Goal: Transaction & Acquisition: Purchase product/service

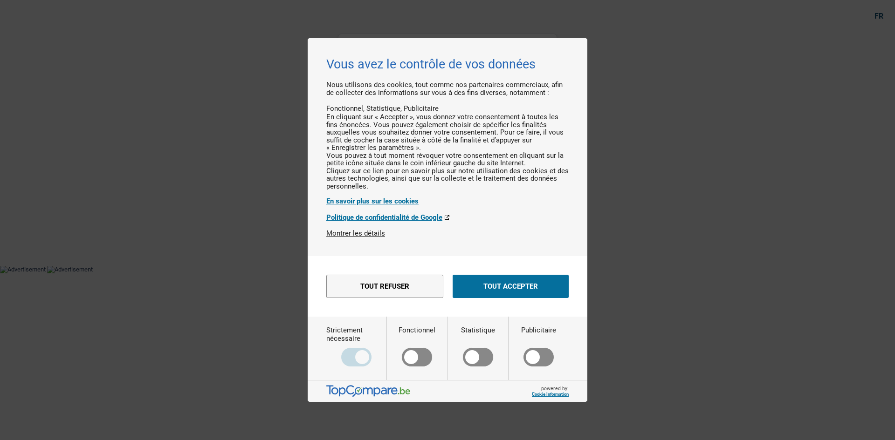
drag, startPoint x: 490, startPoint y: 293, endPoint x: 488, endPoint y: 279, distance: 14.0
click at [400, 214] on button "Tout accepter" at bounding box center [510, 286] width 116 height 23
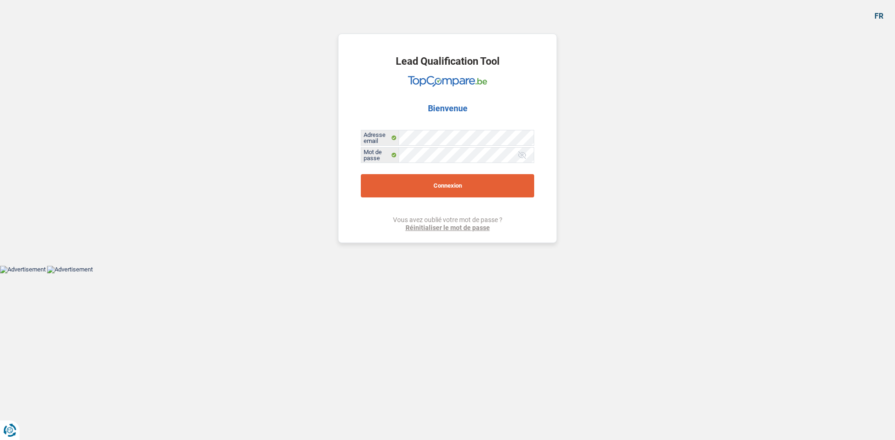
click at [400, 194] on button "Connexion" at bounding box center [447, 185] width 173 height 23
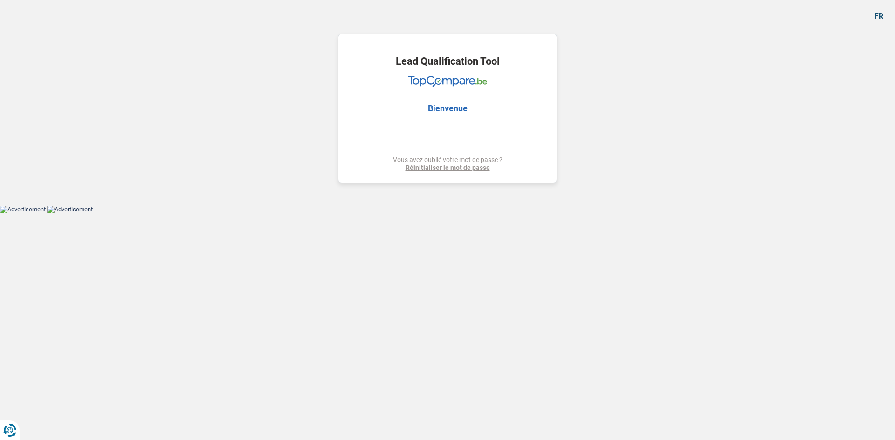
select select "familyEvent"
select select "48"
select select "familyEvent"
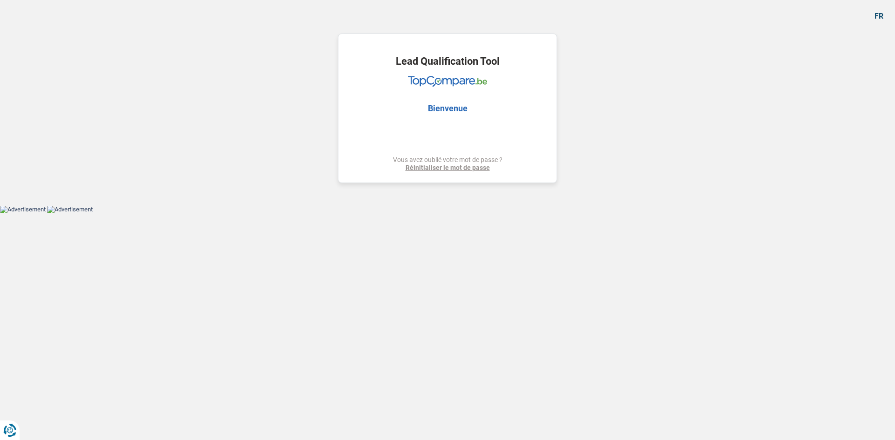
select select "48"
select select "publicEmployee"
select select "familyAllowances"
select select "netSalary"
select select "mealVouchers"
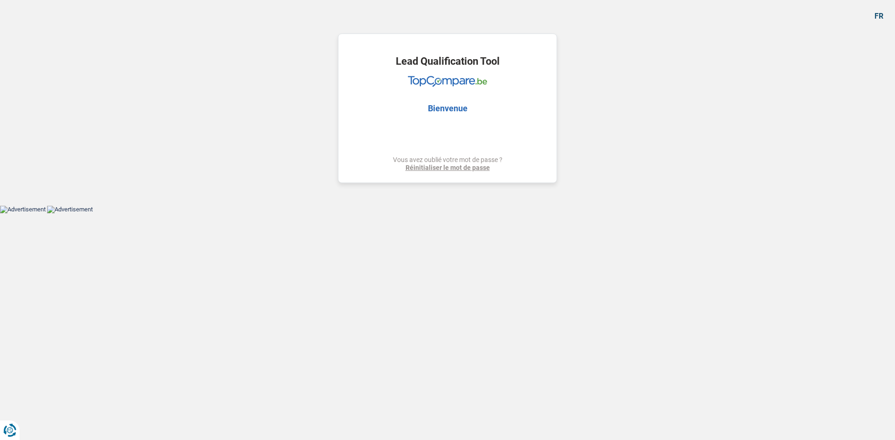
select select "rents"
select select "familyEvent"
select select "48"
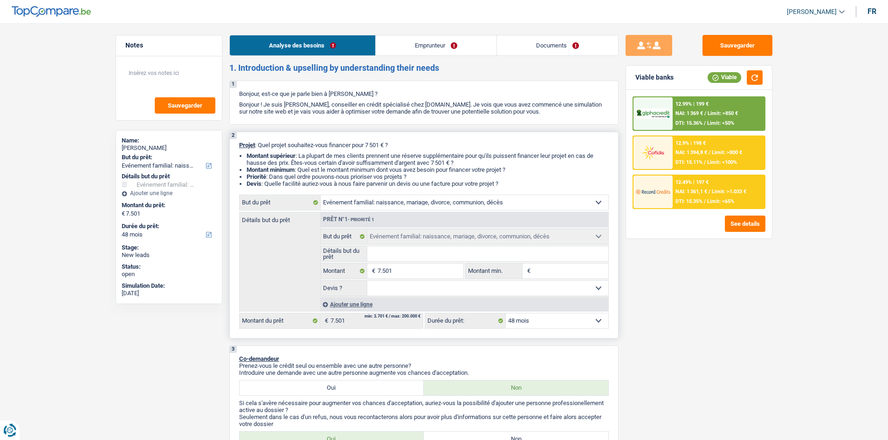
click at [400, 214] on input "Détails but du prêt" at bounding box center [487, 253] width 241 height 15
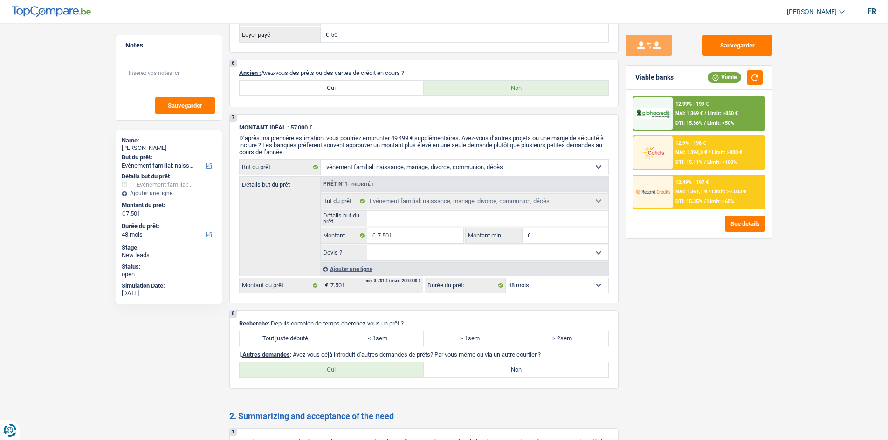
scroll to position [792, 0]
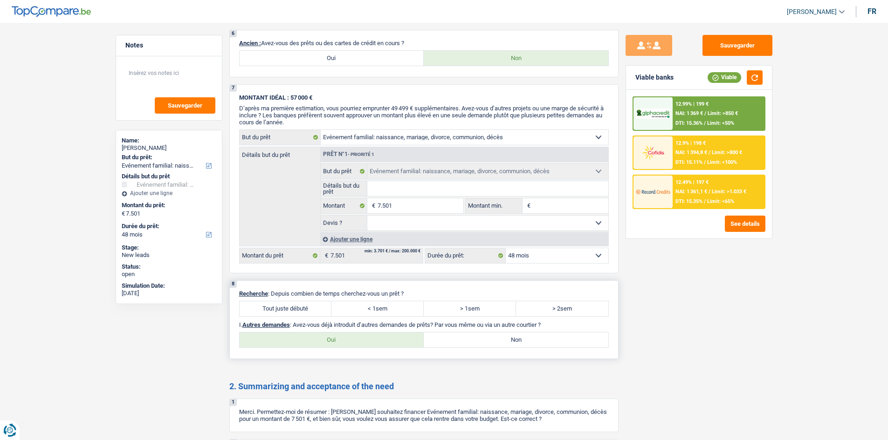
click at [369, 214] on label "Oui" at bounding box center [331, 340] width 185 height 15
click at [369, 214] on input "Oui" at bounding box center [331, 340] width 185 height 15
radio input "true"
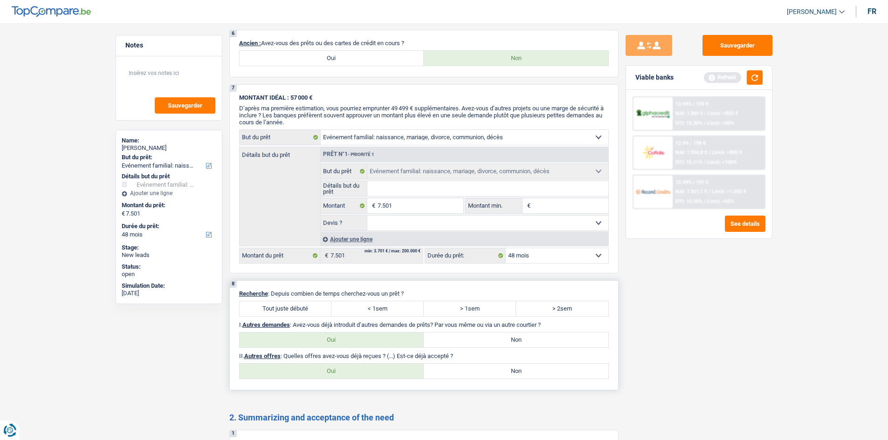
click at [400, 214] on div "Oui Non Tous les champs sont obligatoires. Veuillez sélectionner une option" at bounding box center [423, 371] width 369 height 16
click at [400, 214] on label "Non" at bounding box center [516, 371] width 185 height 15
click at [400, 214] on input "Non" at bounding box center [516, 371] width 185 height 15
radio input "true"
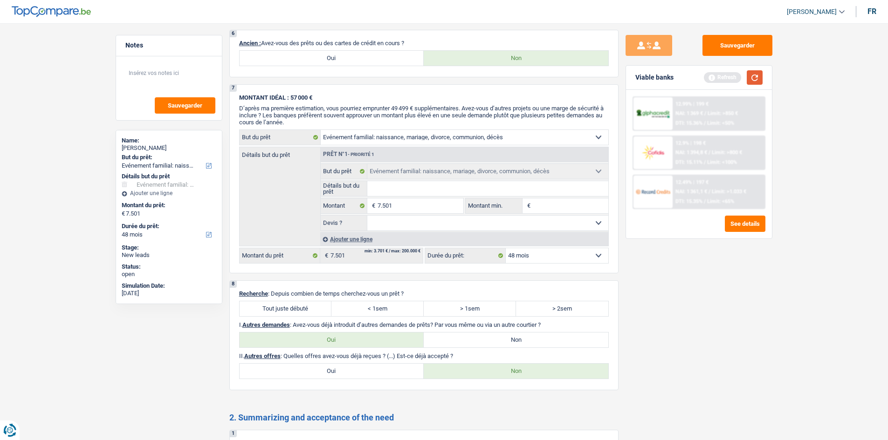
click at [400, 75] on button "button" at bounding box center [754, 77] width 16 height 14
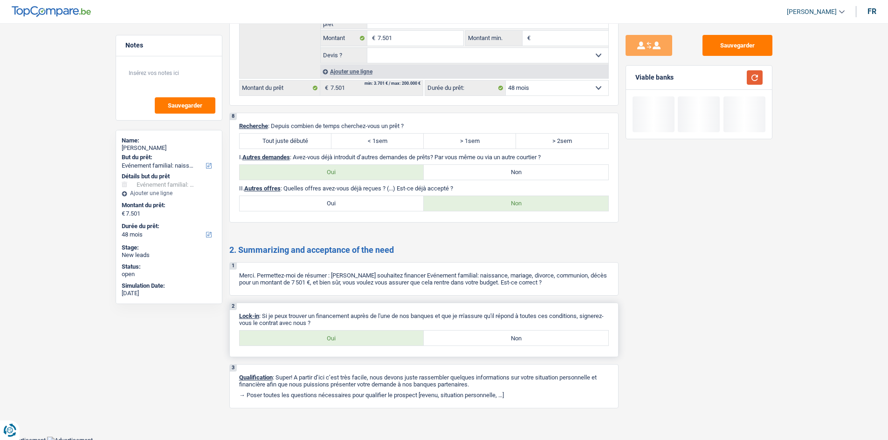
scroll to position [963, 0]
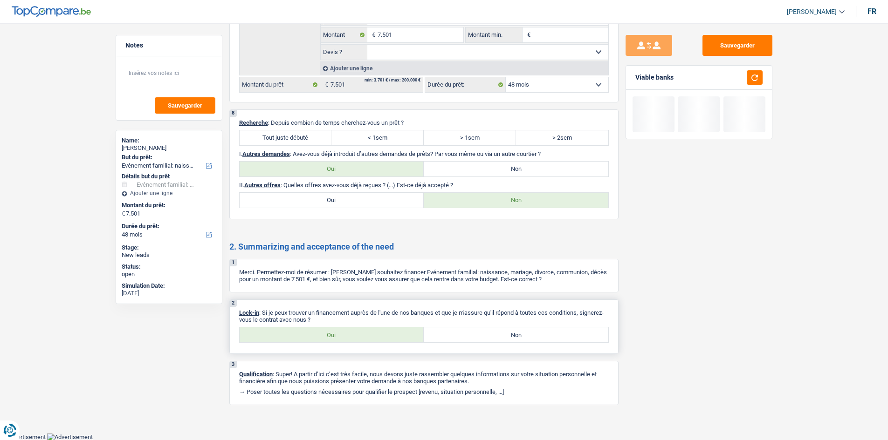
click at [373, 214] on label "Oui" at bounding box center [331, 335] width 185 height 15
click at [373, 214] on input "Oui" at bounding box center [331, 335] width 185 height 15
radio input "true"
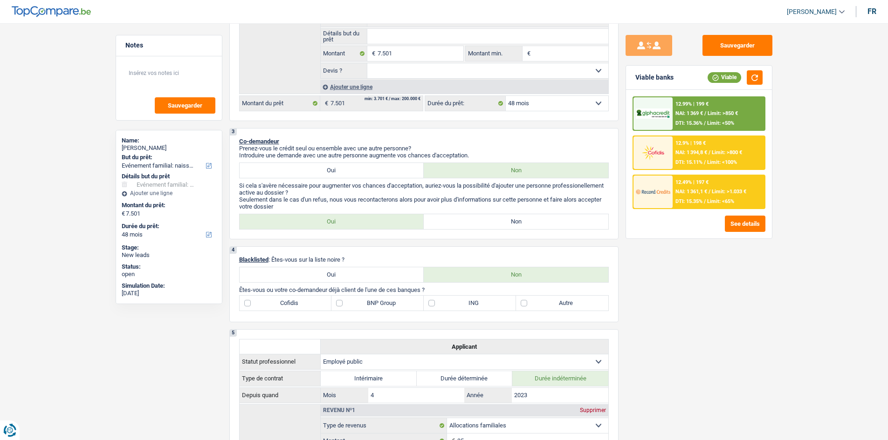
scroll to position [0, 0]
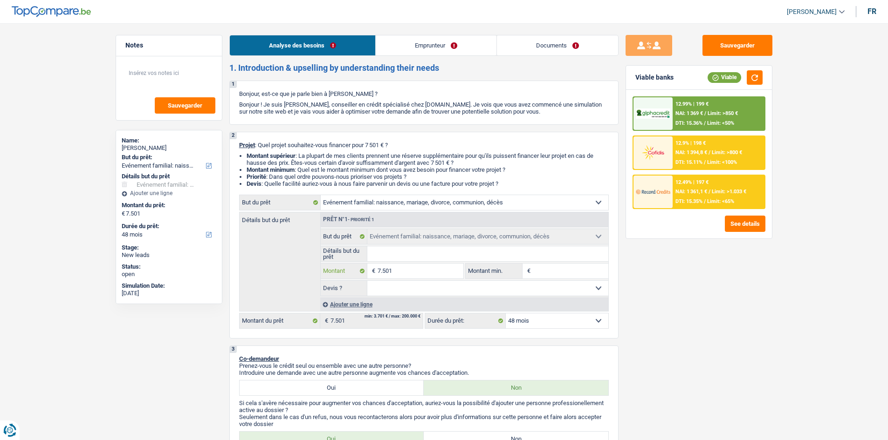
drag, startPoint x: 413, startPoint y: 273, endPoint x: 636, endPoint y: 350, distance: 236.5
click at [400, 214] on input "7.501" at bounding box center [419, 271] width 85 height 15
type input "750"
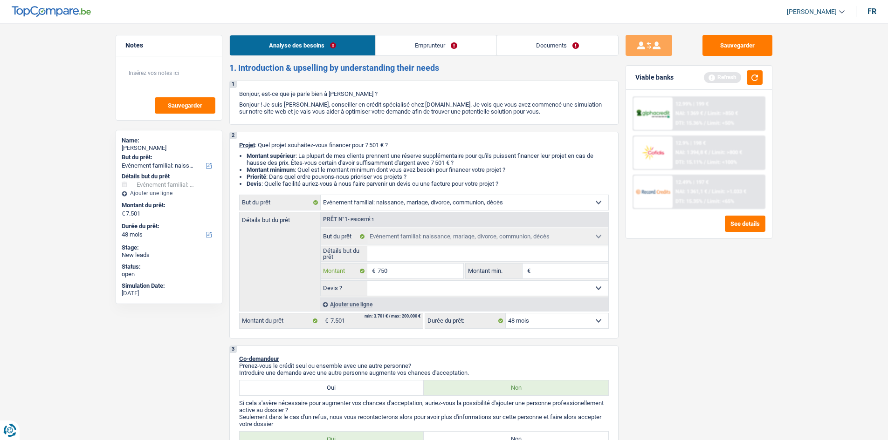
type input "7.500"
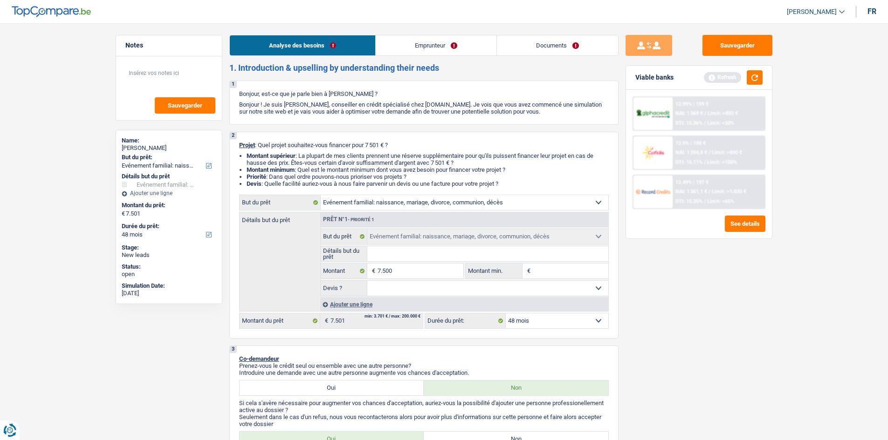
select select "42"
type input "7.500"
select select "42"
type input "7.500"
select select "42"
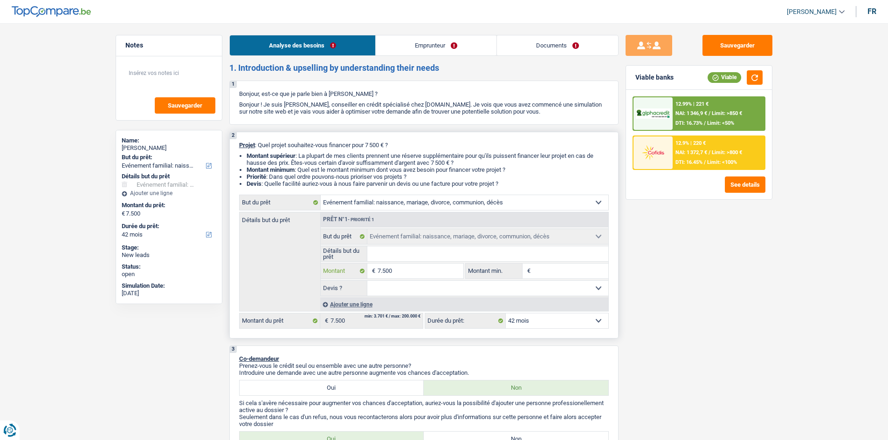
click at [400, 214] on input "7.500" at bounding box center [419, 271] width 85 height 15
type input "750"
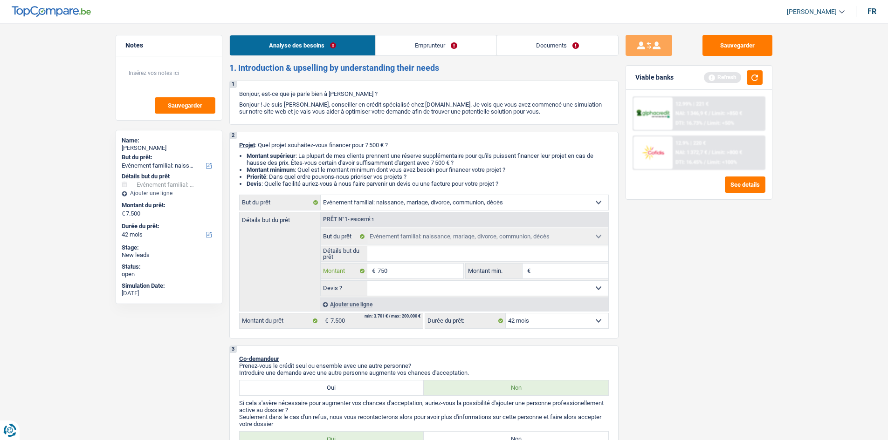
type input "7.501"
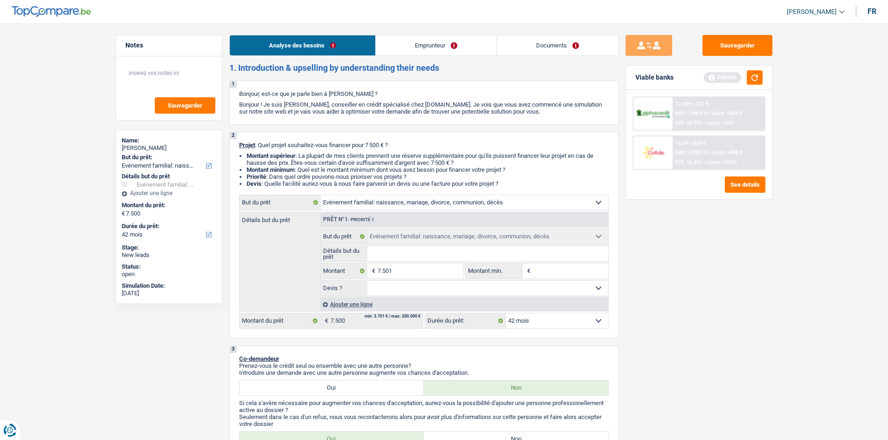
type input "7.501"
select select "48"
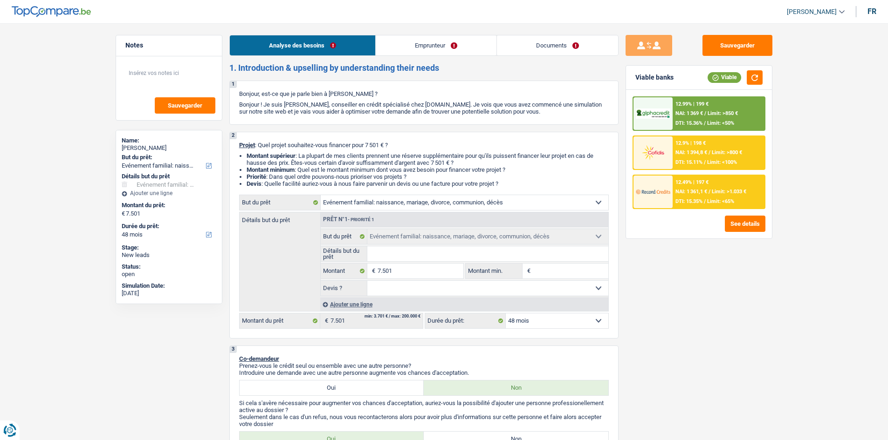
click at [400, 152] on span "Limit: >800 €" at bounding box center [726, 153] width 30 height 6
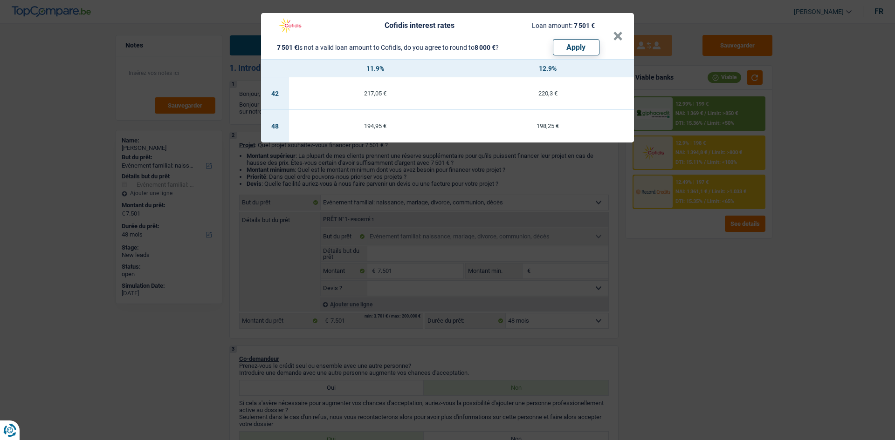
drag, startPoint x: 719, startPoint y: 394, endPoint x: 721, endPoint y: 387, distance: 7.8
click at [400, 214] on div "Cofidis interest rates Loan amount: 7 501 € 7 501 € is not a valid loan amount …" at bounding box center [447, 220] width 895 height 440
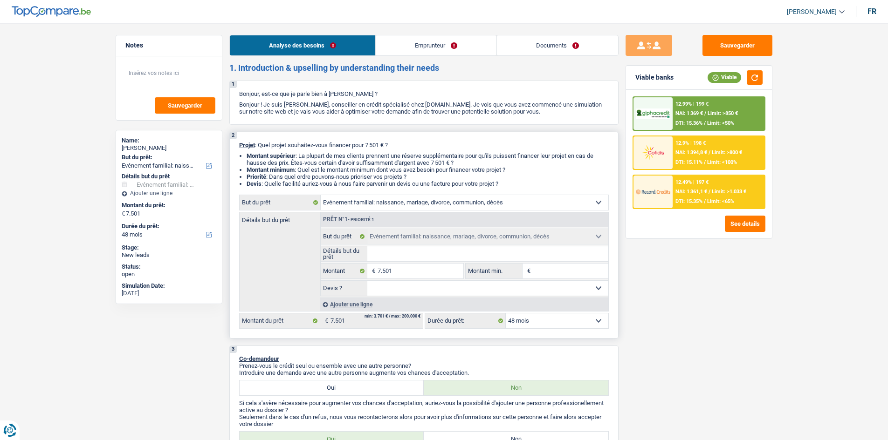
click at [400, 214] on select "12 mois 18 mois 24 mois 30 mois 36 mois 42 mois 48 mois Sélectionner une option" at bounding box center [557, 321] width 103 height 15
select select "36"
click at [400, 214] on select "12 mois 18 mois 24 mois 30 mois 36 mois 42 mois 48 mois Sélectionner une option" at bounding box center [557, 321] width 103 height 15
select select "36"
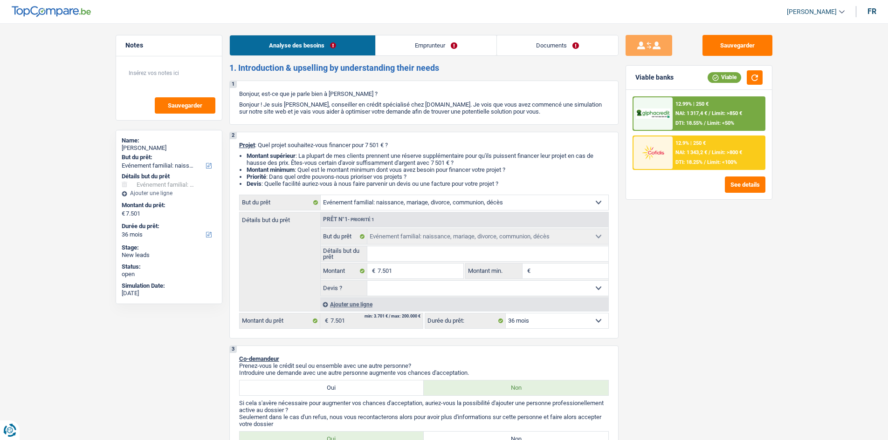
click at [400, 109] on div "12.99% | 250 € NAI: 1 317,4 € / Limit: >850 € DTI: 18.55% / Limit: <50%" at bounding box center [718, 113] width 92 height 33
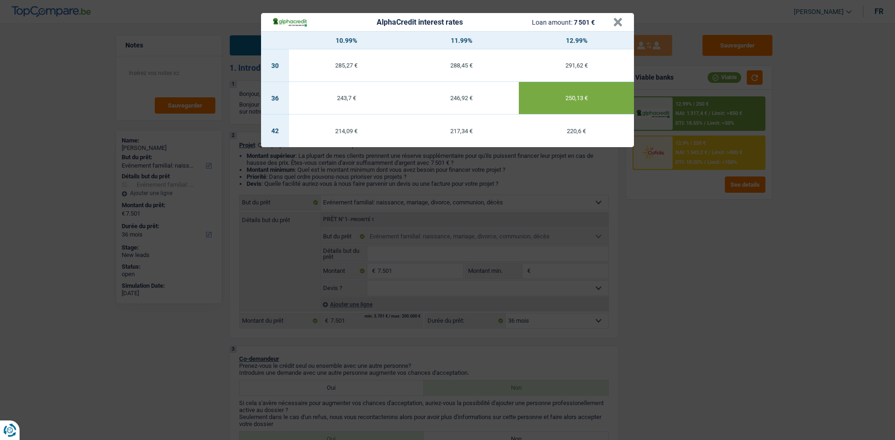
click at [400, 214] on div "AlphaCredit interest rates Loan amount: 7 501 € × 10.99% 11.99% 12.99% 30 285,2…" at bounding box center [447, 220] width 895 height 440
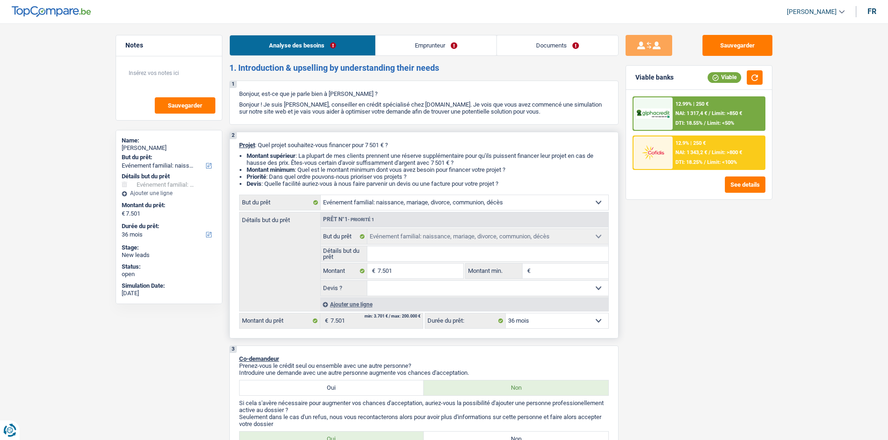
click at [400, 214] on input "Détails but du prêt" at bounding box center [487, 253] width 241 height 15
drag, startPoint x: 462, startPoint y: 281, endPoint x: 450, endPoint y: 285, distance: 13.3
click at [400, 214] on select "Oui Non Non répondu Sélectionner une option" at bounding box center [487, 288] width 241 height 15
select select "yes"
click at [367, 214] on select "Oui Non Non répondu Sélectionner une option" at bounding box center [487, 288] width 241 height 15
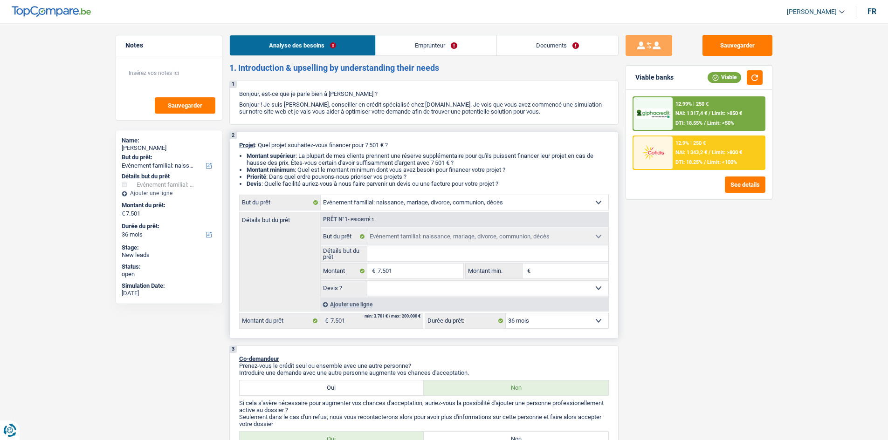
select select "yes"
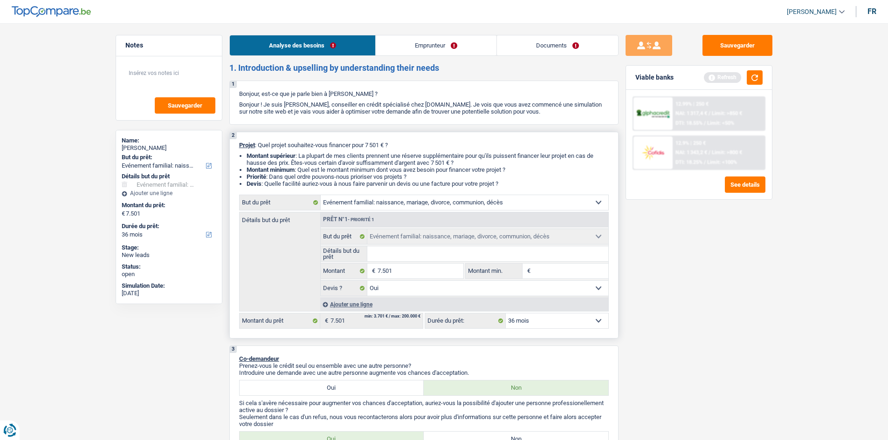
click at [400, 214] on input "Détails but du prêt" at bounding box center [487, 253] width 241 height 15
type input "m"
type input "ma"
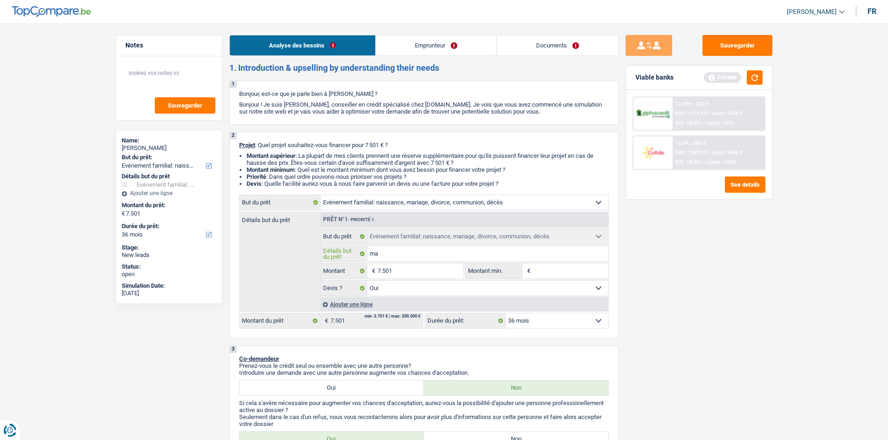
type input "mar"
type input "mari"
type input "[PERSON_NAME]"
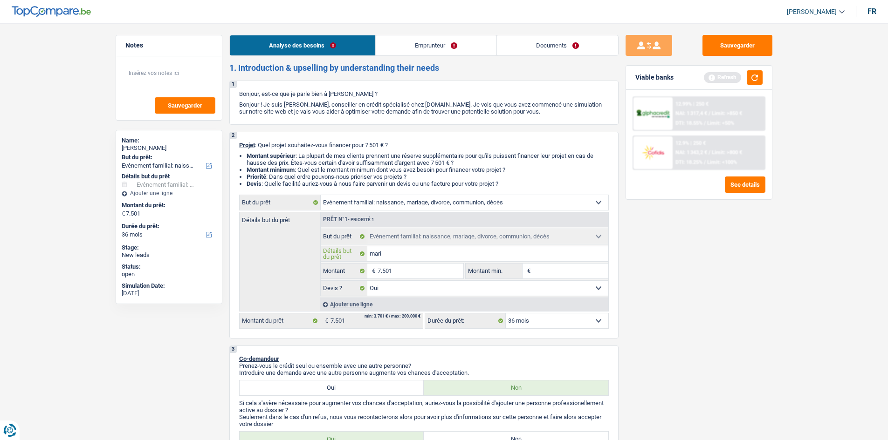
type input "[PERSON_NAME]"
type input "mariag"
type input "mariage"
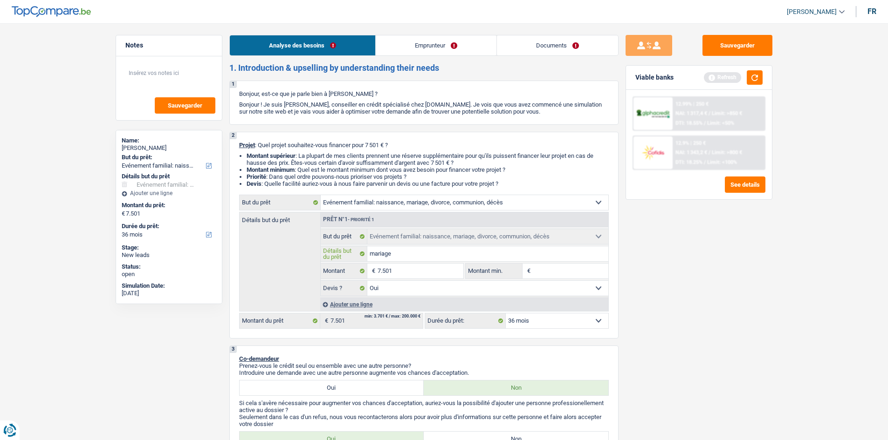
type input "mariage"
type input "mariage,"
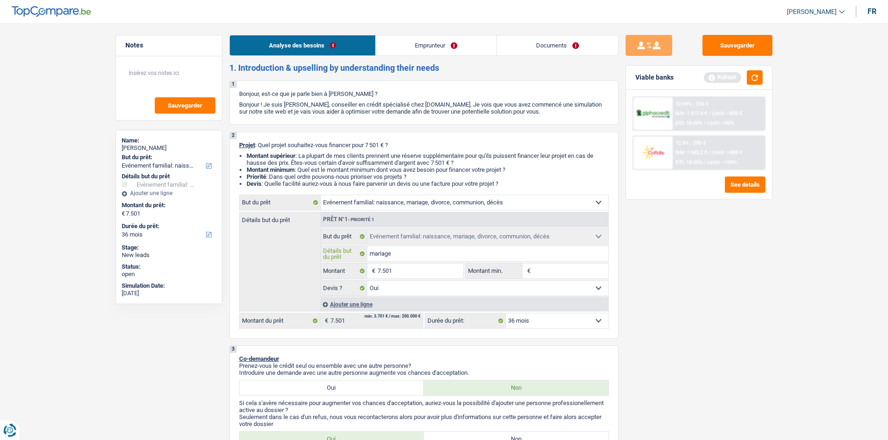
type input "mariage,"
click at [400, 43] on link "Emprunteur" at bounding box center [436, 45] width 121 height 20
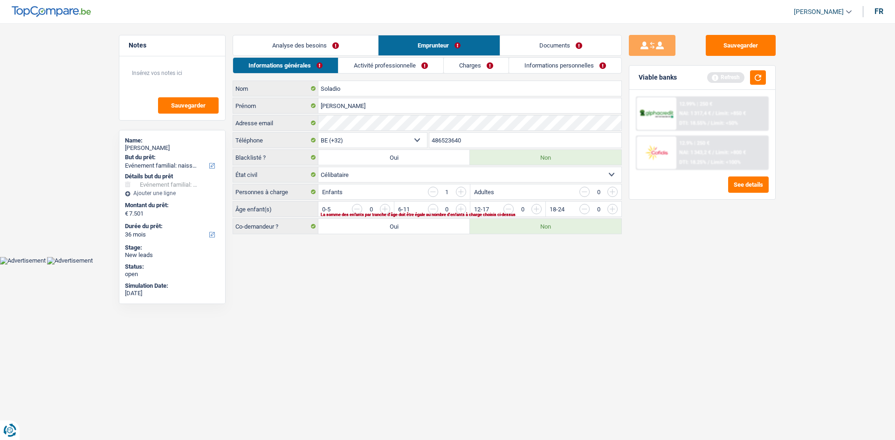
click at [400, 69] on link "Activité professionnelle" at bounding box center [390, 65] width 105 height 15
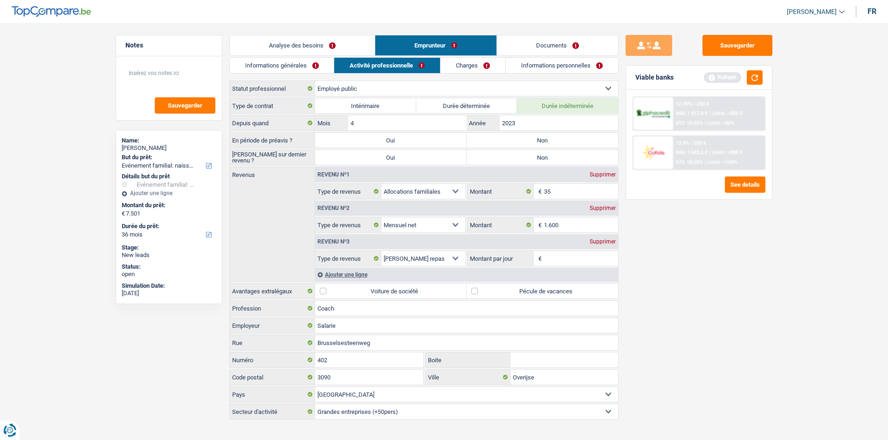
click at [400, 64] on link "Charges" at bounding box center [472, 65] width 65 height 15
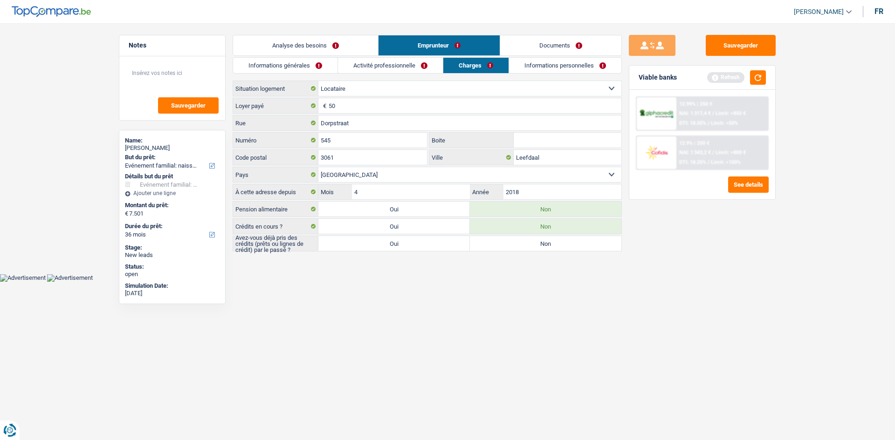
click at [400, 68] on link "Informations personnelles" at bounding box center [565, 65] width 112 height 15
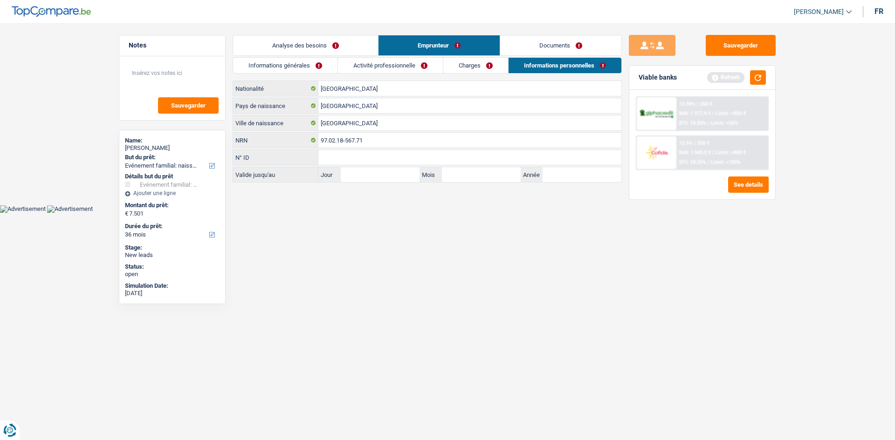
click at [357, 47] on link "Analyse des besoins" at bounding box center [305, 45] width 145 height 20
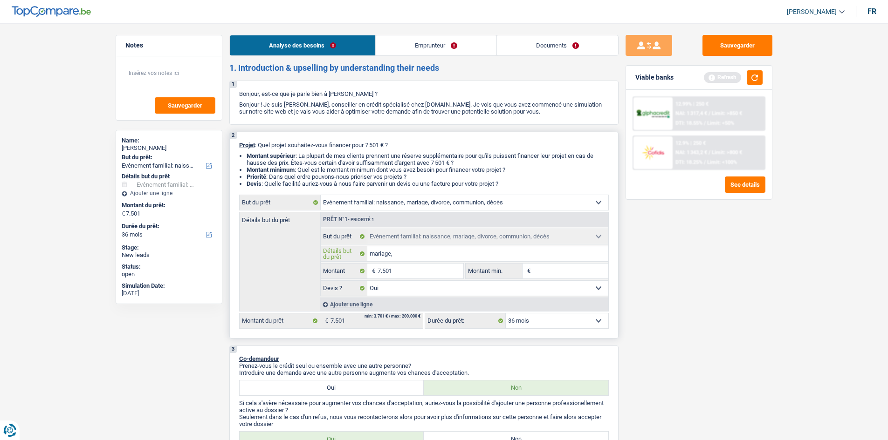
click at [400, 214] on input "mariage," at bounding box center [487, 253] width 241 height 15
type input "mariage"
click at [352, 214] on div "Ajouter une ligne" at bounding box center [464, 305] width 288 height 14
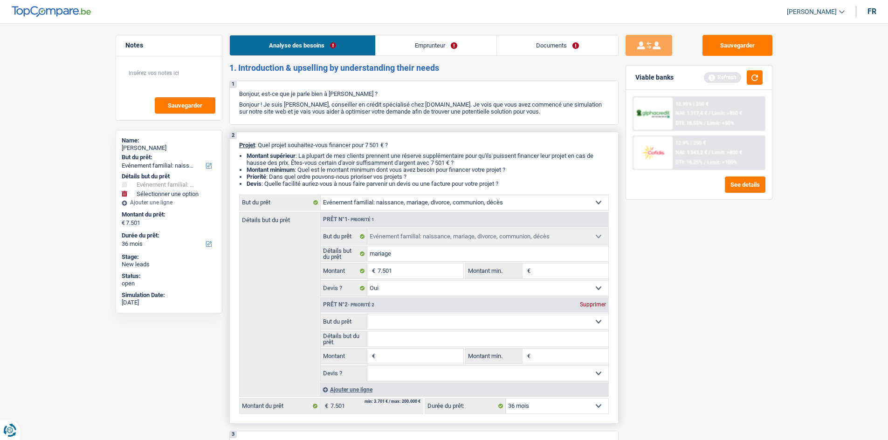
click at [400, 214] on select "Confort maison: meubles, textile, peinture, électroménager, outillage non-profe…" at bounding box center [487, 322] width 241 height 15
select select "other"
click at [367, 214] on select "Confort maison: meubles, textile, peinture, électroménager, outillage non-profe…" at bounding box center [487, 322] width 241 height 15
select select "other"
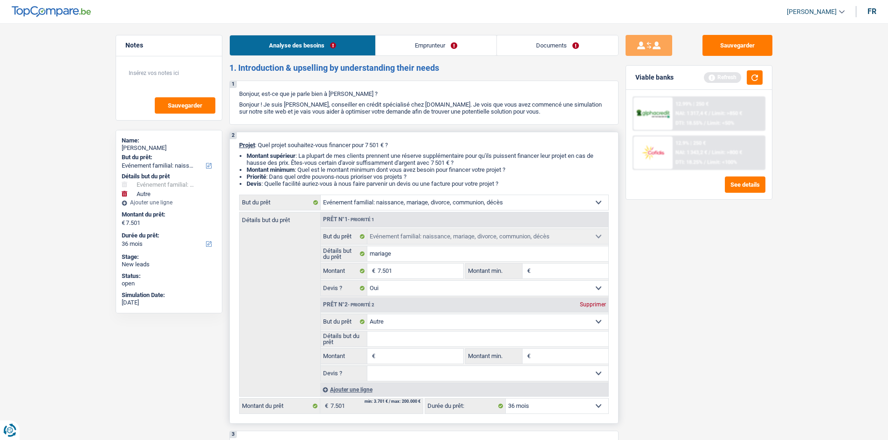
click at [400, 214] on input "Détails but du prêt" at bounding box center [487, 339] width 241 height 15
type input "v"
type input "vo"
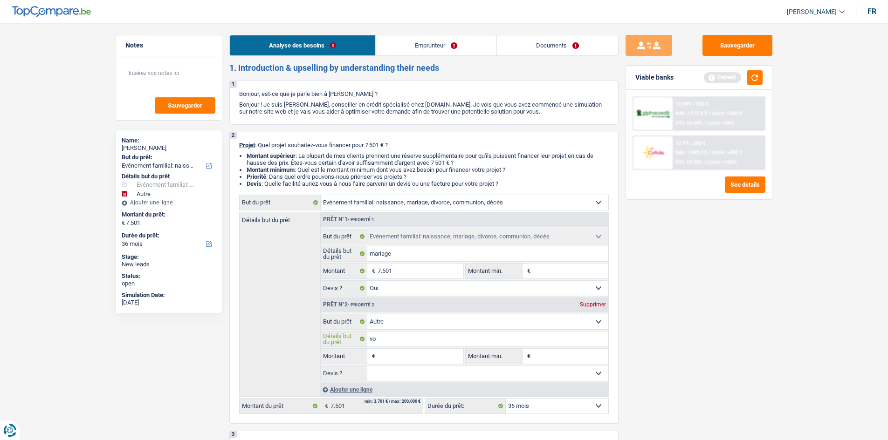
type input "voi"
type input "voit"
type input "voitu"
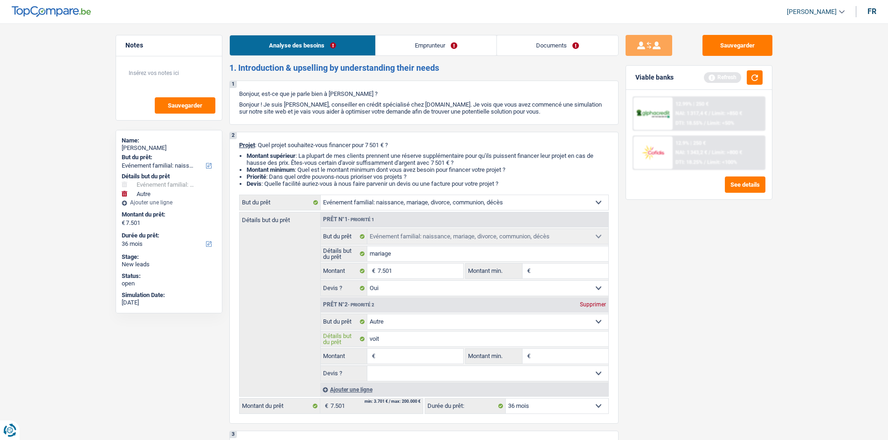
type input "voitu"
type input "voitur"
type input "voiture"
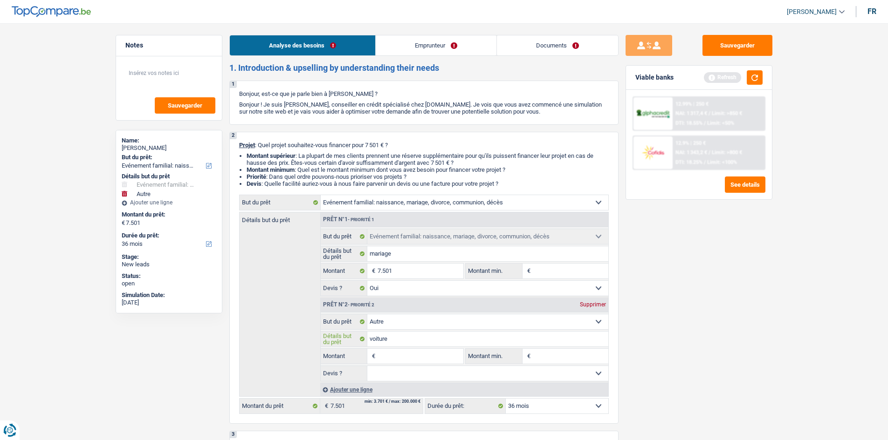
type input "voiture"
click at [400, 214] on input "Montant" at bounding box center [419, 356] width 85 height 15
type input "5"
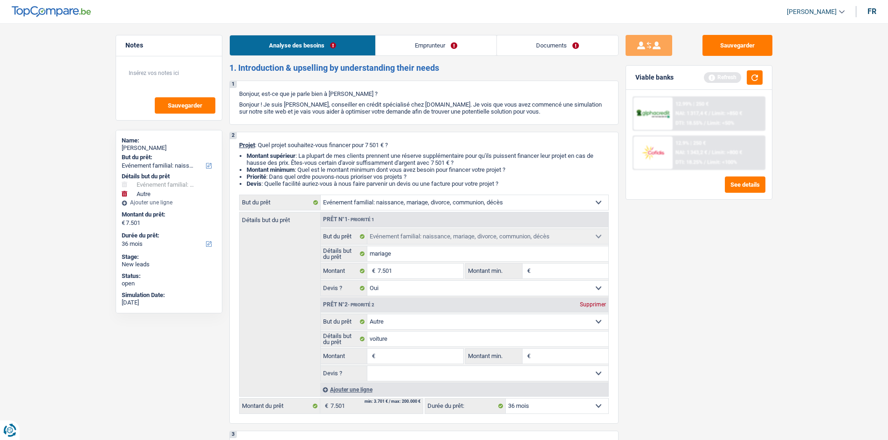
type input "5"
type input "50"
type input "500"
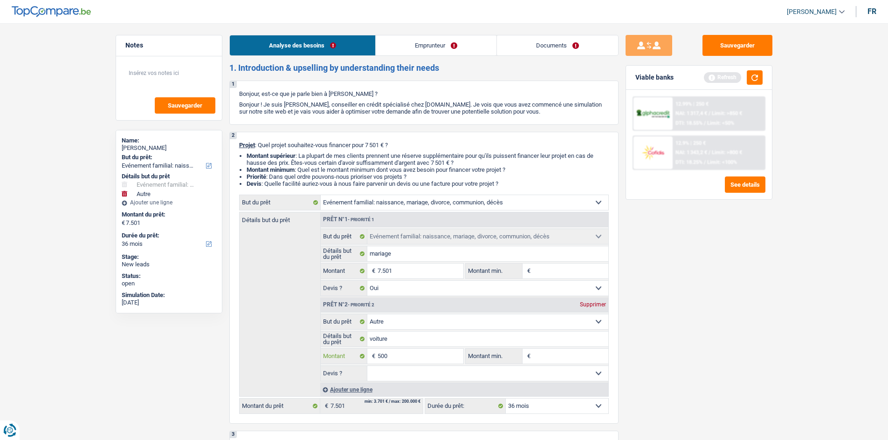
type input "5.000"
type input "12.501"
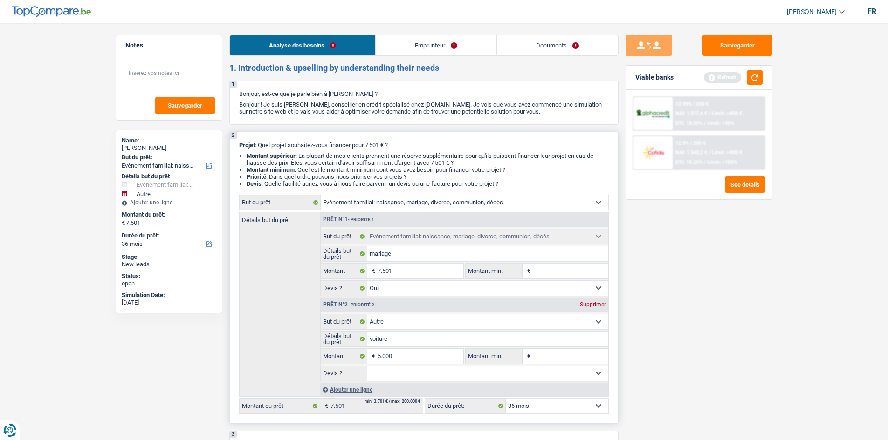
type input "12.501"
click at [400, 214] on div "Supprimer" at bounding box center [592, 305] width 31 height 6
type input "7.501"
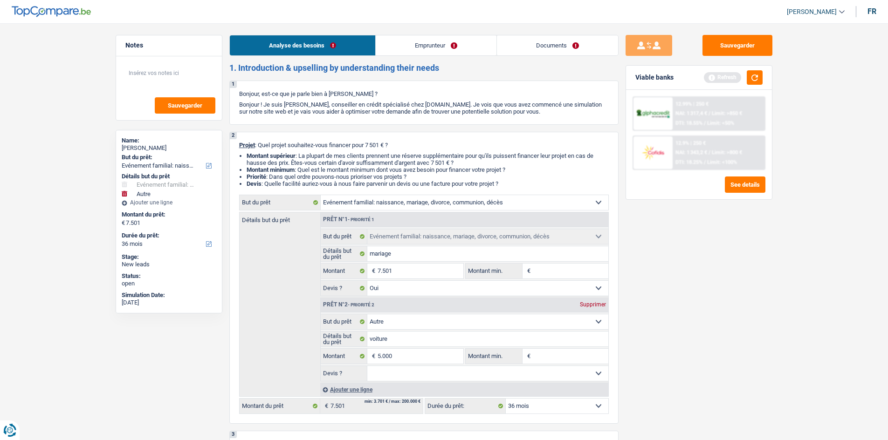
select select "48"
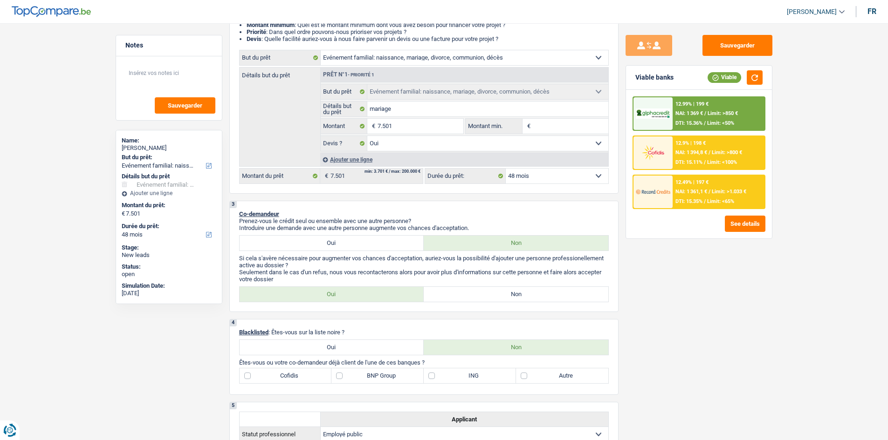
scroll to position [47, 0]
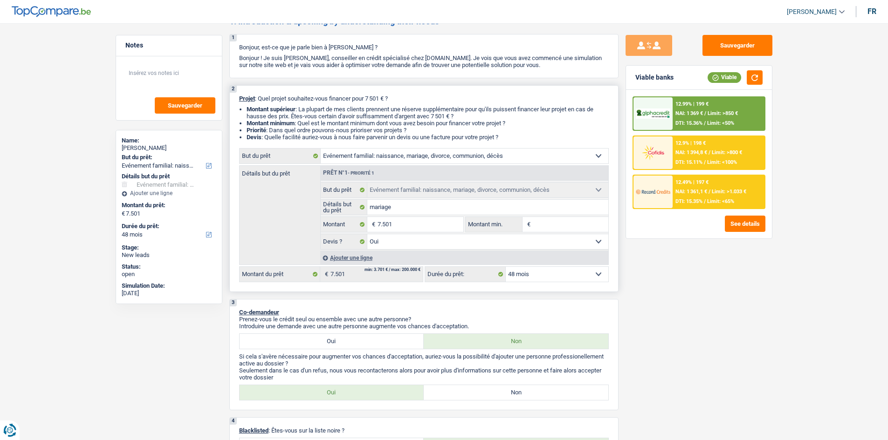
click at [400, 214] on input "Montant min." at bounding box center [570, 224] width 75 height 15
type input "7"
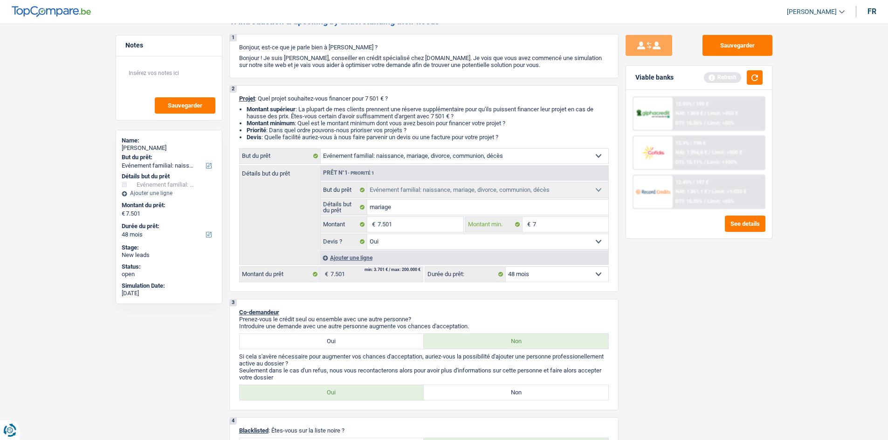
type input "75"
type input "750"
type input "7.501"
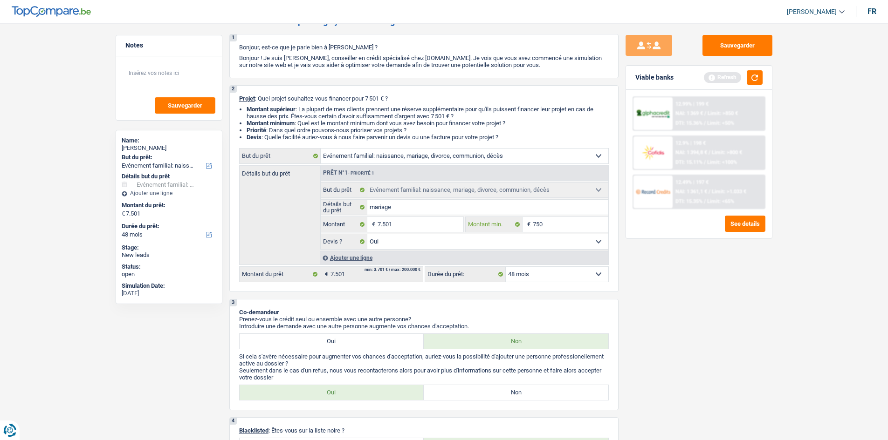
type input "7.501"
click at [400, 214] on div "Sauvegarder Viable banks Refresh 12.99% | 199 € NAI: 1 369 € / Limit: >850 € DT…" at bounding box center [698, 229] width 161 height 388
click at [400, 214] on input "7.501" at bounding box center [419, 224] width 85 height 15
click at [400, 214] on input "7.501" at bounding box center [570, 224] width 75 height 15
type input "750"
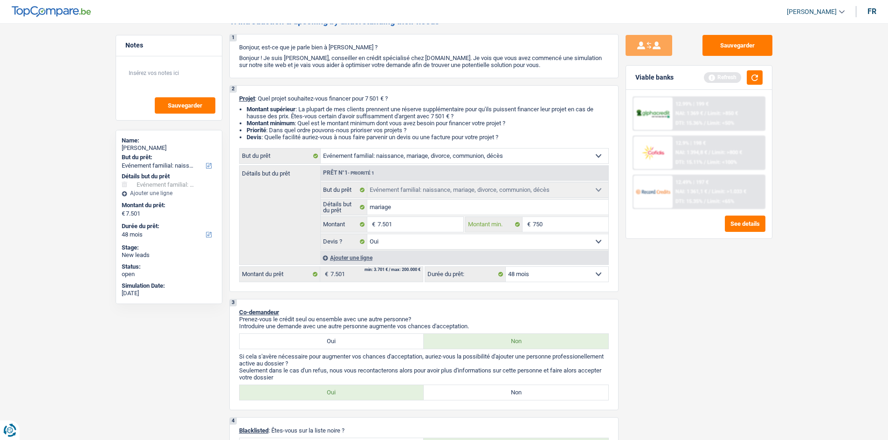
type input "750"
type input "7.500"
drag, startPoint x: 846, startPoint y: 382, endPoint x: 675, endPoint y: 363, distance: 172.5
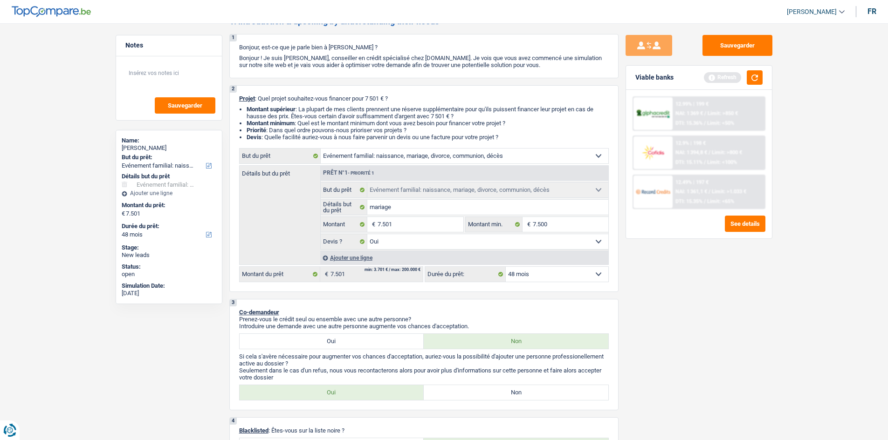
click at [400, 214] on fieldset "Oui Non Non répondu Sélectionner une option Devis ? Tous les champs sont obliga…" at bounding box center [464, 242] width 287 height 16
click at [400, 214] on input "7.501" at bounding box center [419, 224] width 85 height 15
type input "750"
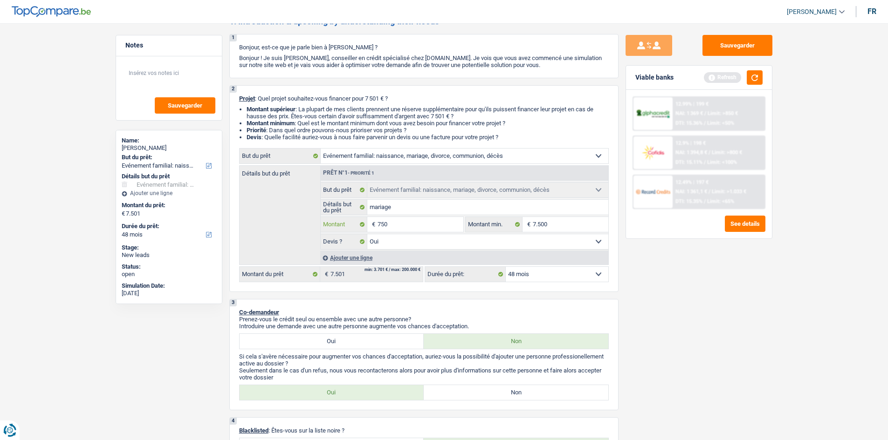
type input "7.500"
type input "75.000"
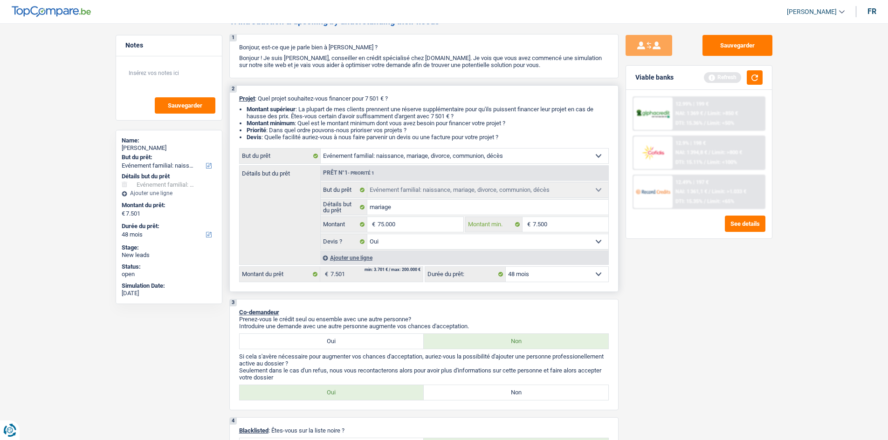
type input "75.000"
select select "144"
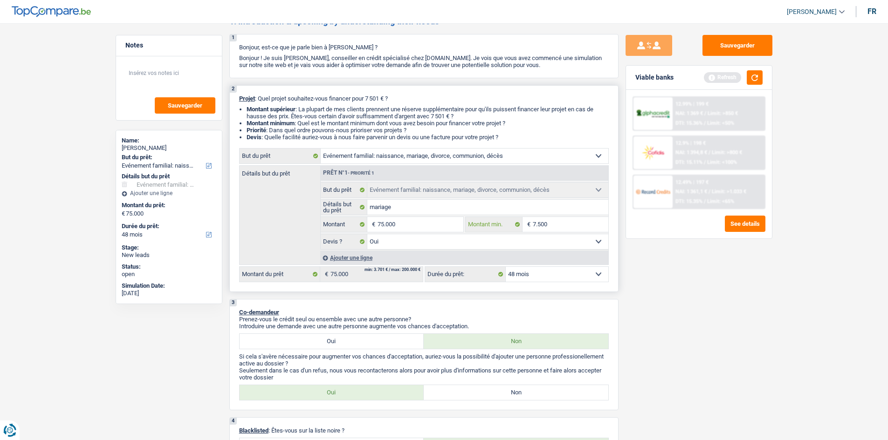
select select "144"
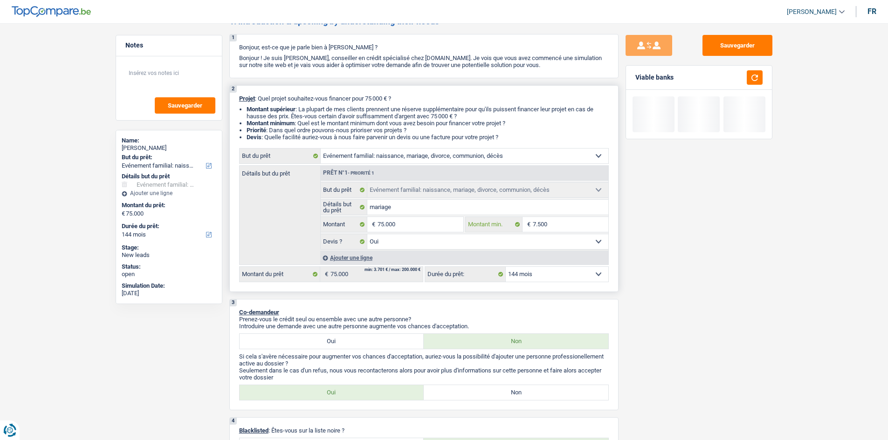
click at [400, 214] on input "7.500" at bounding box center [570, 224] width 75 height 15
type input "750"
type input "7.501"
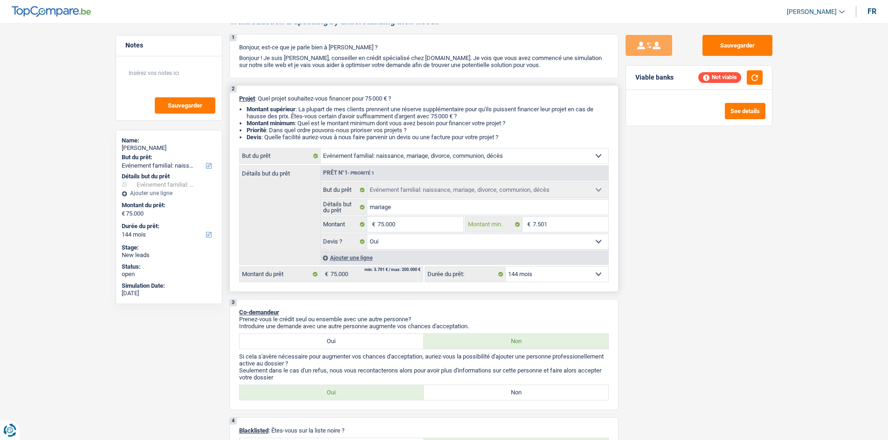
type input "7.501"
click at [400, 214] on input "75.000" at bounding box center [419, 224] width 85 height 15
type input "7.500"
type input "75.001"
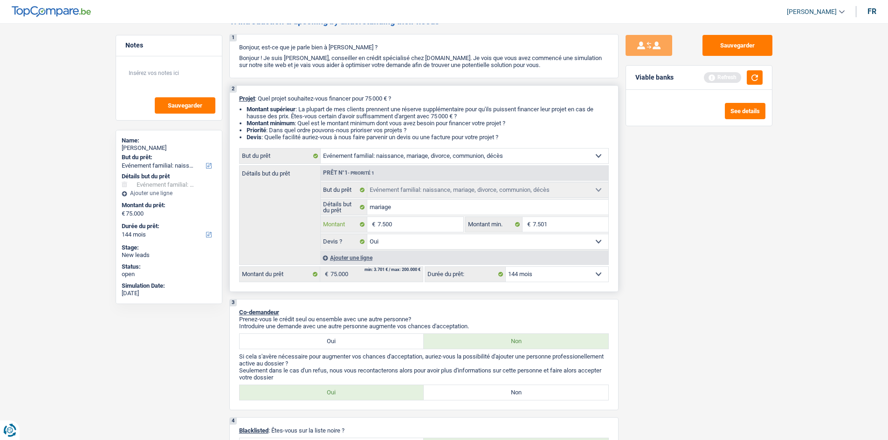
type input "75.001"
type input "7.500"
type input "750"
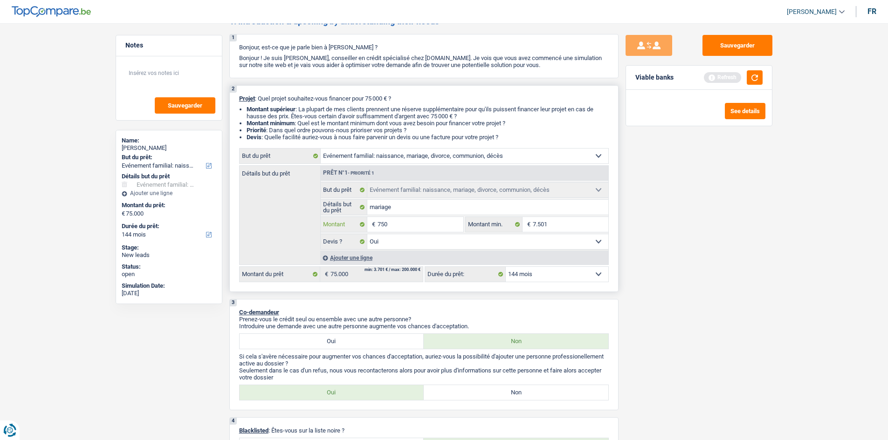
type input "7.501"
select select "48"
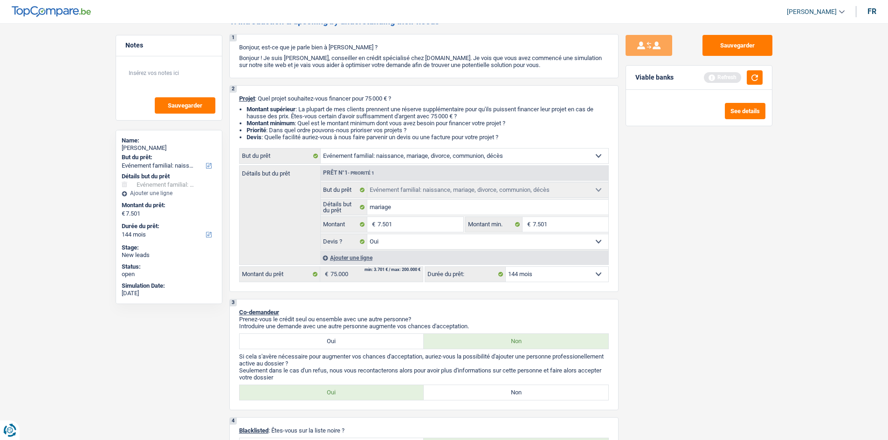
type input "7.501"
select select "48"
type input "7.501"
select select "48"
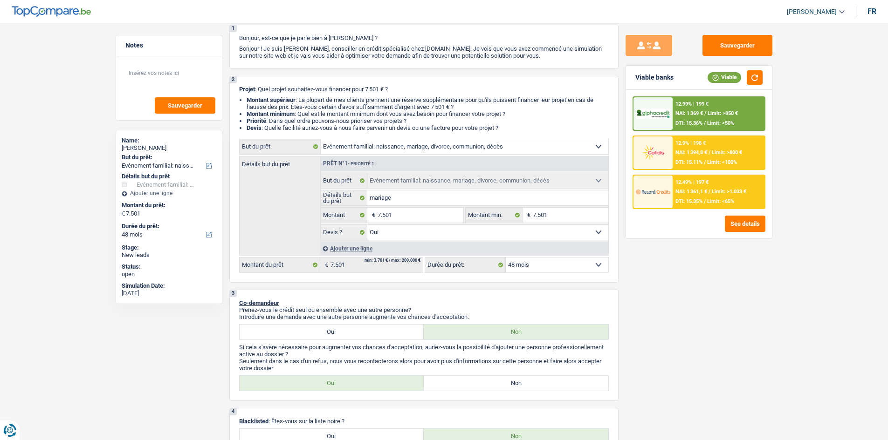
scroll to position [0, 0]
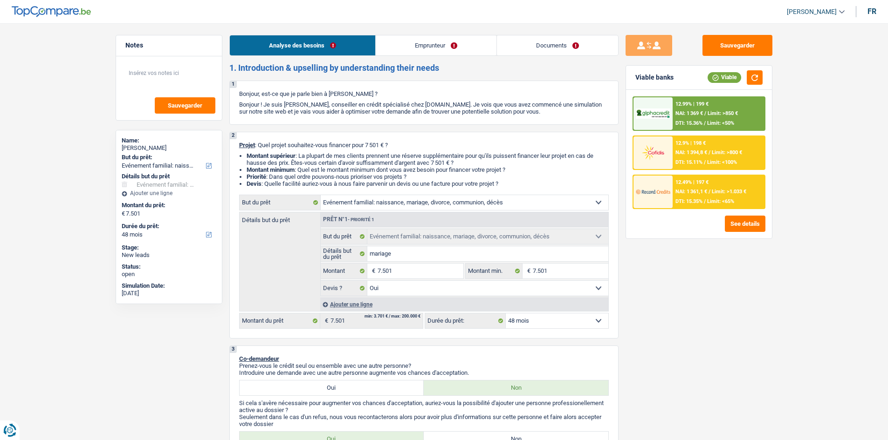
click at [400, 39] on link "Emprunteur" at bounding box center [436, 45] width 121 height 20
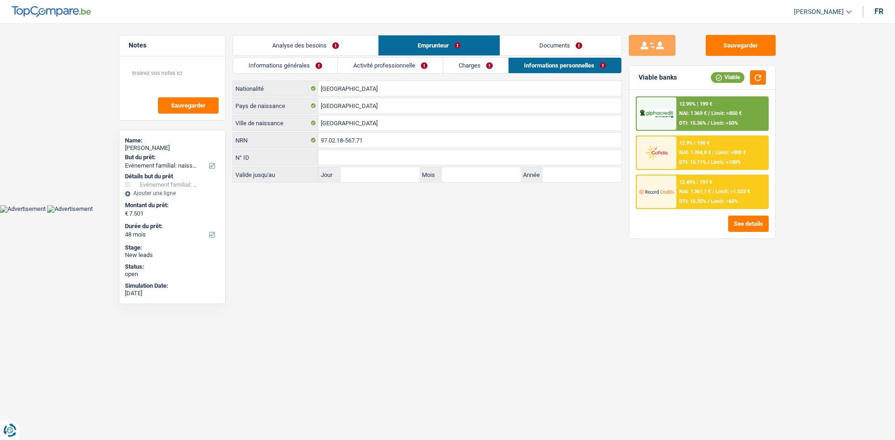
click at [316, 68] on link "Informations générales" at bounding box center [285, 65] width 104 height 15
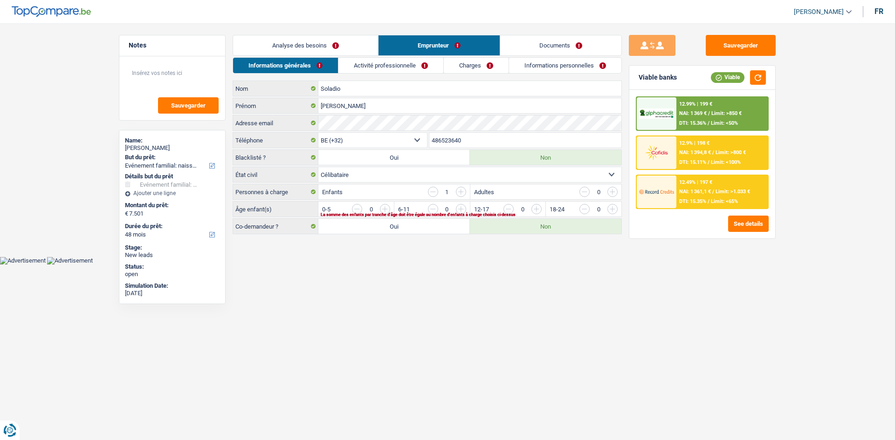
click at [328, 48] on link "Analyse des besoins" at bounding box center [305, 45] width 145 height 20
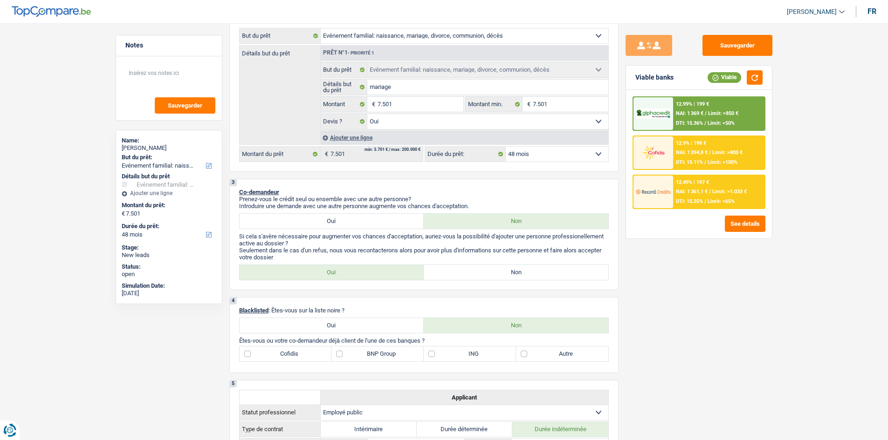
scroll to position [280, 0]
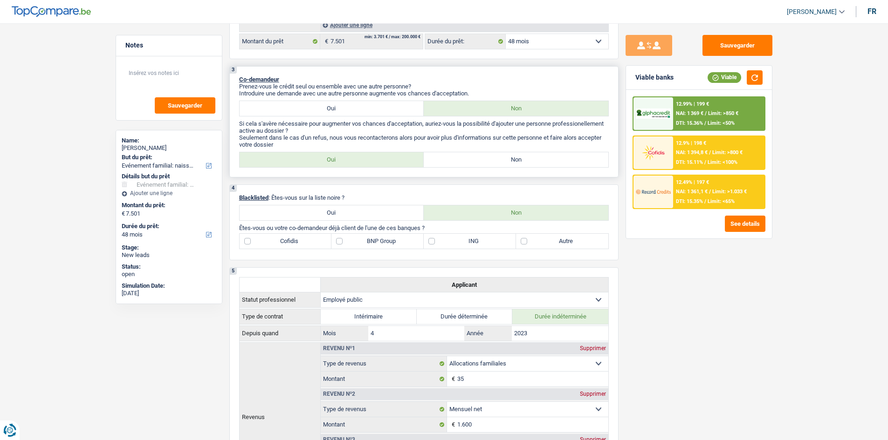
click at [400, 165] on label "Non" at bounding box center [516, 159] width 185 height 15
click at [400, 165] on input "Non" at bounding box center [516, 159] width 185 height 15
radio input "true"
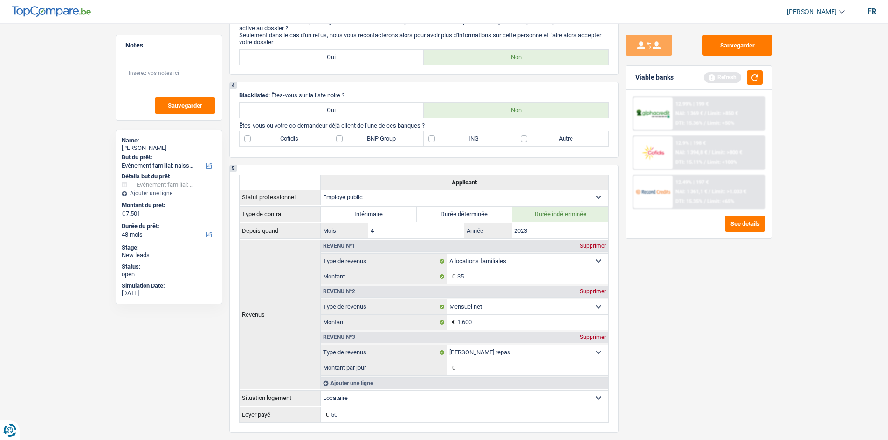
scroll to position [373, 0]
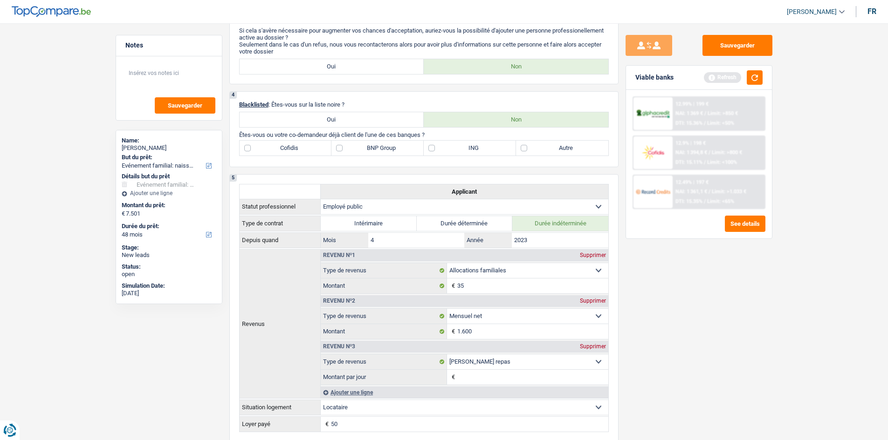
click at [400, 68] on div "Viable banks Refresh" at bounding box center [699, 78] width 146 height 24
click at [400, 71] on div "Viable banks Refresh" at bounding box center [699, 78] width 146 height 24
click at [400, 75] on button "button" at bounding box center [754, 77] width 16 height 14
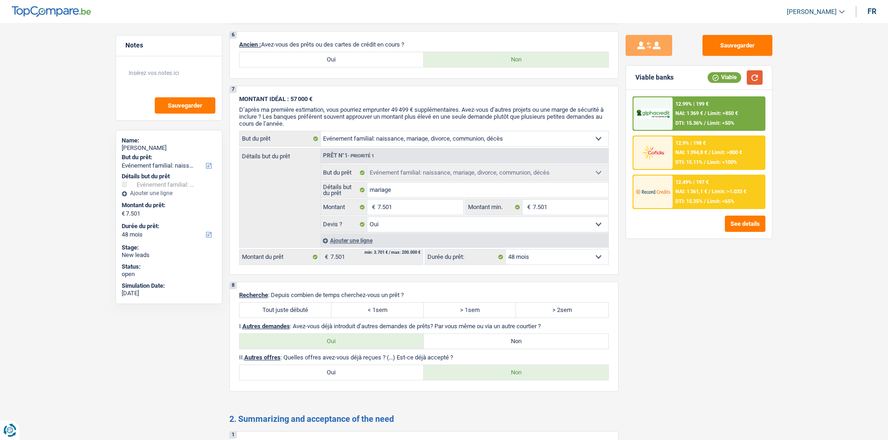
scroll to position [885, 0]
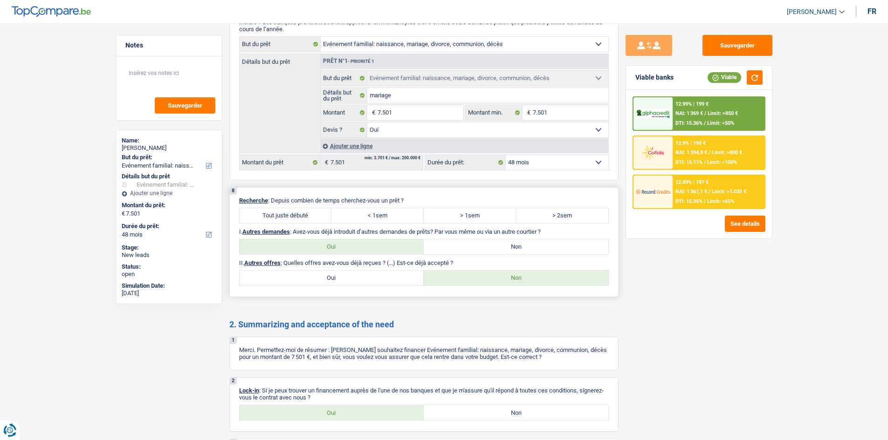
click at [306, 214] on label "Tout juste débuté" at bounding box center [285, 215] width 92 height 15
click at [306, 214] on input "Tout juste débuté" at bounding box center [285, 215] width 92 height 15
radio input "true"
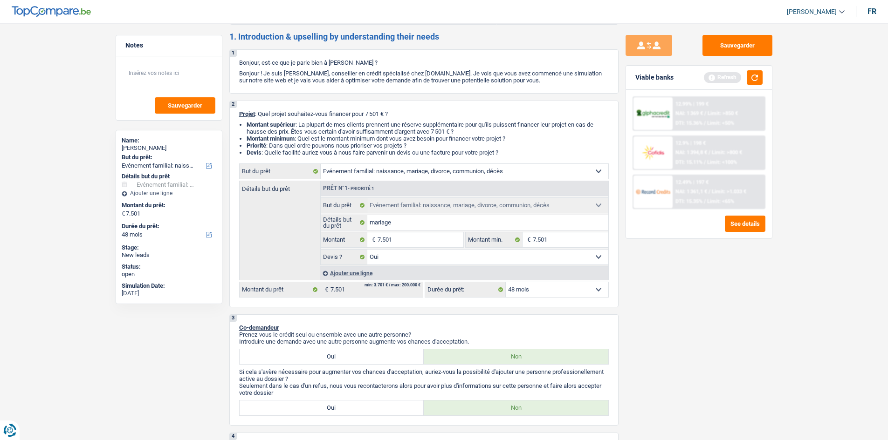
scroll to position [0, 0]
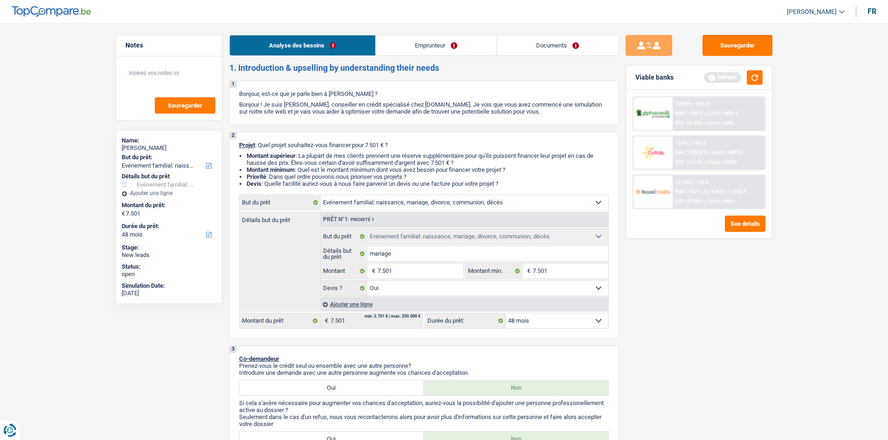
click at [400, 48] on link "Emprunteur" at bounding box center [436, 45] width 121 height 20
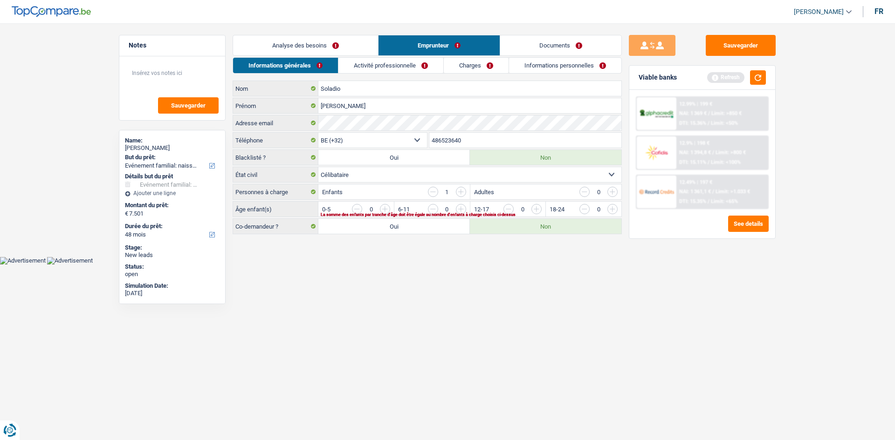
click at [316, 43] on link "Analyse des besoins" at bounding box center [305, 45] width 145 height 20
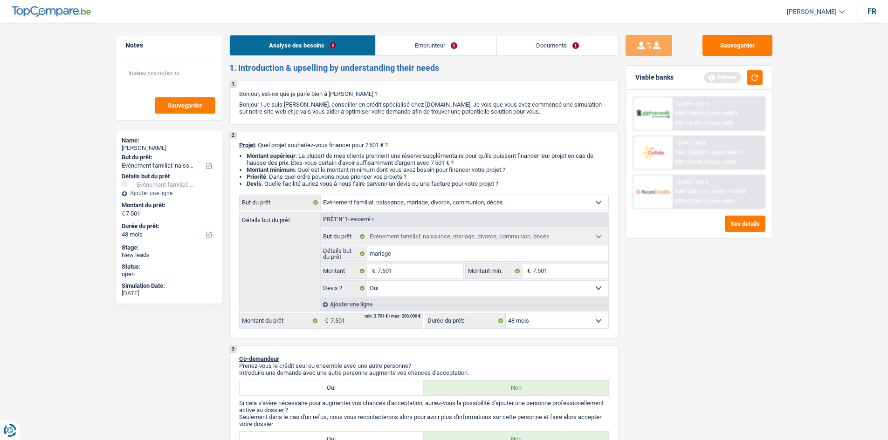
click at [400, 41] on link "Emprunteur" at bounding box center [436, 45] width 121 height 20
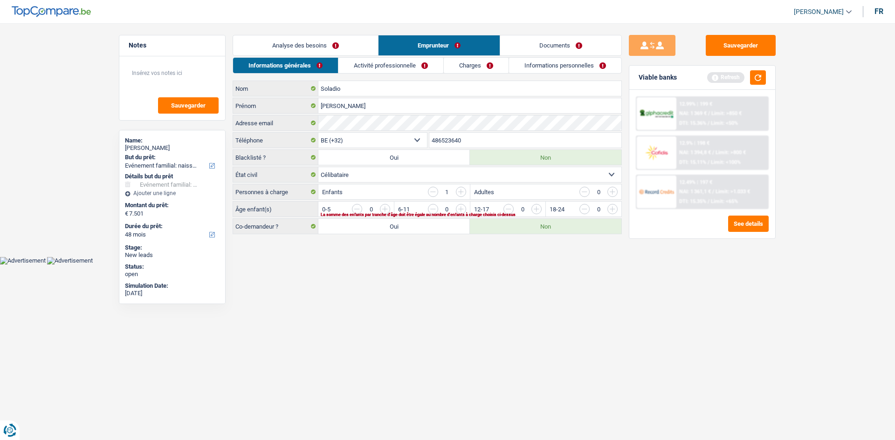
click at [384, 205] on input "button" at bounding box center [574, 211] width 388 height 15
click at [385, 68] on link "Activité professionnelle" at bounding box center [391, 65] width 105 height 15
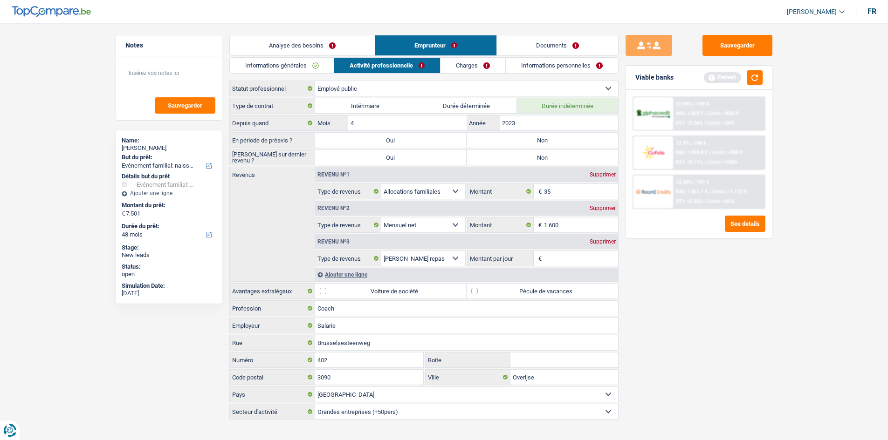
click at [155, 59] on div "Sauvegarder" at bounding box center [169, 88] width 106 height 64
click at [240, 72] on link "Informations générales" at bounding box center [282, 65] width 104 height 15
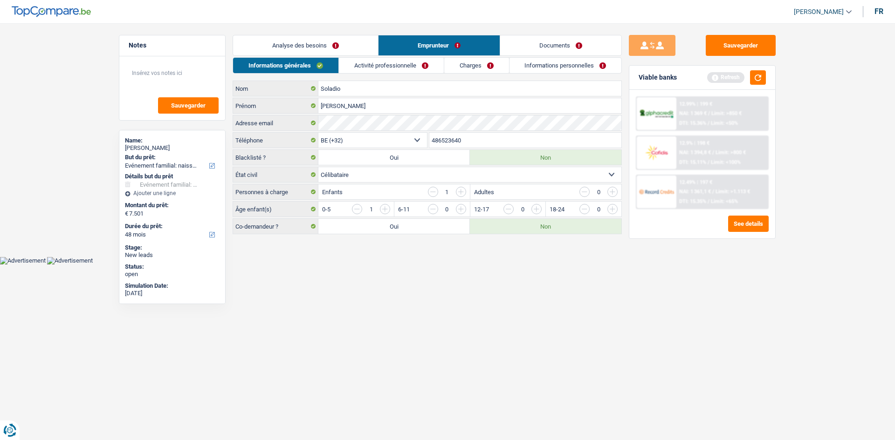
click at [360, 68] on link "Activité professionnelle" at bounding box center [391, 65] width 105 height 15
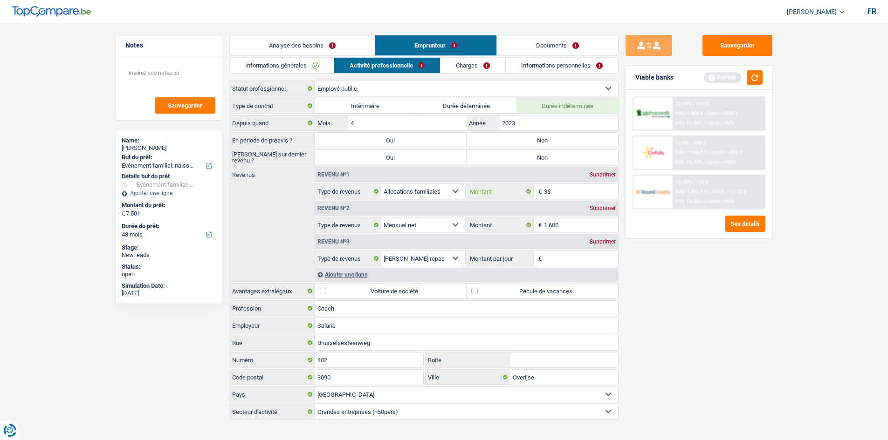
click at [400, 187] on input "35" at bounding box center [581, 191] width 74 height 15
click at [400, 66] on link "Informations personnelles" at bounding box center [562, 65] width 112 height 15
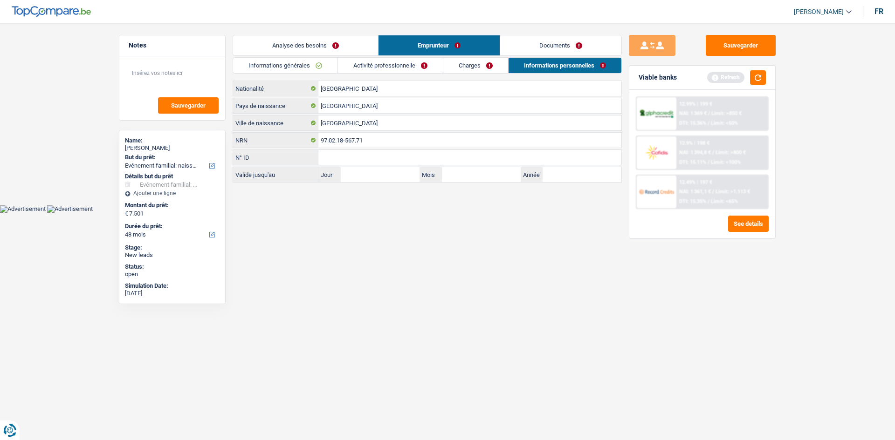
click at [400, 66] on link "Charges" at bounding box center [475, 65] width 65 height 15
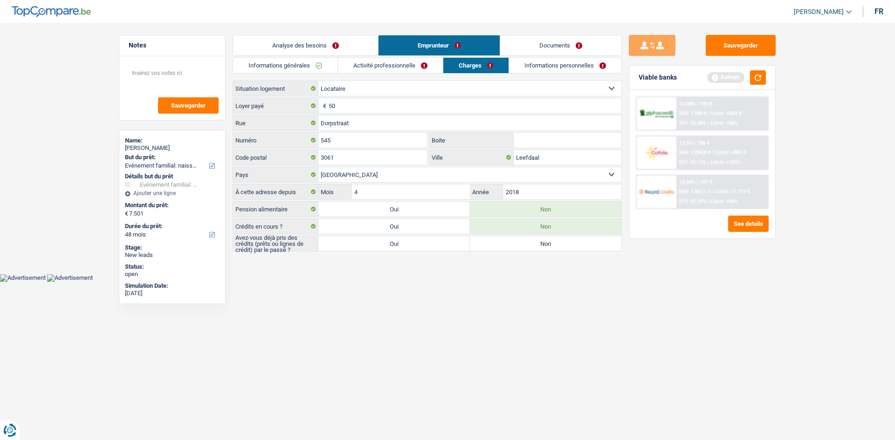
click at [400, 41] on link "Documents" at bounding box center [560, 45] width 121 height 20
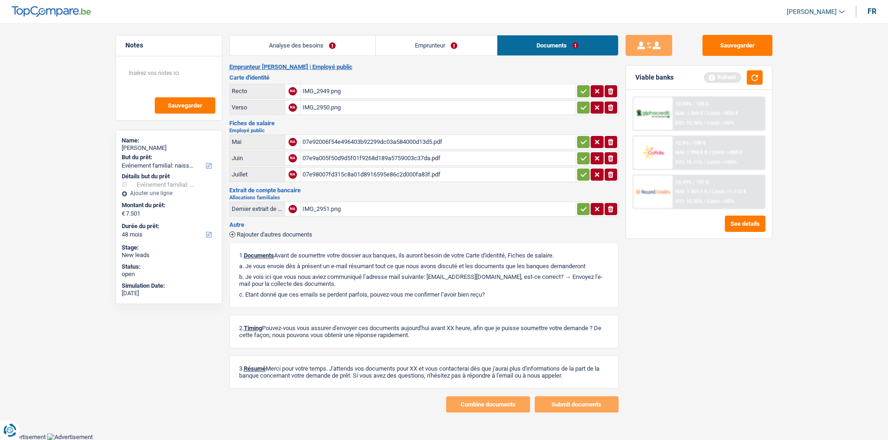
click at [339, 208] on div "IMG_2951.png" at bounding box center [437, 209] width 271 height 14
click at [400, 49] on link "Emprunteur" at bounding box center [436, 45] width 121 height 20
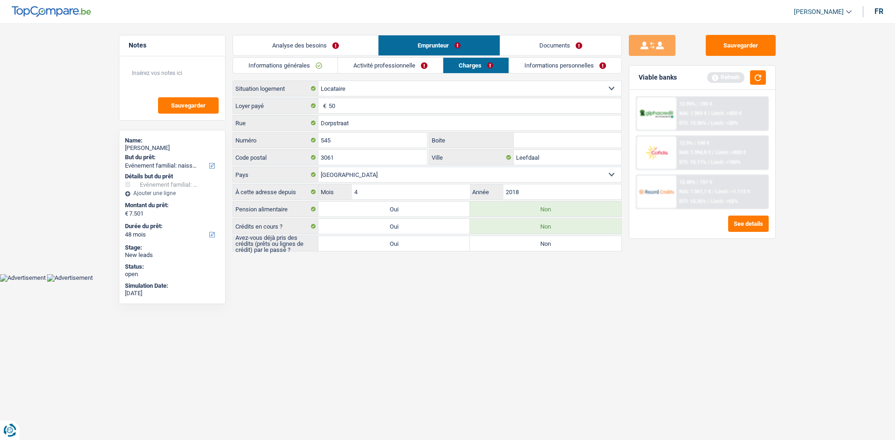
click at [400, 68] on link "Activité professionnelle" at bounding box center [390, 65] width 105 height 15
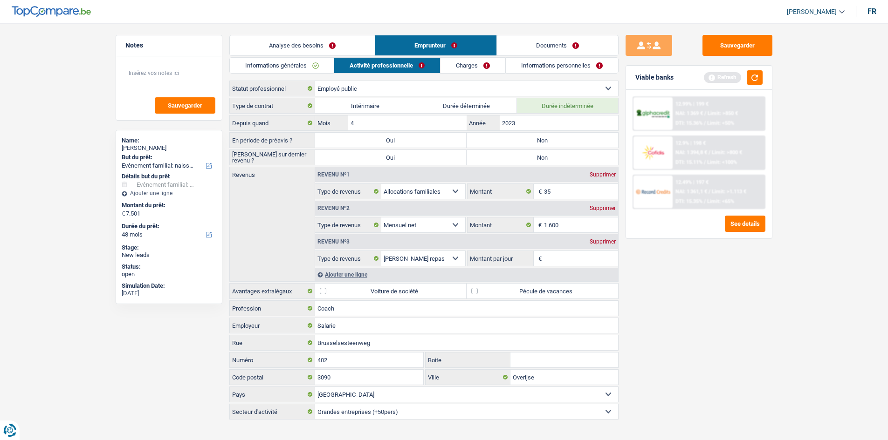
click at [400, 176] on div "Supprimer" at bounding box center [602, 175] width 31 height 6
select select "netSalary"
type input "1.600"
select select "mealVouchers"
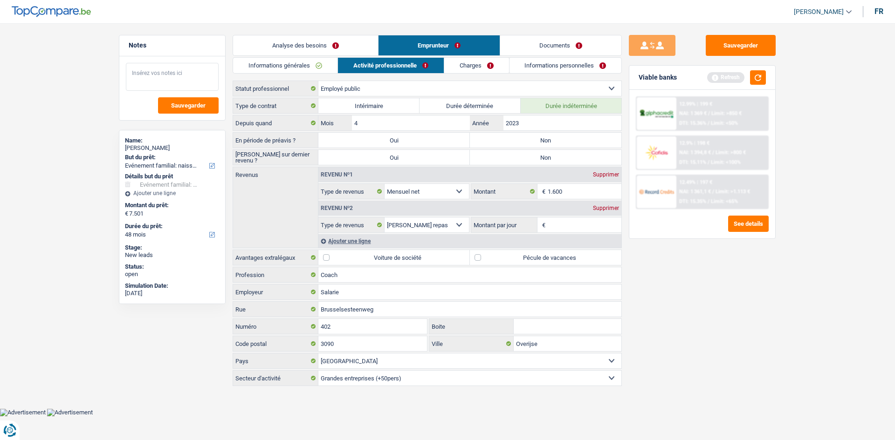
click at [167, 81] on textarea at bounding box center [172, 77] width 93 height 28
type textarea "P"
drag, startPoint x: 310, startPoint y: 67, endPoint x: 372, endPoint y: 68, distance: 62.0
click at [310, 67] on link "Informations générales" at bounding box center [285, 65] width 104 height 15
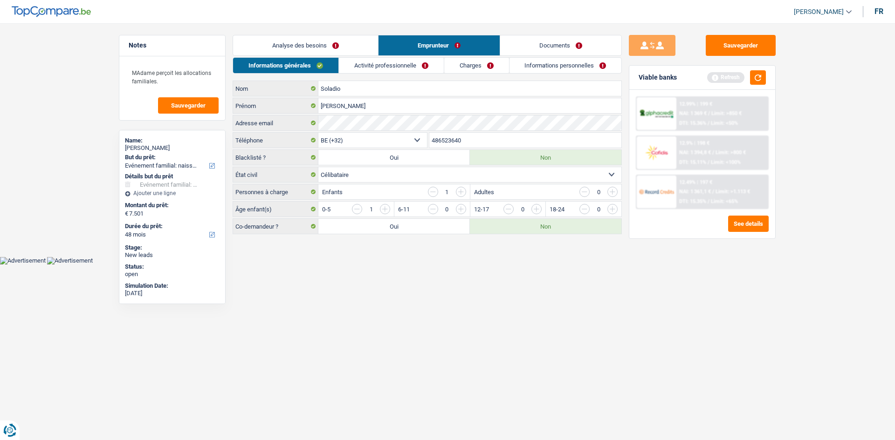
drag, startPoint x: 877, startPoint y: 10, endPoint x: 710, endPoint y: 149, distance: 217.1
click at [400, 11] on div "fr" at bounding box center [878, 11] width 9 height 9
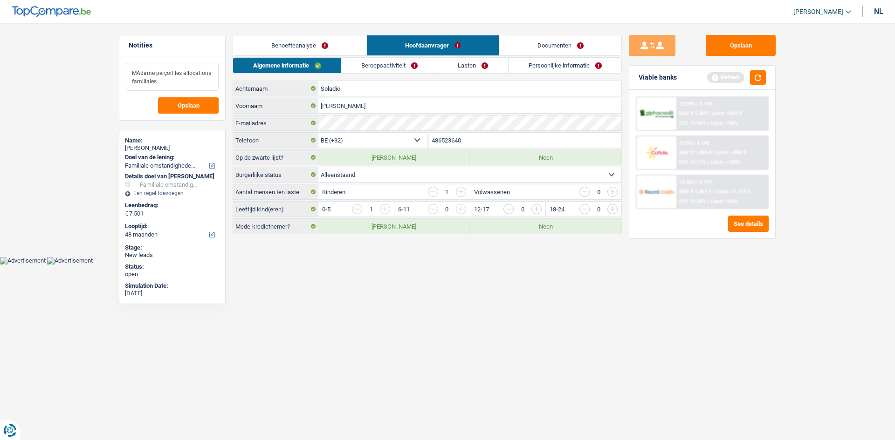
click at [183, 83] on textarea "MAdame perçoit les allocations familiales." at bounding box center [172, 77] width 93 height 28
type textarea "MAdame perçoit les allocations familiales."
click at [191, 104] on span "Opslaan" at bounding box center [189, 106] width 22 height 6
click at [395, 75] on div "Algemene informatie Beroepsactiviteit Lasten Persoonlijke informatie [PERSON_NA…" at bounding box center [427, 145] width 389 height 177
click at [397, 62] on link "Beroepsactiviteit" at bounding box center [389, 65] width 96 height 15
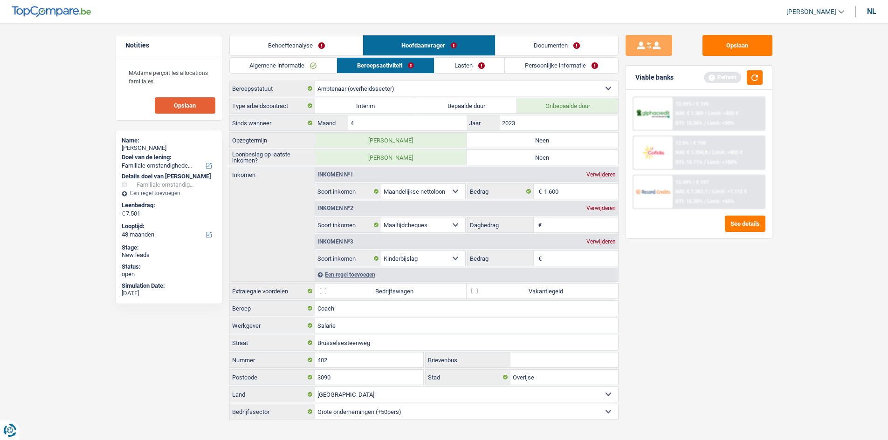
click at [400, 139] on label "Neen" at bounding box center [541, 140] width 151 height 15
click at [400, 139] on input "Neen" at bounding box center [541, 140] width 151 height 15
radio input "true"
click at [400, 164] on label "Neen" at bounding box center [541, 157] width 151 height 15
click at [400, 164] on input "Neen" at bounding box center [541, 157] width 151 height 15
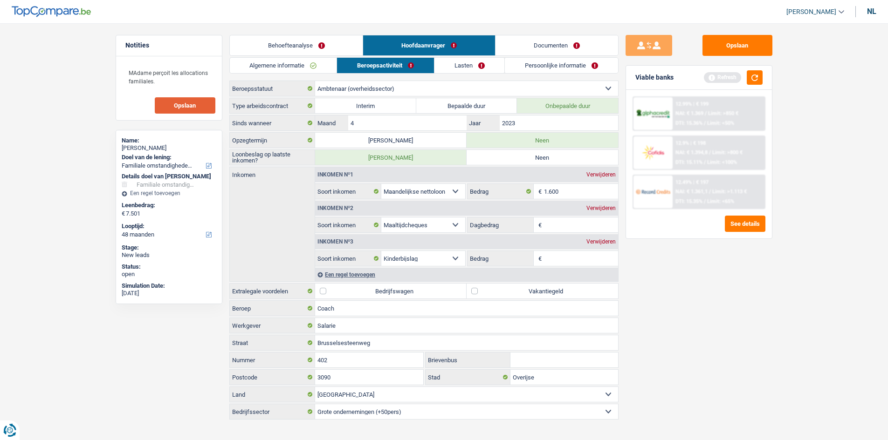
radio input "true"
click at [400, 214] on div "Opslaan Viable banks Refresh 12.99% | € 199 NAI: € 1.369 / Limit: >850 € DTI: 1…" at bounding box center [698, 229] width 161 height 388
click at [137, 73] on textarea "MAdame perçoit les allocations familiales." at bounding box center [169, 77] width 93 height 28
type textarea "Madame perçoit les allocations familiales."
click at [400, 214] on div "Opslaan Viable banks Refresh 12.99% | € 199 NAI: € 1.369 / Limit: >850 € DTI: 1…" at bounding box center [698, 229] width 161 height 388
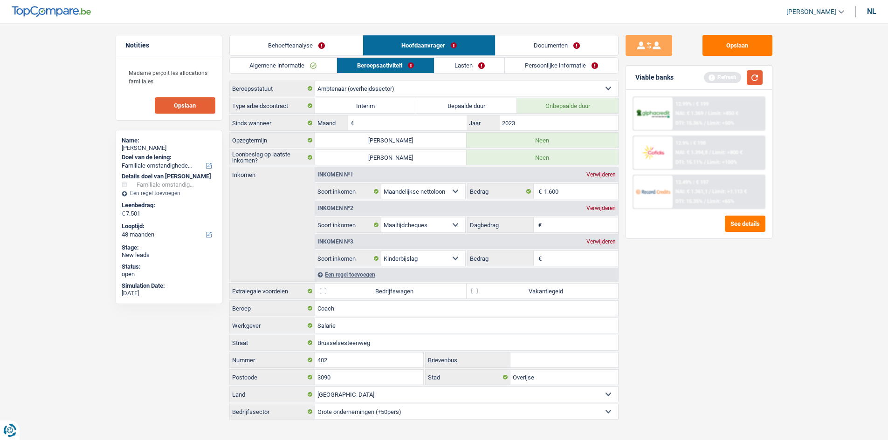
click at [400, 80] on button "button" at bounding box center [754, 77] width 16 height 14
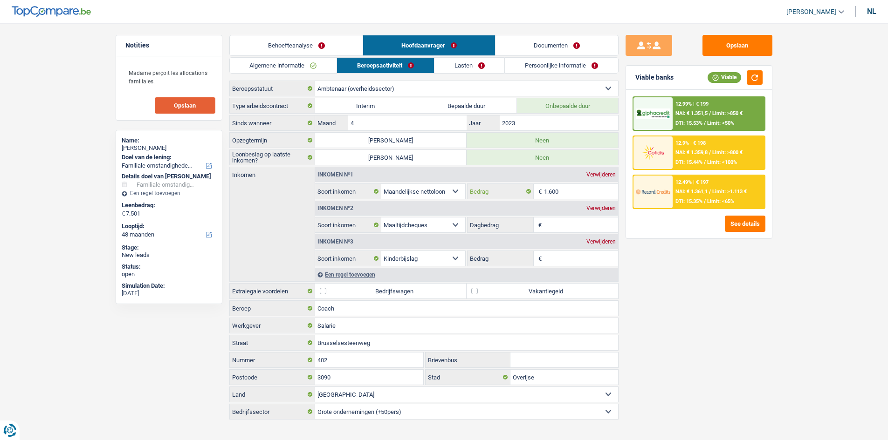
click at [400, 191] on input "1.600" at bounding box center [581, 191] width 74 height 15
click at [400, 38] on link "Documenten" at bounding box center [556, 45] width 123 height 20
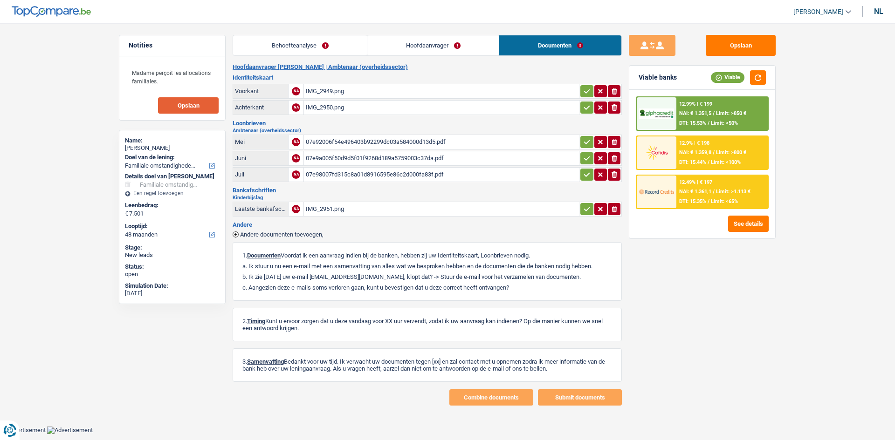
click at [386, 139] on div "07e92006f54e496403b92299dc03a584000d13d5.pdf" at bounding box center [441, 142] width 271 height 14
click at [400, 155] on div "07e9a005f50d9d5f01f9268d189a5759003c37da.pdf" at bounding box center [441, 158] width 271 height 14
click at [393, 171] on div "07e98007fd315c8a01d8916595e86c2d000fa83f.pdf" at bounding box center [441, 175] width 271 height 14
click at [400, 157] on div "07e9a005f50d9d5f01f9268d189a5759003c37da.pdf" at bounding box center [441, 158] width 271 height 14
click at [390, 176] on div "07e98007fd315c8a01d8916595e86c2d000fa83f.pdf" at bounding box center [441, 175] width 271 height 14
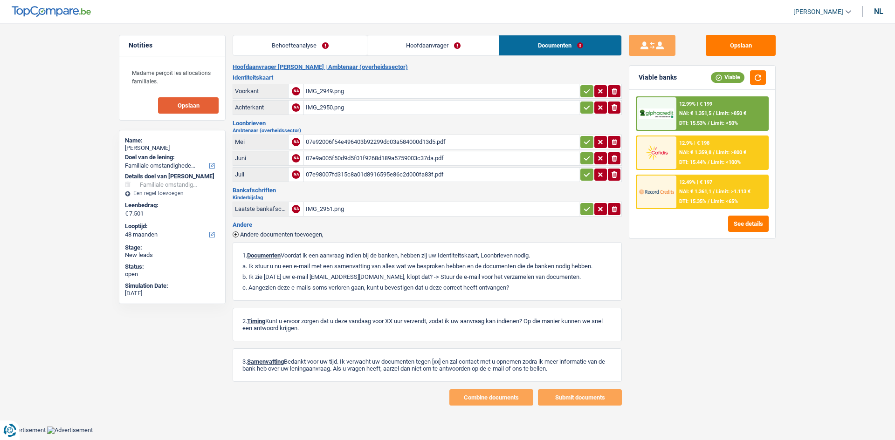
click at [328, 137] on div "07e92006f54e496403b92299dc03a584000d13d5.pdf" at bounding box center [441, 142] width 271 height 14
click at [400, 42] on link "Hoofdaanvrager" at bounding box center [432, 45] width 131 height 20
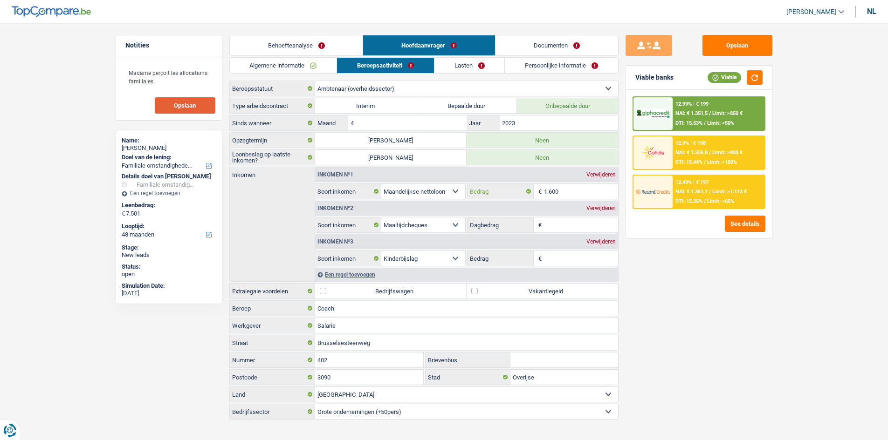
click at [400, 194] on input "1.600" at bounding box center [581, 191] width 74 height 15
click at [400, 33] on main "Notities Madame perçoit les allocations familiales. Opslaan Name: [PERSON_NAME]…" at bounding box center [444, 228] width 888 height 428
click at [400, 40] on link "Documenten" at bounding box center [556, 45] width 123 height 20
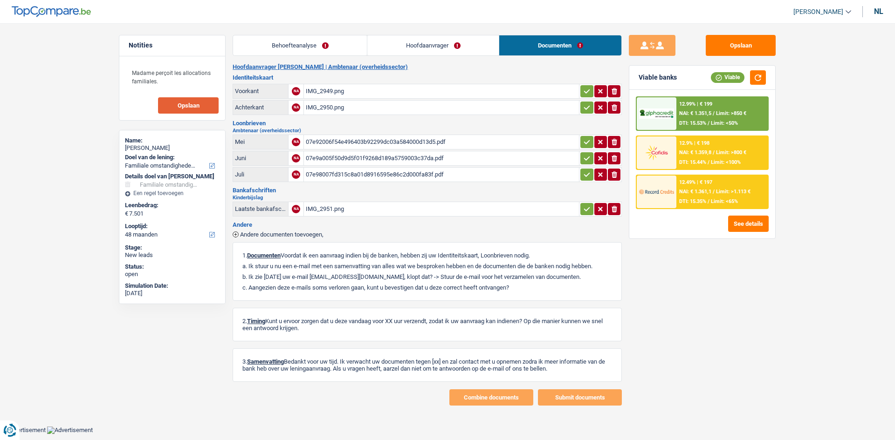
click at [400, 178] on div "07e98007fd315c8a01d8916595e86c2d000fa83f.pdf" at bounding box center [441, 175] width 271 height 14
click at [400, 45] on link "Hoofdaanvrager" at bounding box center [432, 45] width 131 height 20
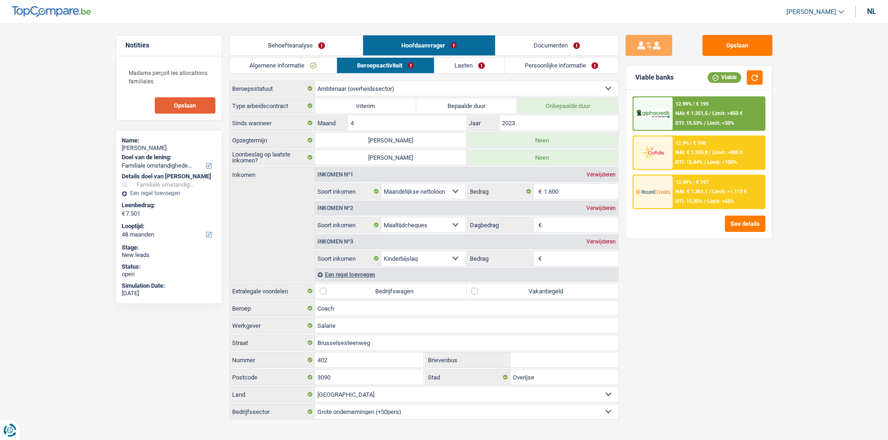
click at [400, 214] on label "Vakantiegeld" at bounding box center [541, 291] width 151 height 15
click at [400, 214] on input "Vakantiegeld" at bounding box center [541, 291] width 151 height 15
checkbox input "true"
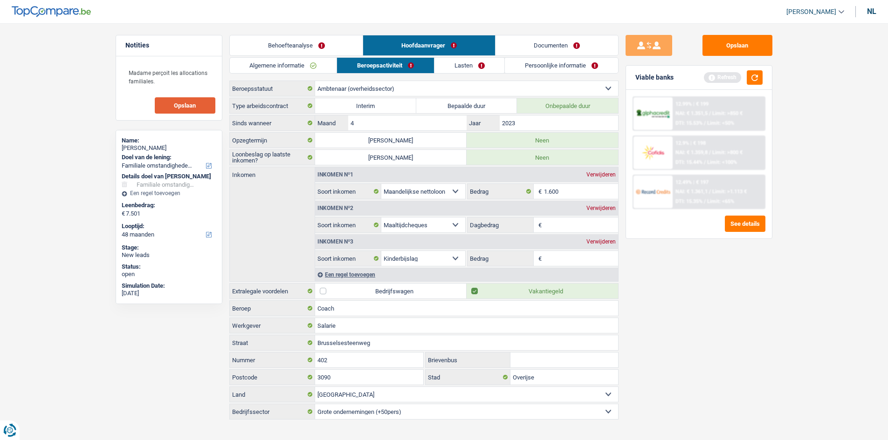
click at [400, 52] on link "Documenten" at bounding box center [556, 45] width 123 height 20
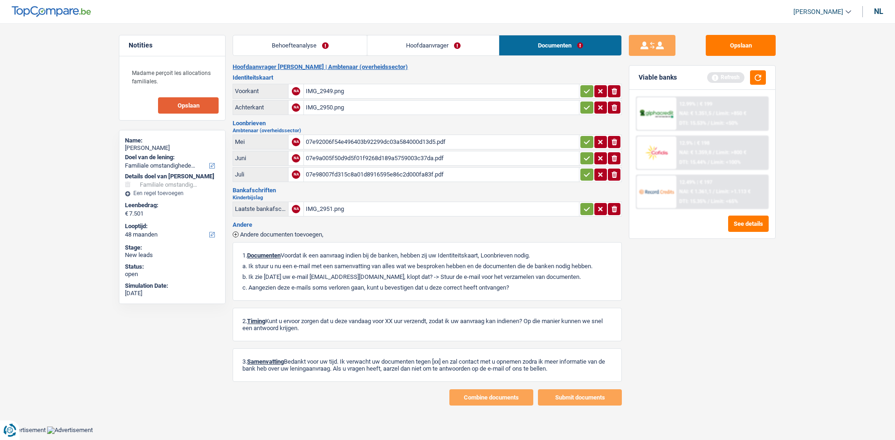
click at [400, 42] on link "Hoofdaanvrager" at bounding box center [432, 45] width 131 height 20
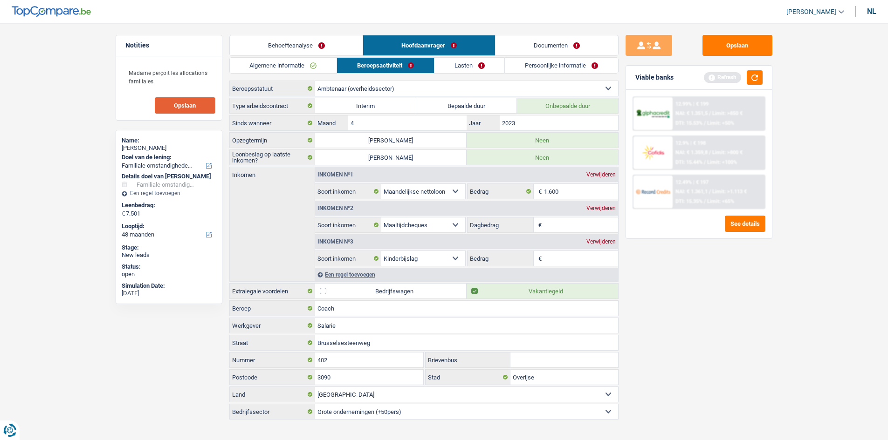
click at [400, 46] on link "Documenten" at bounding box center [556, 45] width 123 height 20
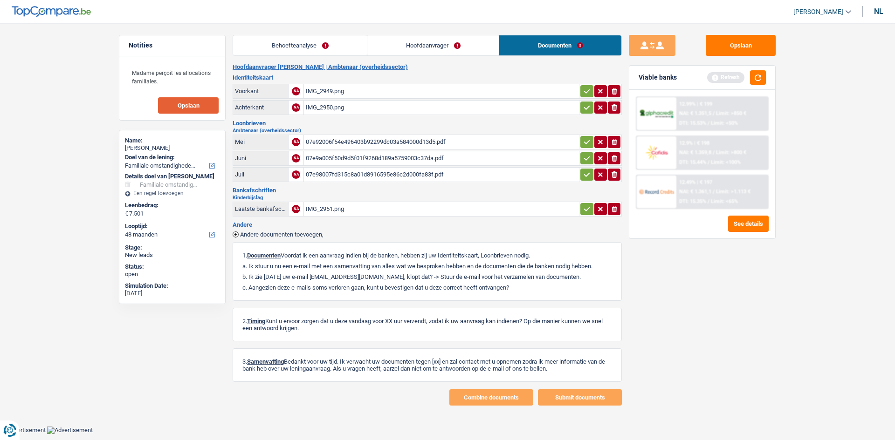
click at [400, 43] on link "Hoofdaanvrager" at bounding box center [432, 45] width 131 height 20
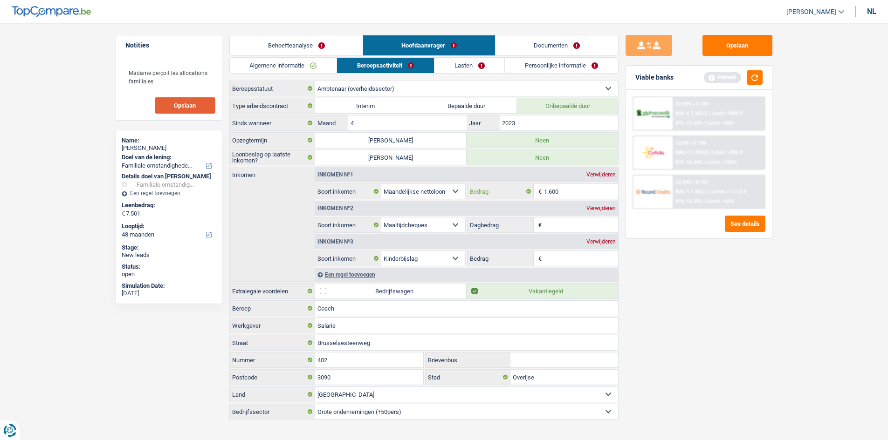
click at [400, 198] on input "1.600" at bounding box center [581, 191] width 74 height 15
click at [400, 214] on input "Dagbedrag" at bounding box center [581, 225] width 74 height 15
click at [400, 214] on div "Verwijderen" at bounding box center [601, 242] width 34 height 6
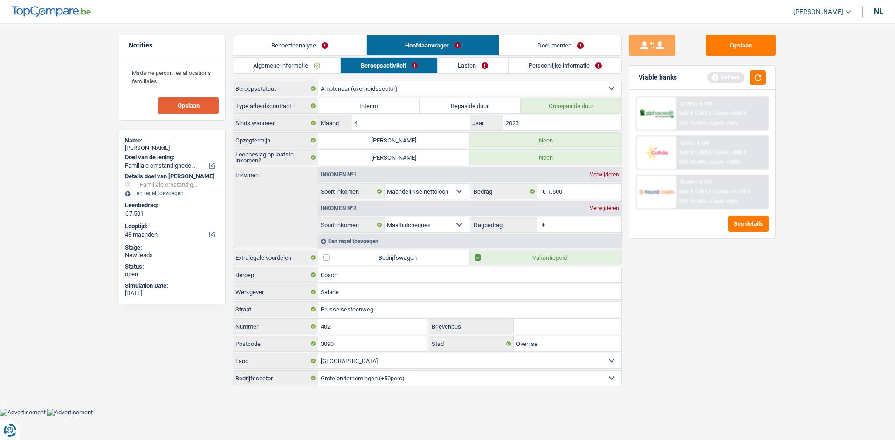
click at [400, 214] on input "Dagbedrag" at bounding box center [584, 225] width 74 height 15
type input "8,0"
drag, startPoint x: 678, startPoint y: 327, endPoint x: 704, endPoint y: 245, distance: 86.4
click at [400, 214] on div "Opslaan Viable banks Refresh 12.99% | € 199 NAI: € 1.351,5 / Limit: >850 € DTI:…" at bounding box center [702, 229] width 161 height 388
click at [400, 62] on link "Lasten" at bounding box center [473, 65] width 70 height 15
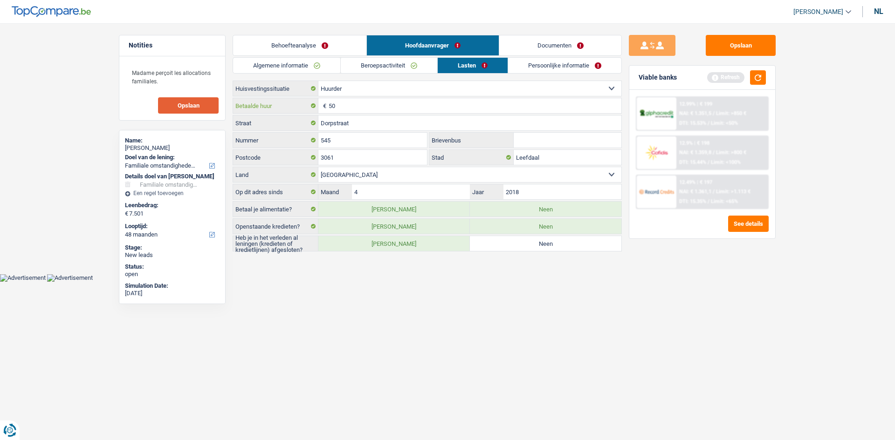
click at [364, 101] on input "50" at bounding box center [474, 105] width 293 height 15
click at [347, 88] on select "Huurder [PERSON_NAME] met een hypothecaire lening Eigenaar zonder hypothecaire …" at bounding box center [469, 88] width 303 height 15
drag, startPoint x: 881, startPoint y: 12, endPoint x: 731, endPoint y: 25, distance: 150.6
click at [400, 12] on div "nl" at bounding box center [878, 11] width 9 height 9
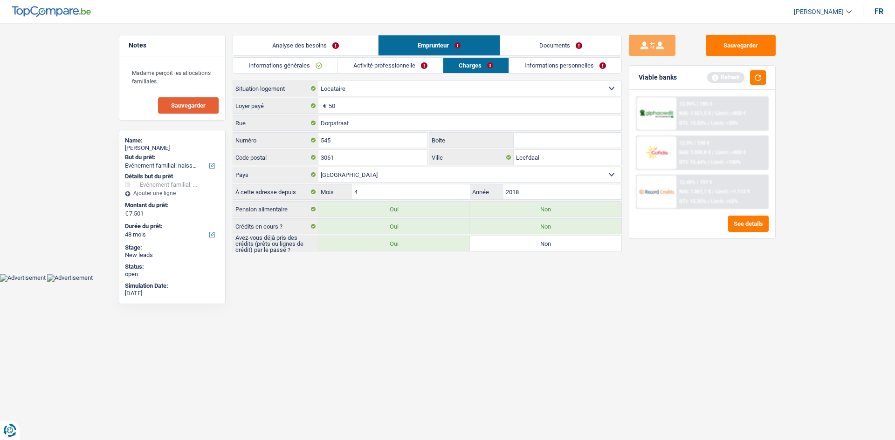
click at [374, 93] on select "Locataire Propriétaire avec prêt hypothécaire Propriétaire sans prêt hypothécai…" at bounding box center [469, 88] width 303 height 15
select select "liveWithParents"
click at [318, 81] on select "Locataire Propriétaire avec prêt hypothécaire Propriétaire sans prêt hypothécai…" at bounding box center [469, 88] width 303 height 15
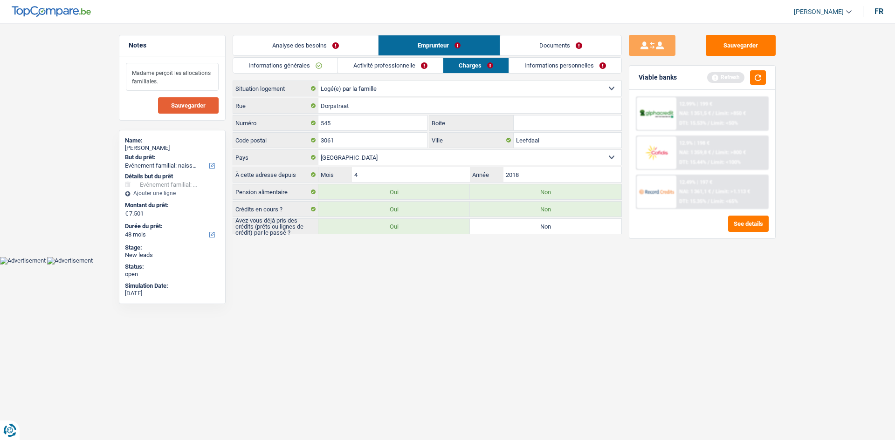
click at [195, 89] on textarea "Madame perçoit les allocations familiales." at bounding box center [172, 77] width 93 height 28
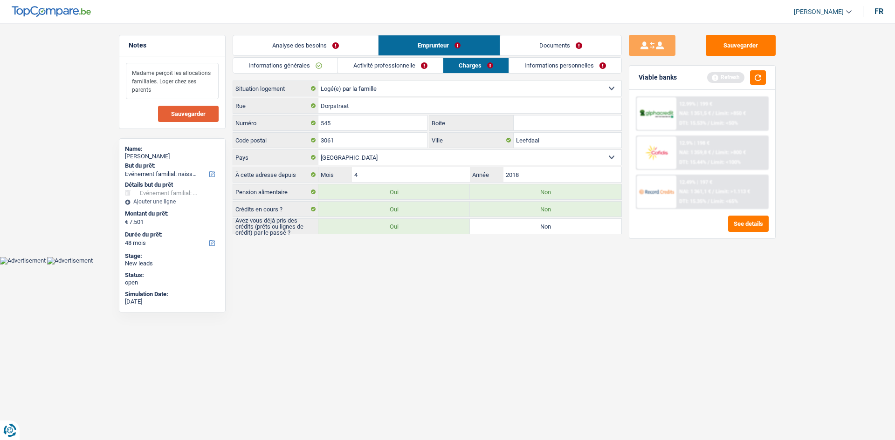
type textarea "Madame perçoit les allocations familiales. Loger chez ses parents"
click at [400, 214] on html "Vous avez le contrôle de vos données Nous utilisons des cookies, tout comme nos…" at bounding box center [447, 132] width 895 height 265
click at [400, 145] on input "Leefdaal" at bounding box center [567, 140] width 108 height 15
click at [400, 214] on label "Non" at bounding box center [545, 226] width 151 height 15
click at [400, 214] on input "Non" at bounding box center [545, 226] width 151 height 15
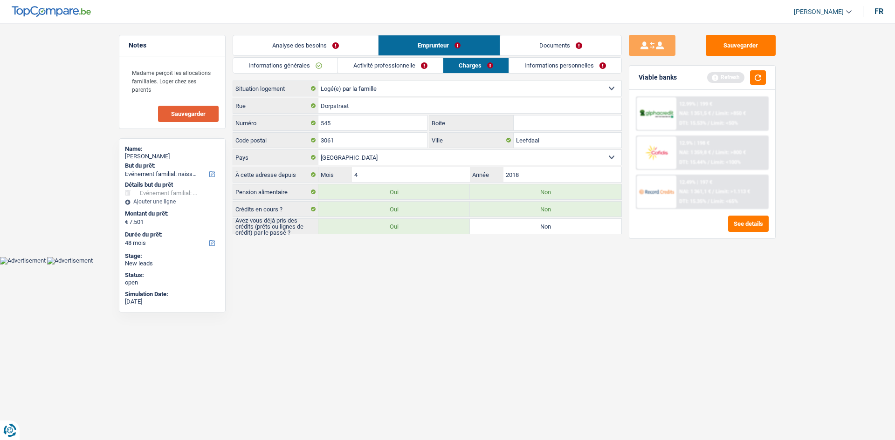
radio input "true"
drag, startPoint x: 569, startPoint y: 62, endPoint x: 563, endPoint y: 62, distance: 5.6
click at [400, 61] on link "Informations personnelles" at bounding box center [565, 65] width 112 height 15
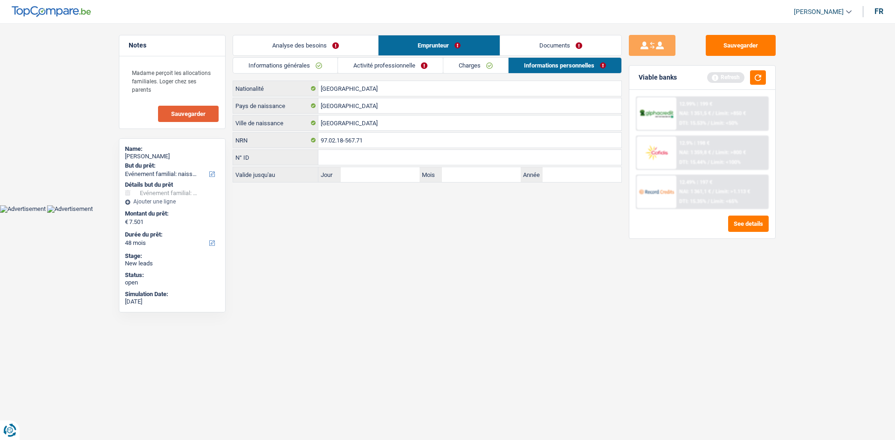
click at [400, 67] on link "Activité professionnelle" at bounding box center [390, 65] width 105 height 15
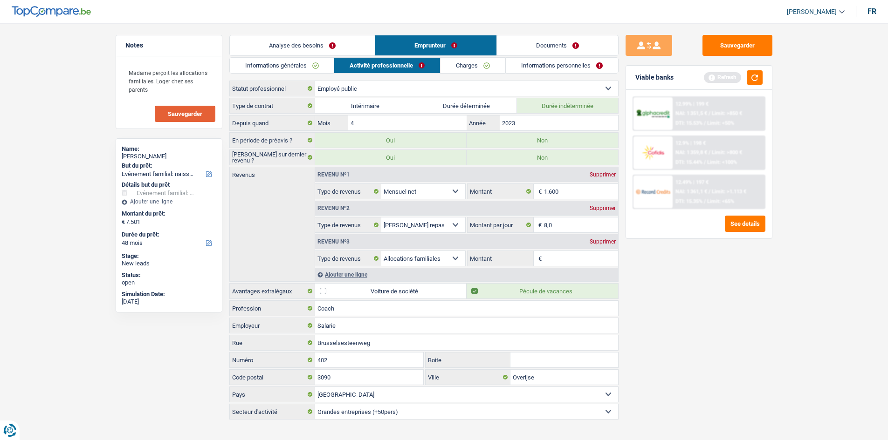
click at [400, 214] on div "Supprimer" at bounding box center [602, 242] width 31 height 6
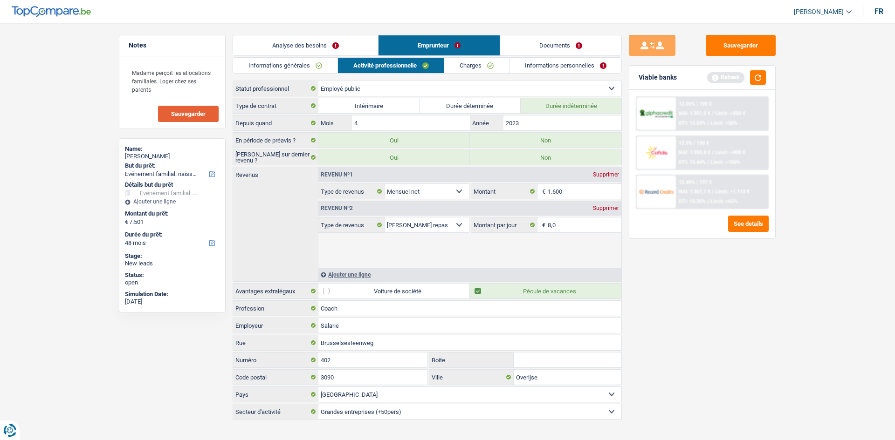
click at [400, 214] on div "Sauvegarder Viable banks Refresh 12.99% | 199 € NAI: 1 351,5 € / Limit: >850 € …" at bounding box center [702, 229] width 161 height 388
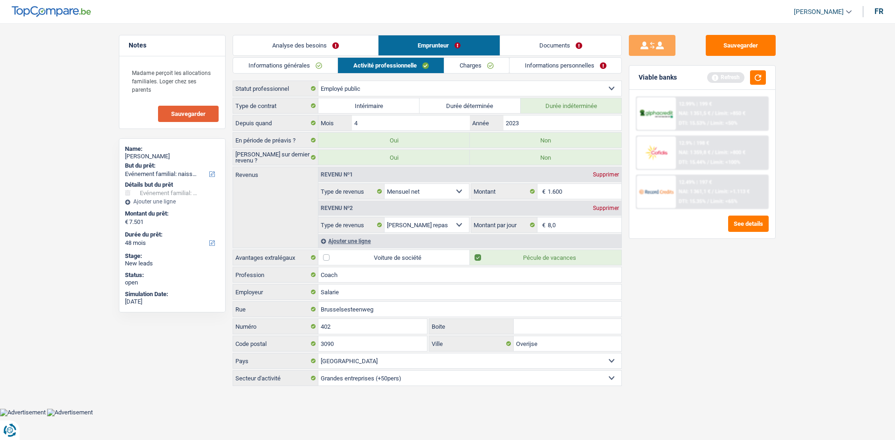
click at [400, 53] on link "Documents" at bounding box center [560, 45] width 121 height 20
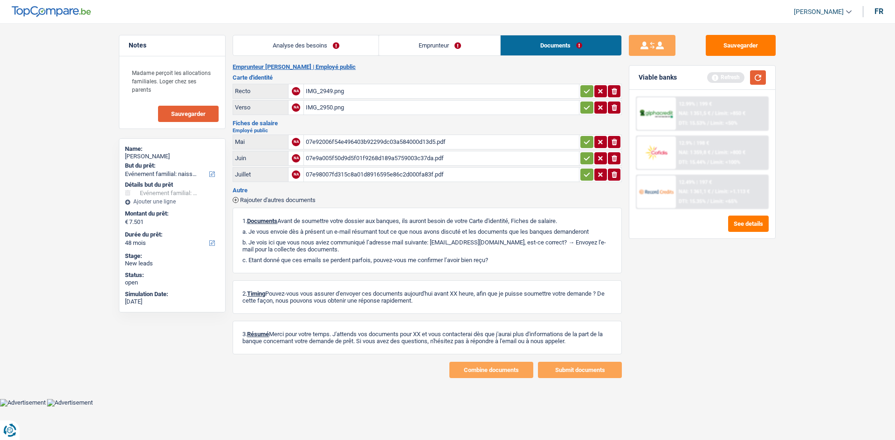
click at [400, 77] on button "button" at bounding box center [758, 77] width 16 height 14
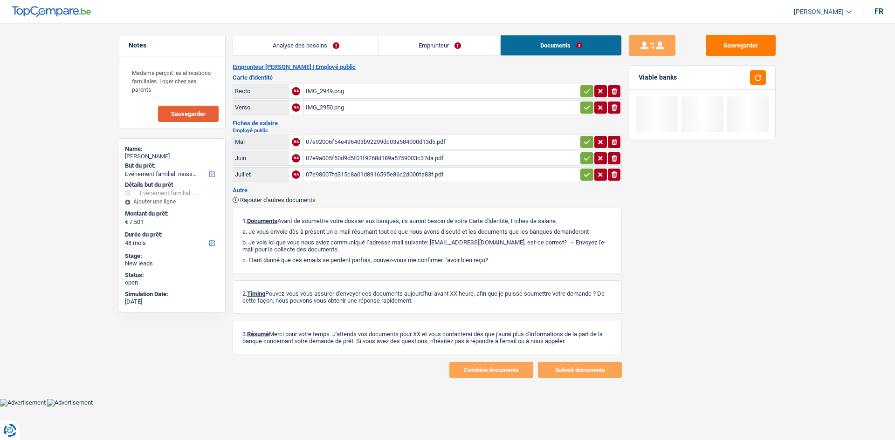
click at [302, 50] on link "Analyse des besoins" at bounding box center [305, 45] width 145 height 20
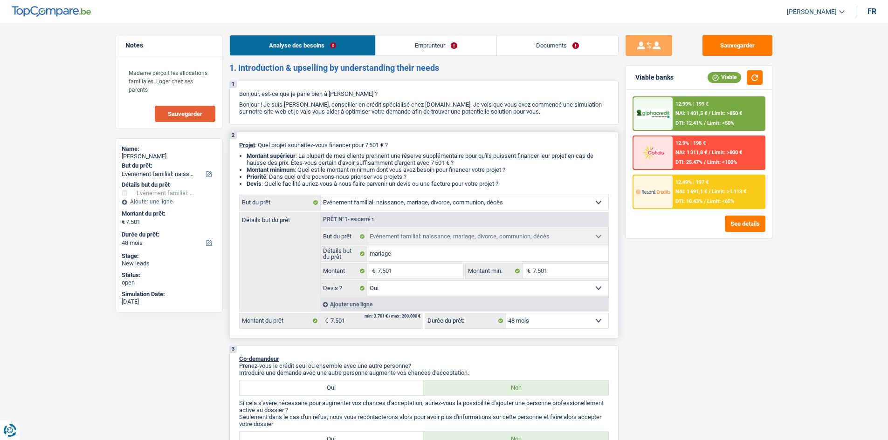
click at [400, 214] on select "12 mois 18 mois 24 mois 30 mois 36 mois 42 mois 48 mois Sélectionner une option" at bounding box center [557, 321] width 103 height 15
select select "36"
click at [400, 214] on select "12 mois 18 mois 24 mois 30 mois 36 mois 42 mois 48 mois Sélectionner une option" at bounding box center [557, 321] width 103 height 15
select select "36"
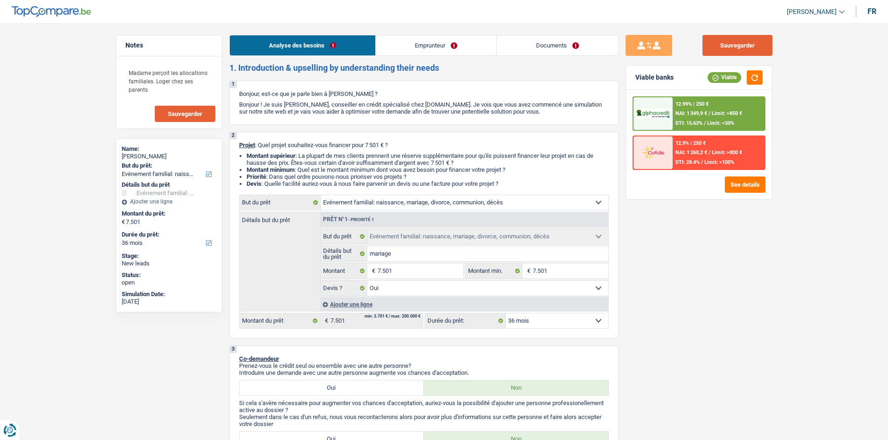
click at [400, 44] on button "Sauvegarder" at bounding box center [737, 45] width 70 height 21
click at [400, 44] on link "Documents" at bounding box center [557, 45] width 121 height 20
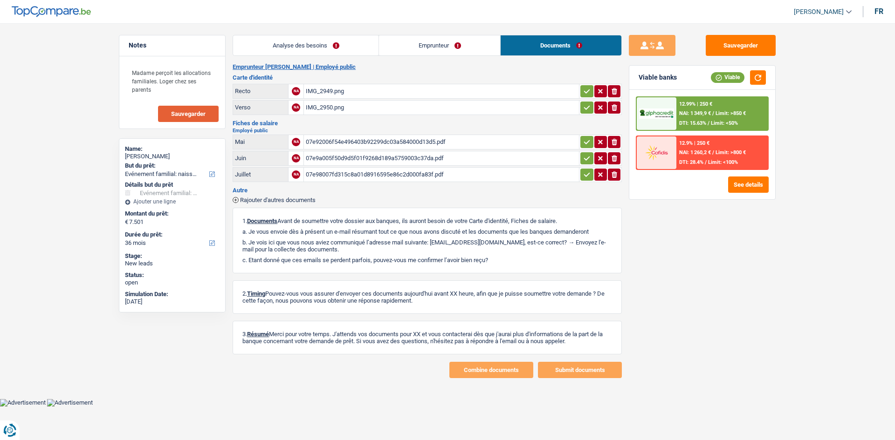
click at [400, 178] on icon "button" at bounding box center [586, 174] width 7 height 9
click at [400, 155] on icon "button" at bounding box center [586, 158] width 7 height 9
click at [400, 147] on button "button" at bounding box center [586, 142] width 13 height 12
click at [400, 103] on icon "button" at bounding box center [586, 107] width 7 height 9
click at [400, 92] on icon "button" at bounding box center [586, 91] width 7 height 9
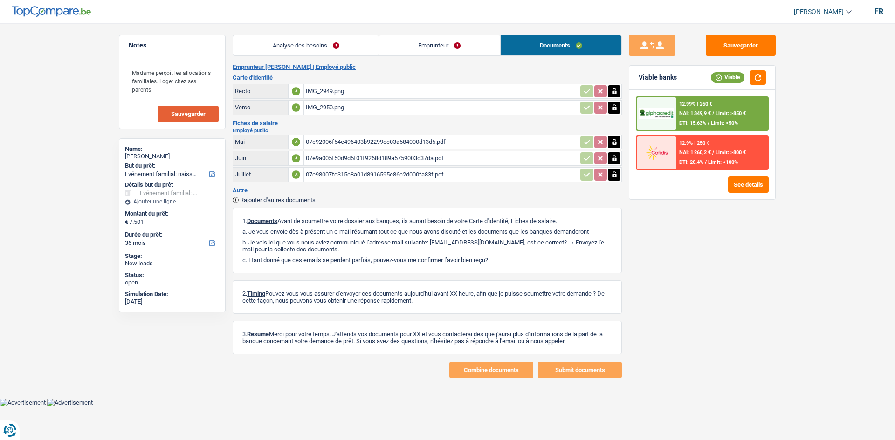
click at [400, 57] on div "Analyse des besoins Emprunteur Documents 1. Introduction & upselling by underst…" at bounding box center [427, 206] width 389 height 343
click at [400, 52] on link "Emprunteur" at bounding box center [439, 45] width 121 height 20
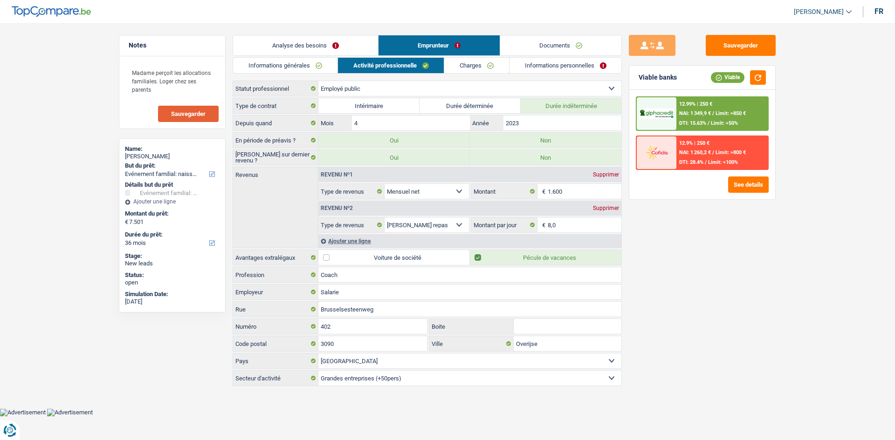
drag, startPoint x: 554, startPoint y: 44, endPoint x: 483, endPoint y: 87, distance: 83.4
click at [400, 44] on link "Documents" at bounding box center [560, 45] width 121 height 20
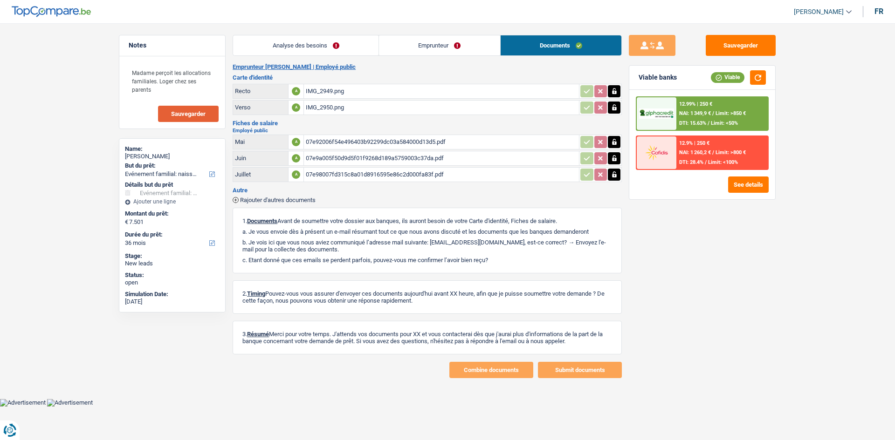
click at [378, 161] on div "07e9a005f50d9d5f01f9268d189a5759003c37da.pdf" at bounding box center [441, 158] width 271 height 14
click at [400, 178] on div "07e98007fd315c8a01d8916595e86c2d000fa83f.pdf" at bounding box center [441, 175] width 271 height 14
click at [358, 144] on div "07e92006f54e496403b92299dc03a584000d13d5.pdf" at bounding box center [441, 142] width 271 height 14
drag, startPoint x: 290, startPoint y: 39, endPoint x: 323, endPoint y: 42, distance: 33.2
click at [290, 40] on link "Analyse des besoins" at bounding box center [305, 45] width 145 height 20
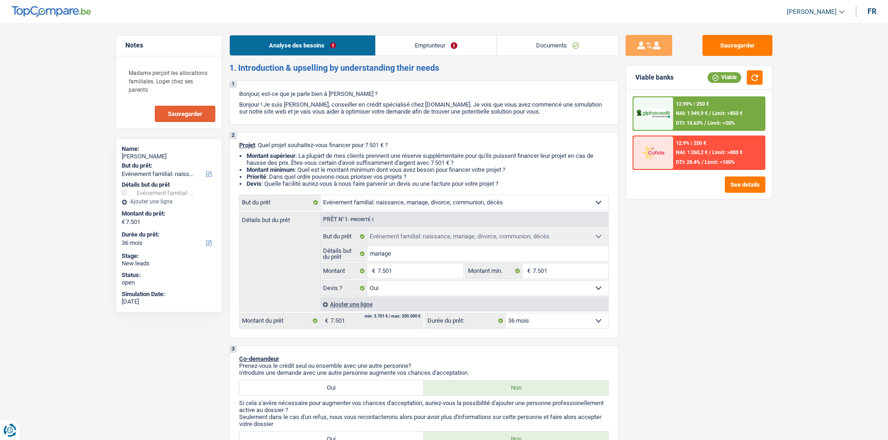
click at [400, 64] on div "Sauvegarder Viable banks Viable 12.99% | 250 € NAI: 1 349,9 € / Limit: >850 € D…" at bounding box center [698, 229] width 161 height 388
click at [400, 54] on button "Sauvegarder" at bounding box center [737, 45] width 70 height 21
click at [400, 52] on link "Documents" at bounding box center [557, 45] width 121 height 20
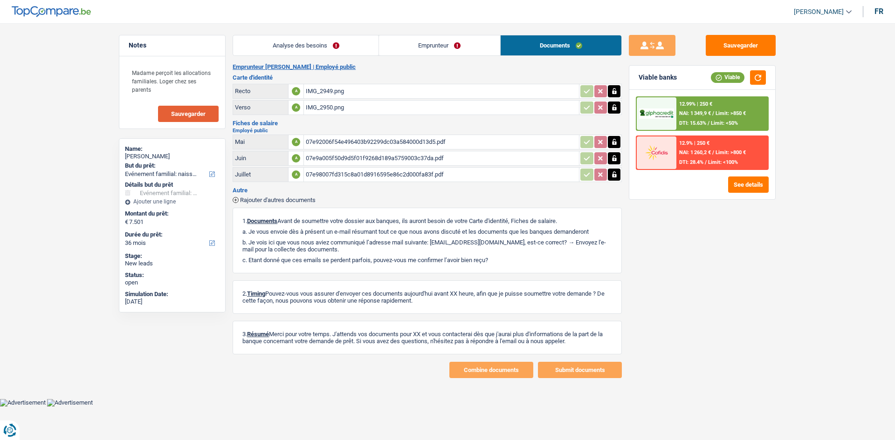
click at [400, 49] on link "Emprunteur" at bounding box center [439, 45] width 121 height 20
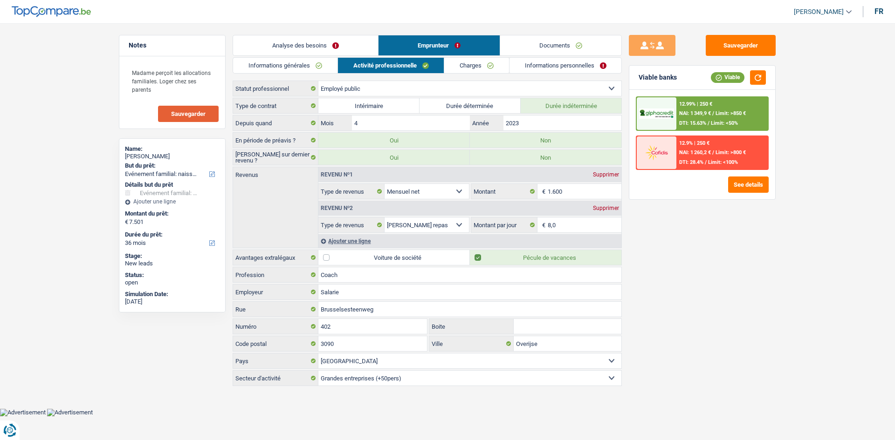
click at [400, 63] on link "Informations personnelles" at bounding box center [565, 65] width 112 height 15
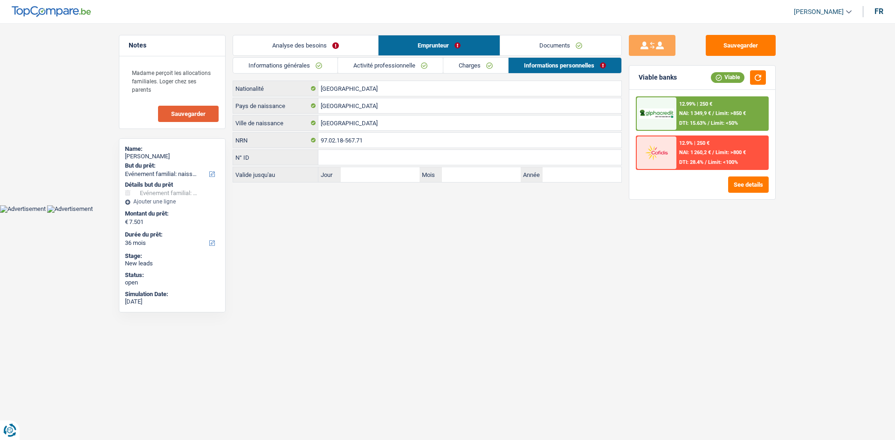
click at [400, 48] on link "Documents" at bounding box center [560, 45] width 121 height 20
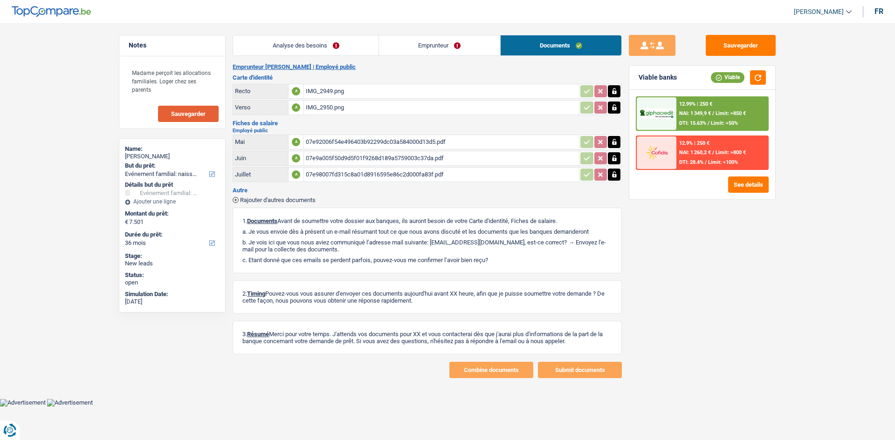
click at [400, 37] on link "Emprunteur" at bounding box center [439, 45] width 121 height 20
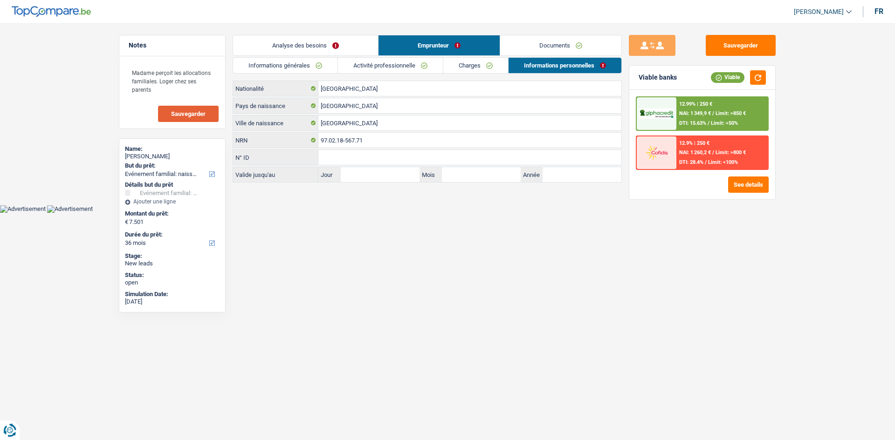
click at [400, 68] on link "Charges" at bounding box center [475, 65] width 65 height 15
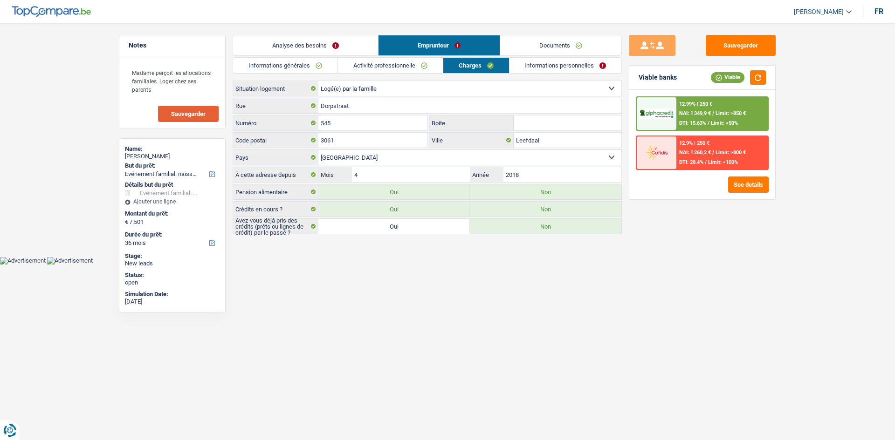
click at [400, 40] on link "Documents" at bounding box center [560, 45] width 121 height 20
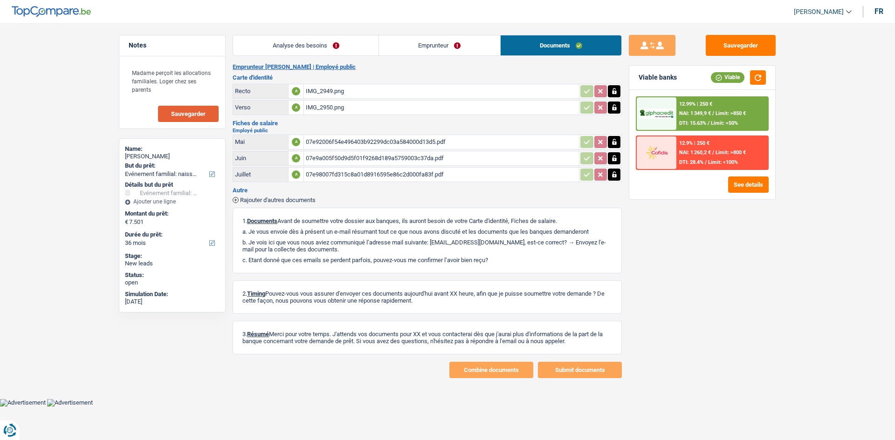
drag, startPoint x: 327, startPoint y: 43, endPoint x: 529, endPoint y: 74, distance: 204.9
click at [327, 43] on link "Analyse des besoins" at bounding box center [305, 45] width 145 height 20
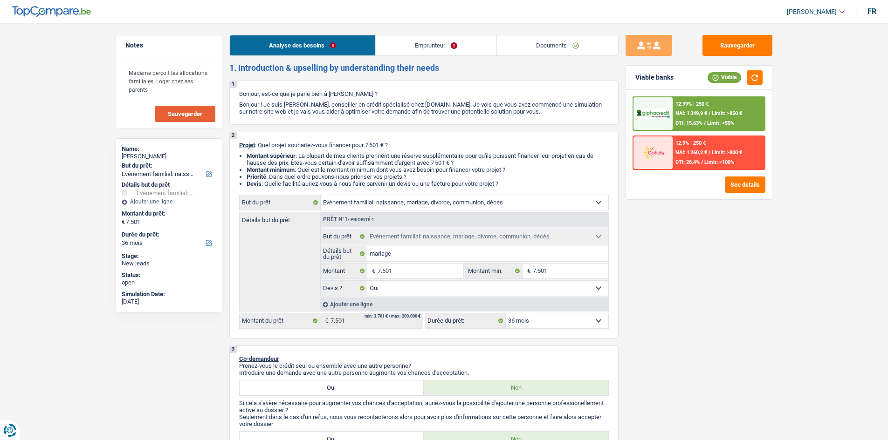
click at [207, 116] on button "Sauvegarder" at bounding box center [185, 114] width 61 height 16
drag, startPoint x: 713, startPoint y: 50, endPoint x: 708, endPoint y: 50, distance: 5.1
click at [400, 50] on button "Sauvegarder" at bounding box center [737, 45] width 70 height 21
select select "familyEvent"
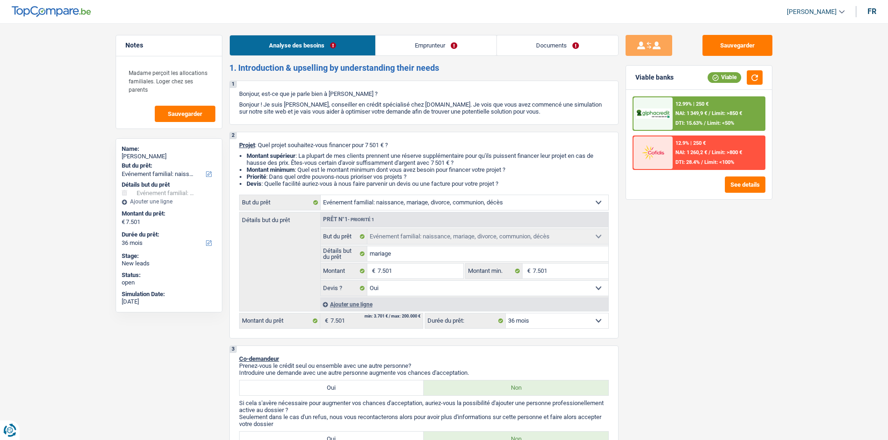
select select "36"
select select "familyEvent"
select select "yes"
select select "36"
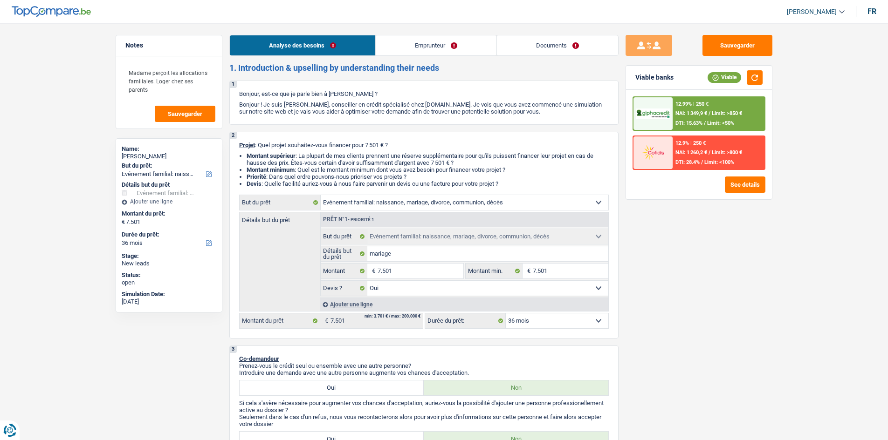
select select "publicEmployee"
select select "netSalary"
select select "mealVouchers"
select select "familyAllowances"
select select "liveWithParents"
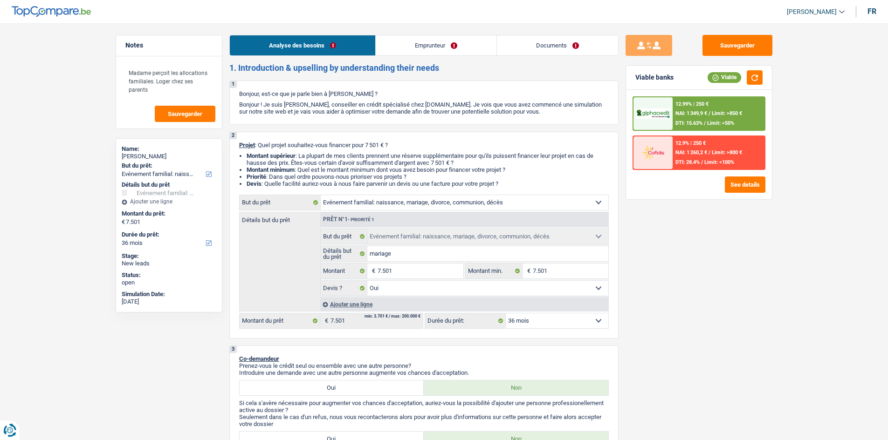
select select "familyEvent"
select select "yes"
select select "36"
click at [708, 101] on div "12.99% | 250 €" at bounding box center [691, 104] width 33 height 6
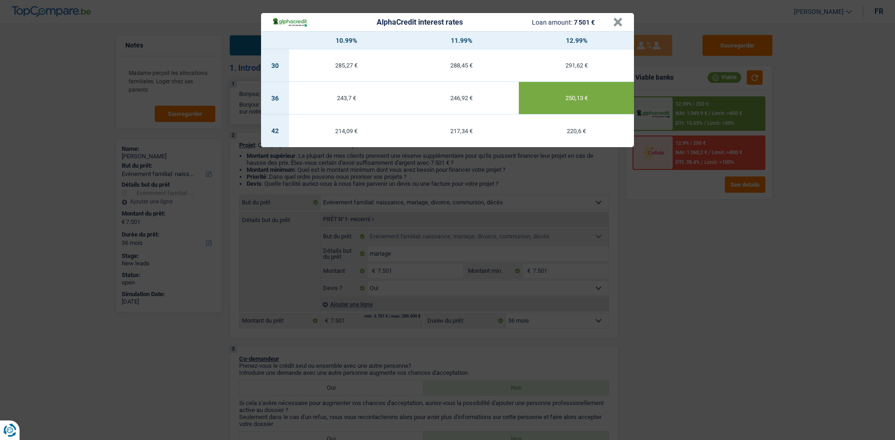
drag, startPoint x: 455, startPoint y: 88, endPoint x: 454, endPoint y: 106, distance: 17.7
click at [452, 82] on td "246,92 €" at bounding box center [461, 98] width 115 height 33
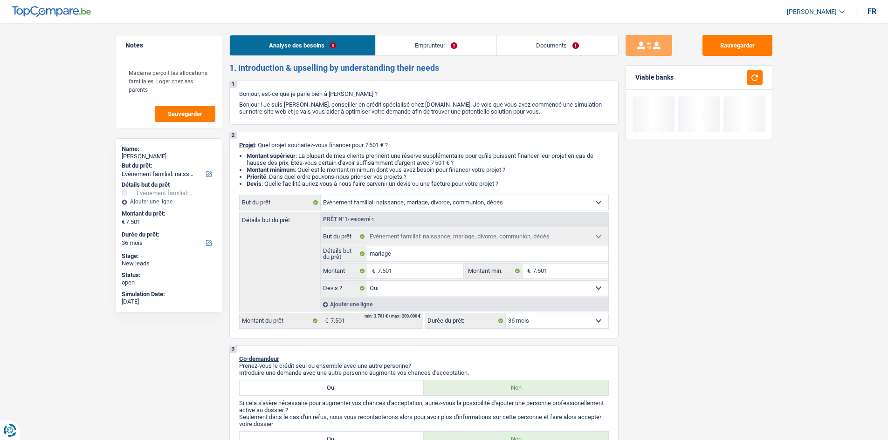
click at [202, 101] on div "Madame perçoit les allocations familiales. Loger chez ses parents Sauvegarder" at bounding box center [169, 92] width 106 height 72
click at [189, 88] on textarea "Madame perçoit les allocations familiales. Loger chez ses parents" at bounding box center [169, 81] width 93 height 36
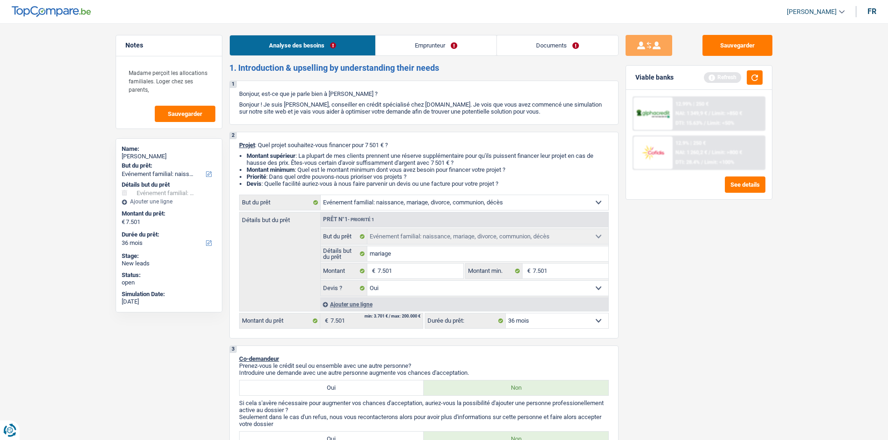
click at [703, 116] on span "NAI: 1 349,9 €" at bounding box center [691, 113] width 32 height 6
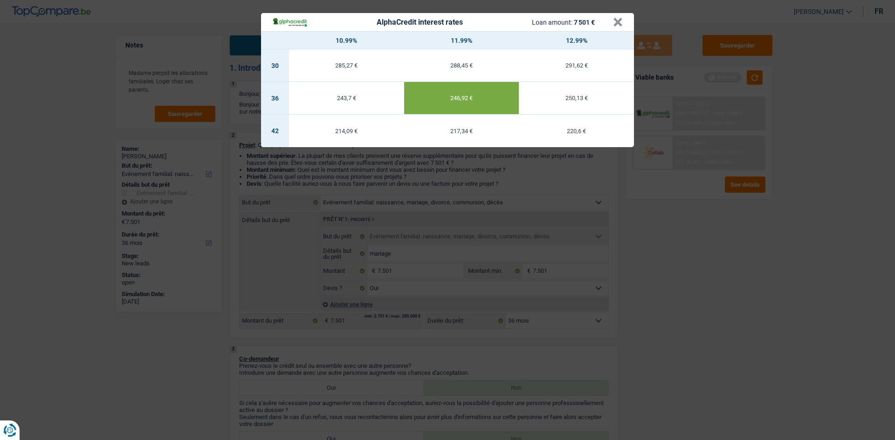
drag, startPoint x: 684, startPoint y: 233, endPoint x: 723, endPoint y: 168, distance: 75.7
click at [684, 233] on div "AlphaCredit interest rates Loan amount: 7 501 € × 10.99% 11.99% 12.99% 30 285,2…" at bounding box center [447, 220] width 895 height 440
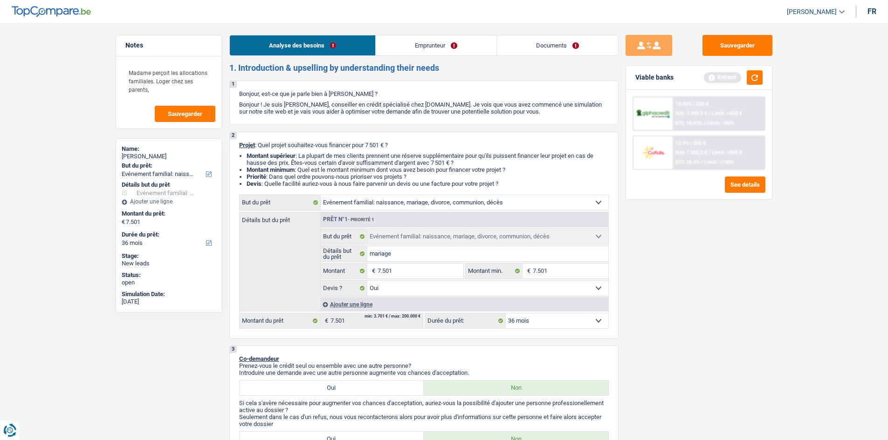
click at [725, 123] on span "Limit: <50%" at bounding box center [720, 123] width 27 height 6
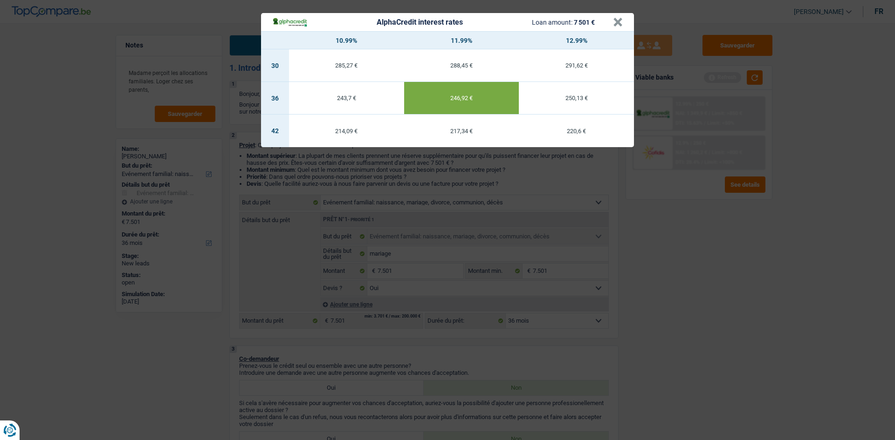
click at [697, 250] on div "AlphaCredit interest rates Loan amount: 7 501 € × 10.99% 11.99% 12.99% 30 285,2…" at bounding box center [447, 220] width 895 height 440
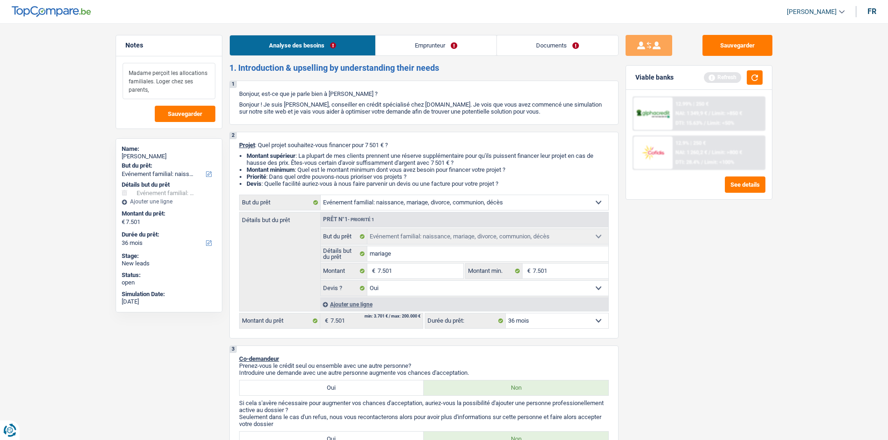
click at [190, 87] on textarea "Madame perçoit les allocations familiales. Loger chez ses parents," at bounding box center [169, 81] width 93 height 36
click at [763, 115] on div "12.99% | 250 € NAI: 1 349,9 € / Limit: >850 € DTI: 15.63% / Limit: <50%" at bounding box center [718, 113] width 92 height 33
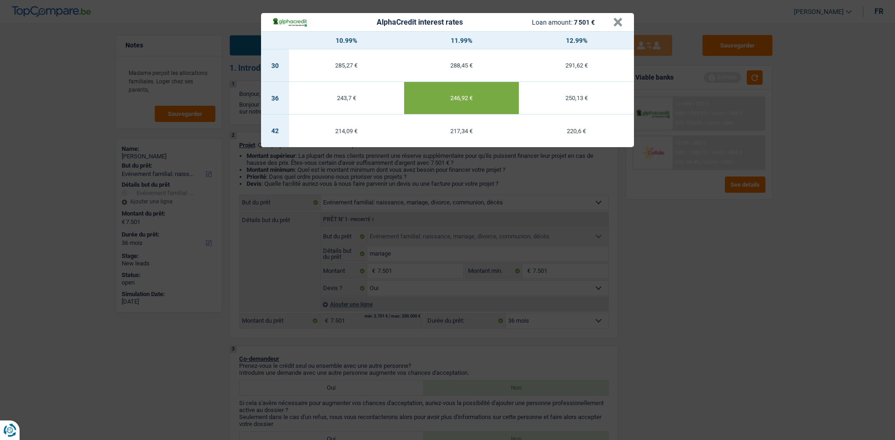
click at [730, 232] on div "AlphaCredit interest rates Loan amount: 7 501 € × 10.99% 11.99% 12.99% 30 285,2…" at bounding box center [447, 220] width 895 height 440
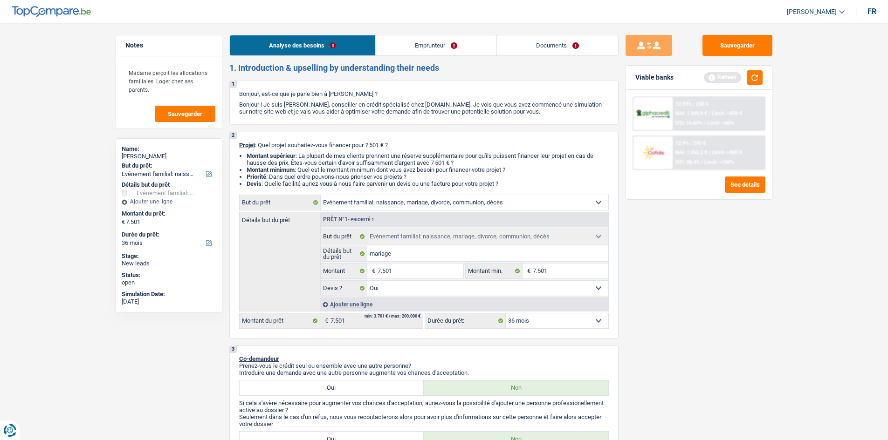
click at [711, 114] on div "NAI: 1 349,9 € / Limit: >850 €" at bounding box center [708, 113] width 67 height 6
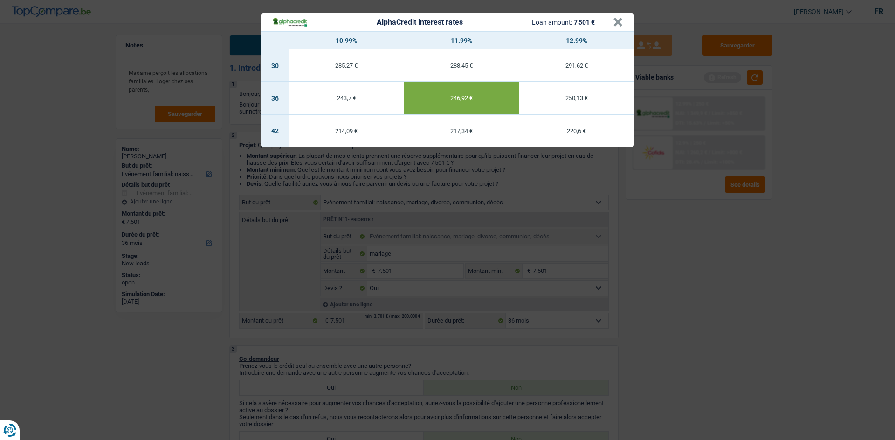
drag, startPoint x: 688, startPoint y: 297, endPoint x: 621, endPoint y: 253, distance: 80.8
click at [688, 295] on div "AlphaCredit interest rates Loan amount: 7 501 € × 10.99% 11.99% 12.99% 30 285,2…" at bounding box center [447, 220] width 895 height 440
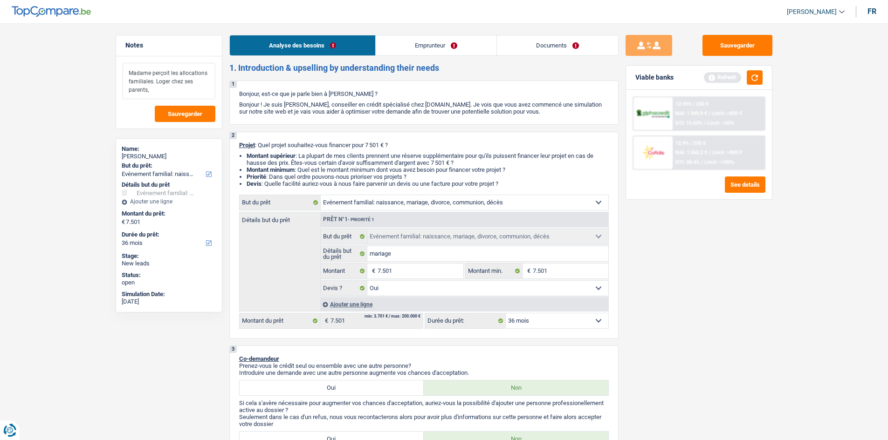
click at [155, 85] on textarea "Madame perçoit les allocations familiales. Loger chez ses parents," at bounding box center [169, 81] width 93 height 36
click at [159, 95] on textarea "Madame perçoit les allocations familiales. Loger chez ses parents," at bounding box center [169, 81] width 93 height 36
type textarea "Madame perçoit les allocations familiales. Loger chez ses parents, Fai"
click at [869, 7] on ul "Charles Verhaegen Se déconnecter fr" at bounding box center [827, 11] width 97 height 15
click at [870, 12] on div "fr" at bounding box center [871, 11] width 9 height 9
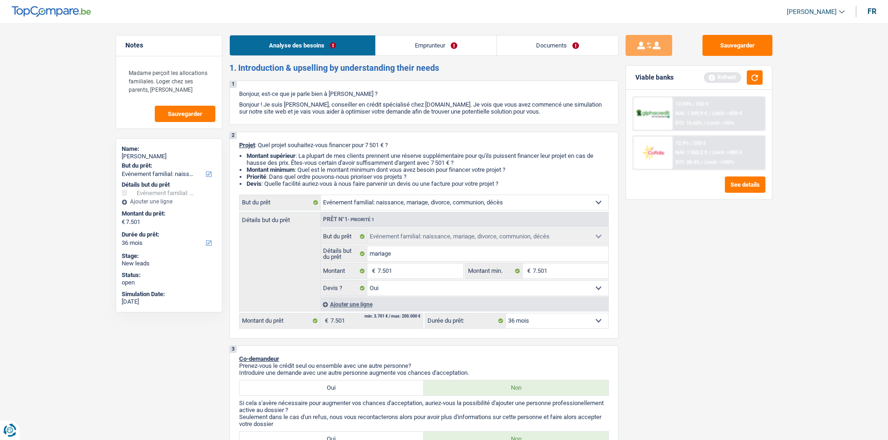
select select "mealVouchers"
select select "familyAllowances"
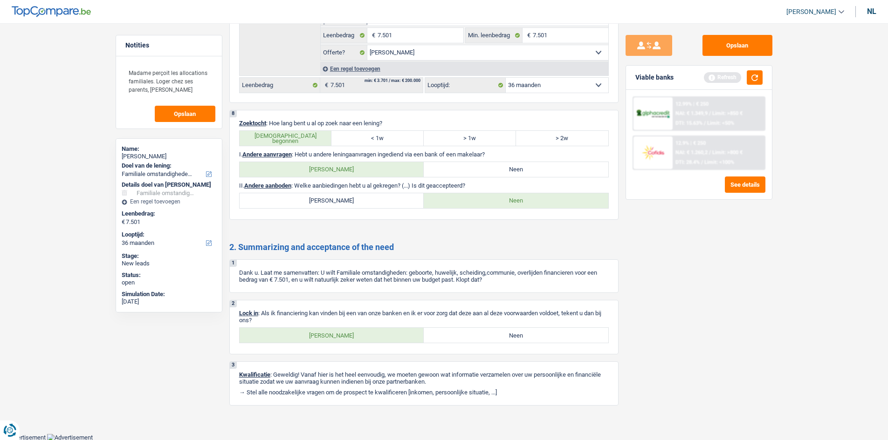
scroll to position [925, 0]
click at [375, 189] on div "II. Andere aanboden : Welke aanbiedingen hebt u al gekregen? (...) Is dit geacc…" at bounding box center [423, 195] width 369 height 27
click at [367, 198] on label "[PERSON_NAME]" at bounding box center [331, 200] width 185 height 15
click at [367, 198] on input "[PERSON_NAME]" at bounding box center [331, 200] width 185 height 15
radio input "true"
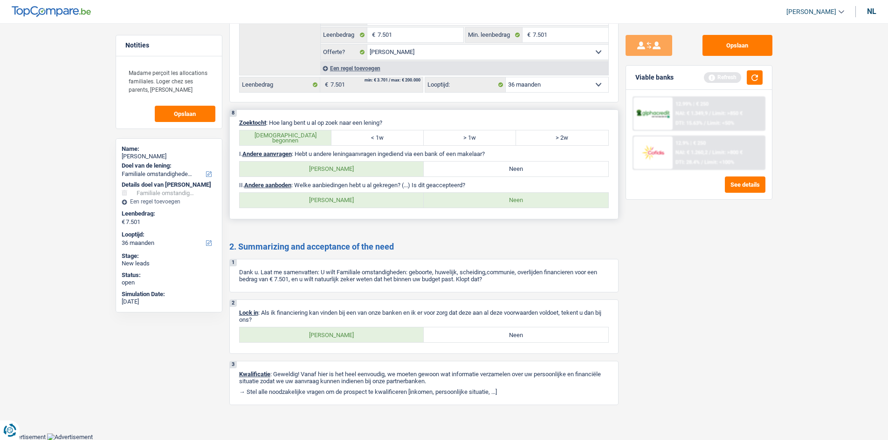
select select "36"
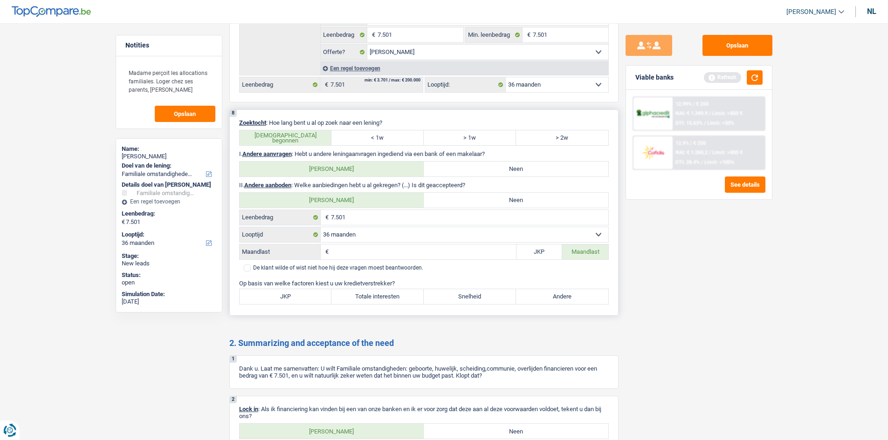
click at [537, 250] on label "JKP" at bounding box center [539, 252] width 46 height 15
click at [537, 250] on input "JKP" at bounding box center [539, 252] width 46 height 15
radio input "true"
click at [586, 256] on label "Maandlast" at bounding box center [585, 252] width 46 height 15
click at [586, 256] on input "Maandlast" at bounding box center [585, 252] width 46 height 15
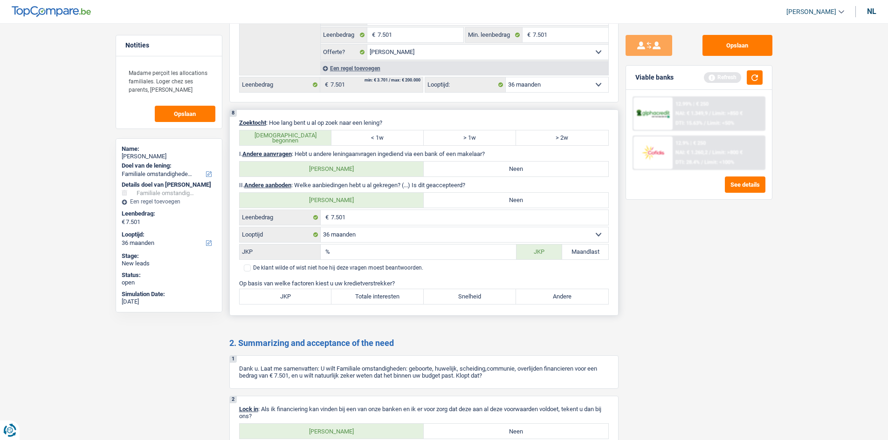
radio input "true"
click at [513, 199] on label "Neen" at bounding box center [516, 200] width 185 height 15
click at [513, 199] on input "Neen" at bounding box center [516, 200] width 185 height 15
radio input "true"
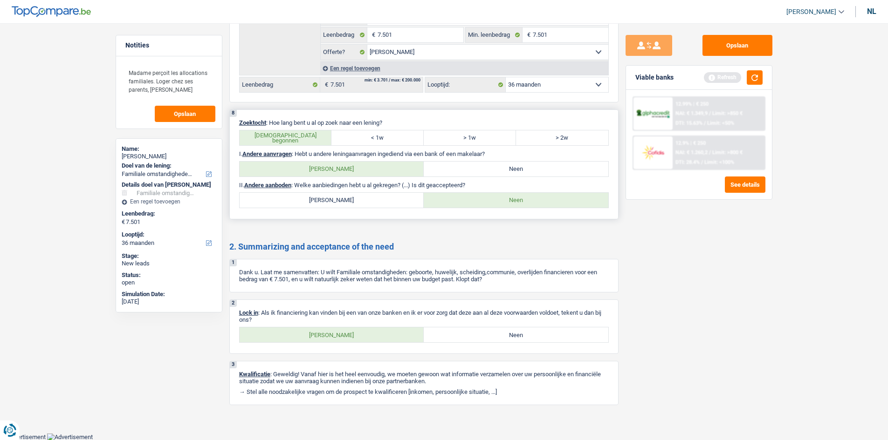
click at [363, 206] on label "[PERSON_NAME]" at bounding box center [331, 200] width 185 height 15
click at [363, 206] on input "[PERSON_NAME]" at bounding box center [331, 200] width 185 height 15
radio input "true"
select select "36"
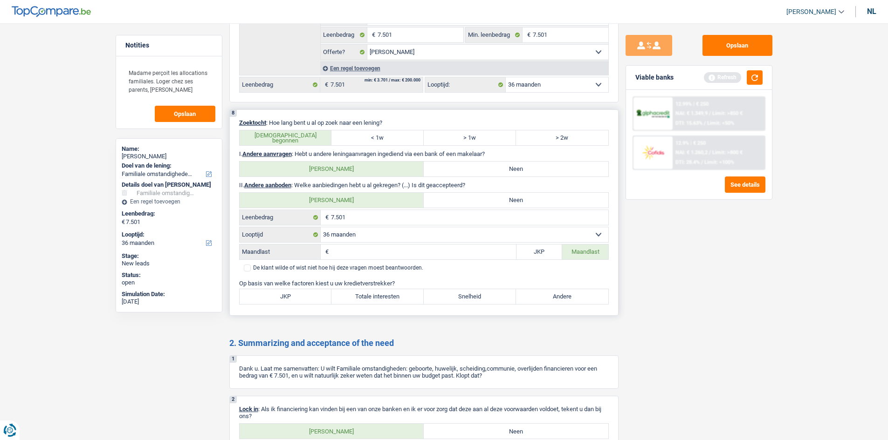
click at [557, 201] on label "Neen" at bounding box center [516, 200] width 185 height 15
click at [557, 201] on input "Neen" at bounding box center [516, 200] width 185 height 15
radio input "true"
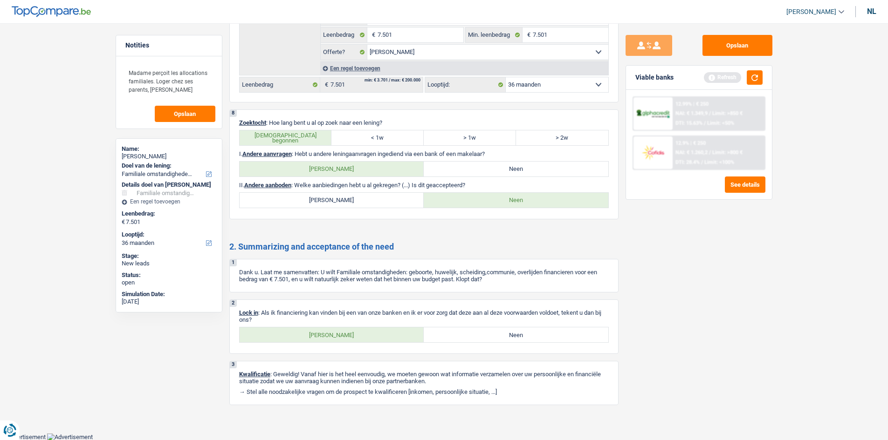
drag, startPoint x: 551, startPoint y: 170, endPoint x: 873, endPoint y: 212, distance: 324.7
click at [552, 168] on label "Neen" at bounding box center [516, 169] width 185 height 15
click at [552, 168] on input "Neen" at bounding box center [516, 169] width 185 height 15
radio input "true"
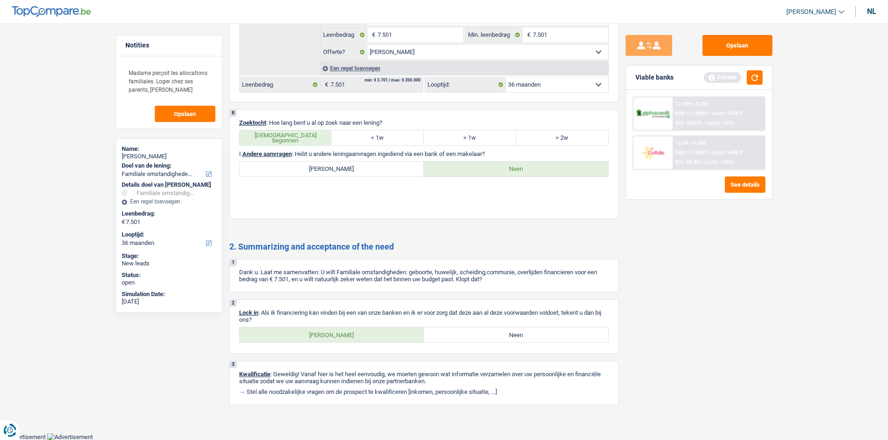
scroll to position [894, 0]
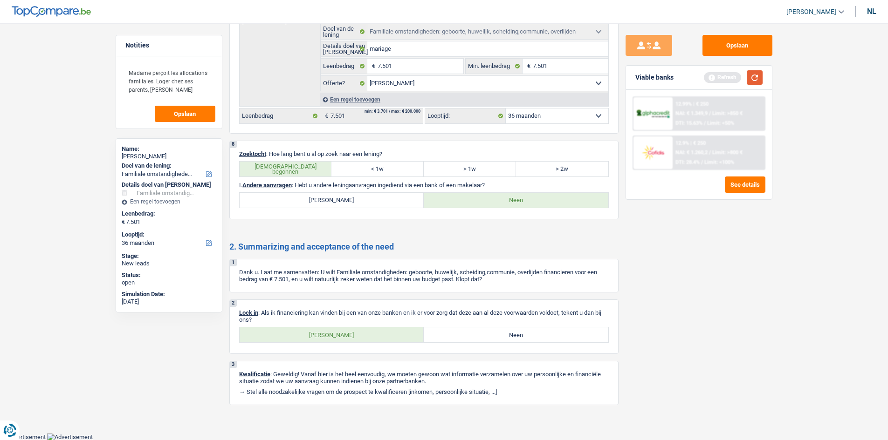
click at [755, 82] on div "Viable banks Refresh" at bounding box center [699, 78] width 146 height 24
click at [757, 81] on button "button" at bounding box center [754, 77] width 16 height 14
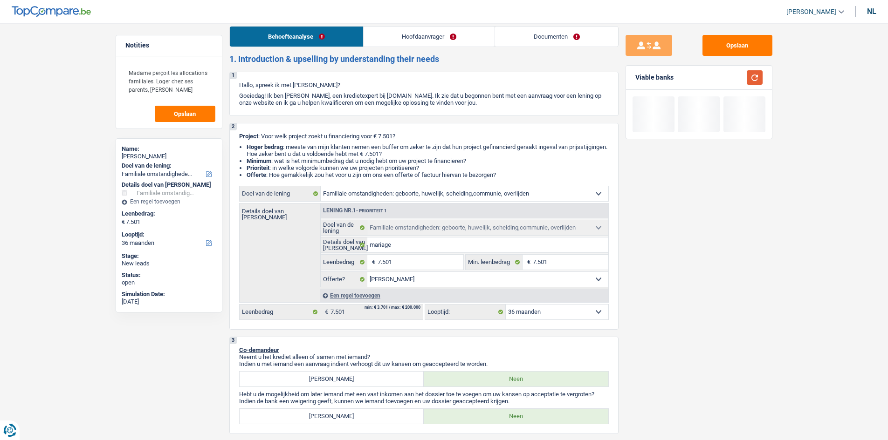
scroll to position [0, 0]
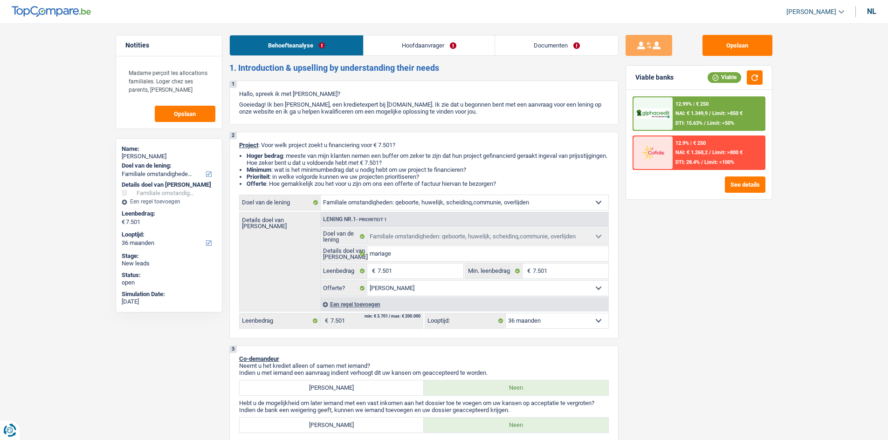
click at [876, 13] on header "Charles Verhaegen Uitloggen nl" at bounding box center [444, 12] width 888 height 24
click at [871, 11] on div "nl" at bounding box center [871, 11] width 9 height 9
select select "mealVouchers"
select select "familyAllowances"
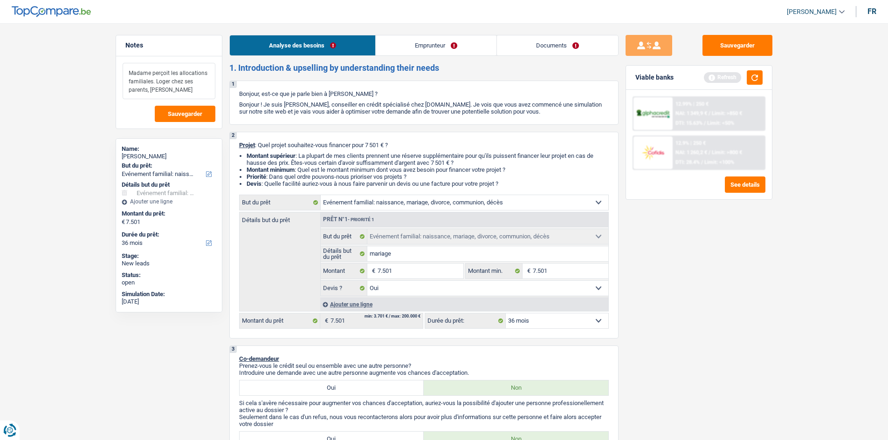
click at [166, 92] on textarea "Madame perçoit les allocations familiales. Loger chez ses parents, Fai" at bounding box center [169, 81] width 93 height 36
click at [694, 112] on span "NAI: 1 349,9 €" at bounding box center [691, 113] width 32 height 6
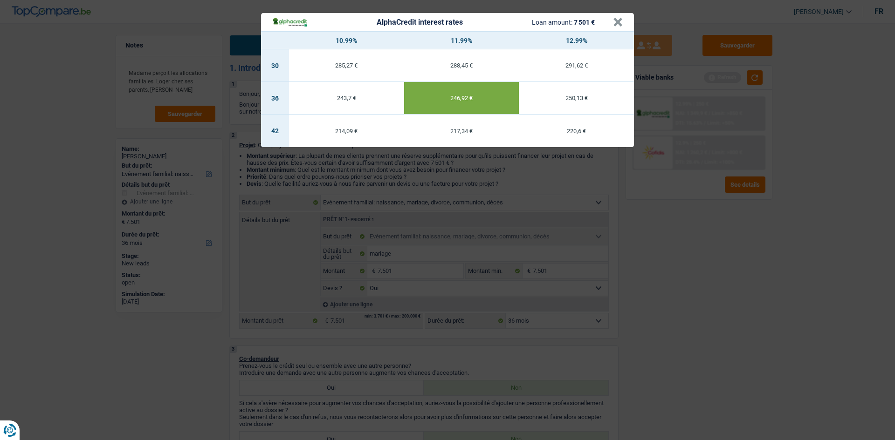
click at [758, 331] on div "AlphaCredit interest rates Loan amount: 7 501 € × 10.99% 11.99% 12.99% 30 285,2…" at bounding box center [447, 220] width 895 height 440
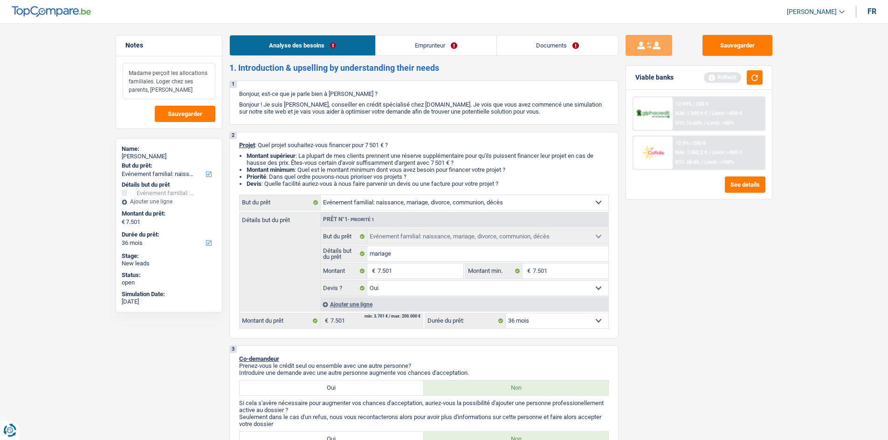
click at [169, 89] on textarea "Madame perçoit les allocations familiales. Loger chez ses parents, Fai" at bounding box center [169, 81] width 93 height 36
click at [180, 86] on textarea "Madame perçoit les allocations familiales. Loger chez ses parents, Faire du 119…" at bounding box center [169, 81] width 93 height 36
type textarea "Madame perçoit les allocations familiales. Loger chez ses parents, Faire du 11.…"
click at [181, 114] on span "Sauvegarder" at bounding box center [185, 114] width 34 height 6
click at [552, 40] on link "Documents" at bounding box center [557, 45] width 121 height 20
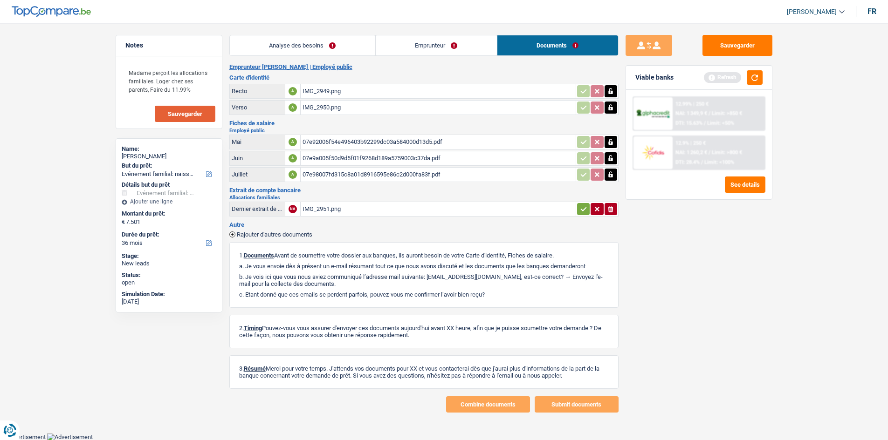
click at [440, 49] on link "Emprunteur" at bounding box center [436, 45] width 121 height 20
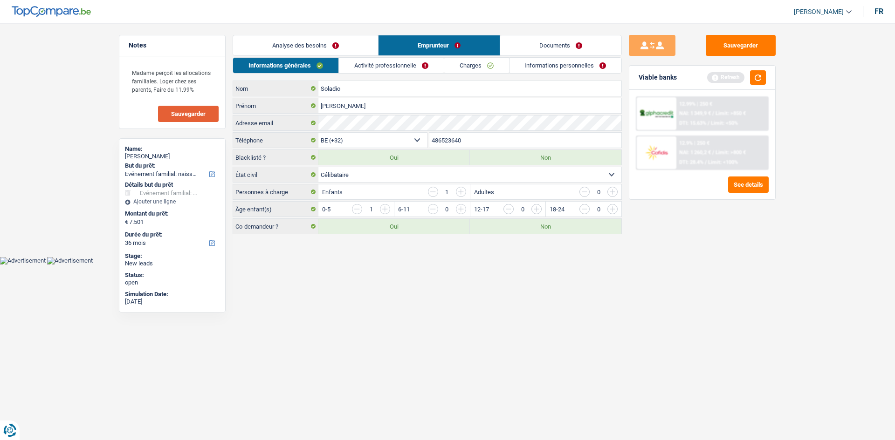
click at [537, 46] on link "Documents" at bounding box center [560, 45] width 121 height 20
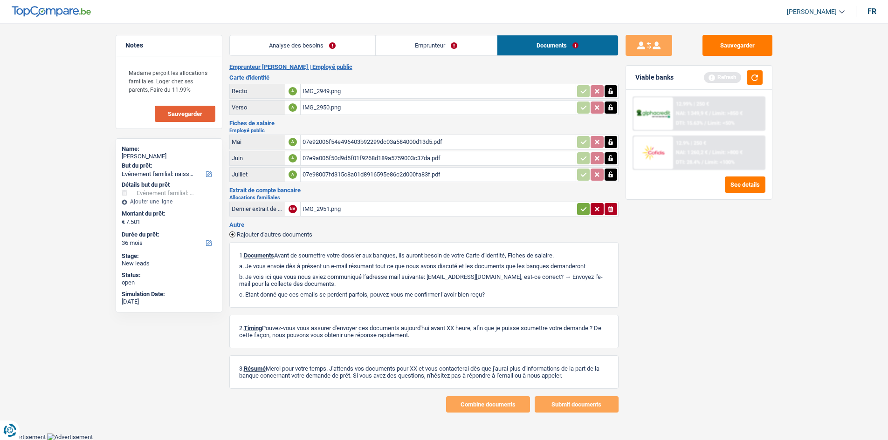
click at [317, 48] on link "Analyse des besoins" at bounding box center [302, 45] width 145 height 20
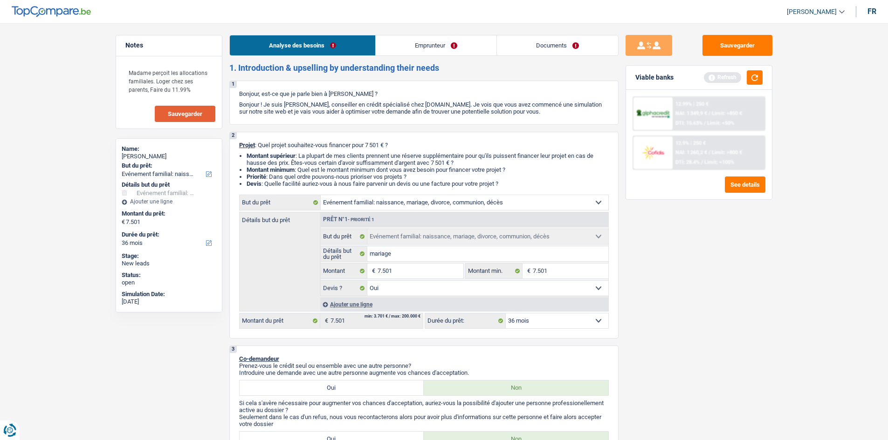
click at [202, 116] on span "Sauvegarder" at bounding box center [185, 114] width 34 height 6
click at [713, 38] on button "Sauvegarder" at bounding box center [737, 45] width 70 height 21
